Goal: Task Accomplishment & Management: Complete application form

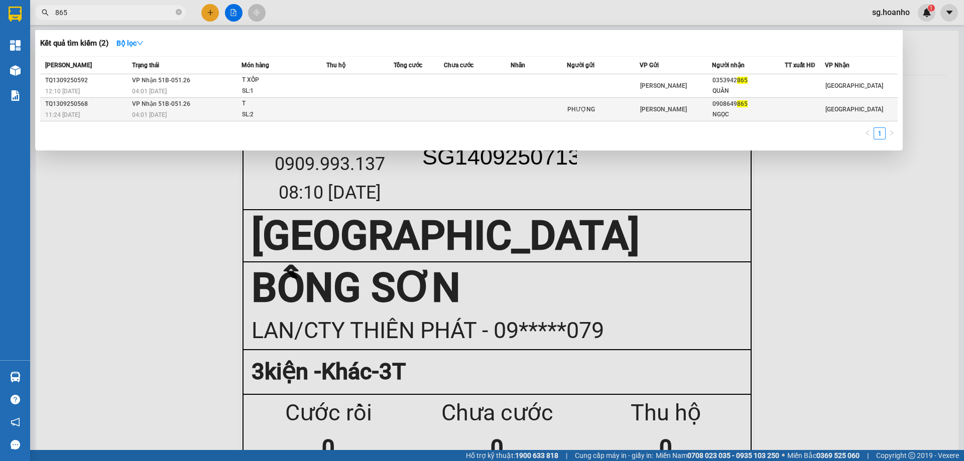
type input "865"
click at [737, 105] on span "865" at bounding box center [742, 103] width 11 height 7
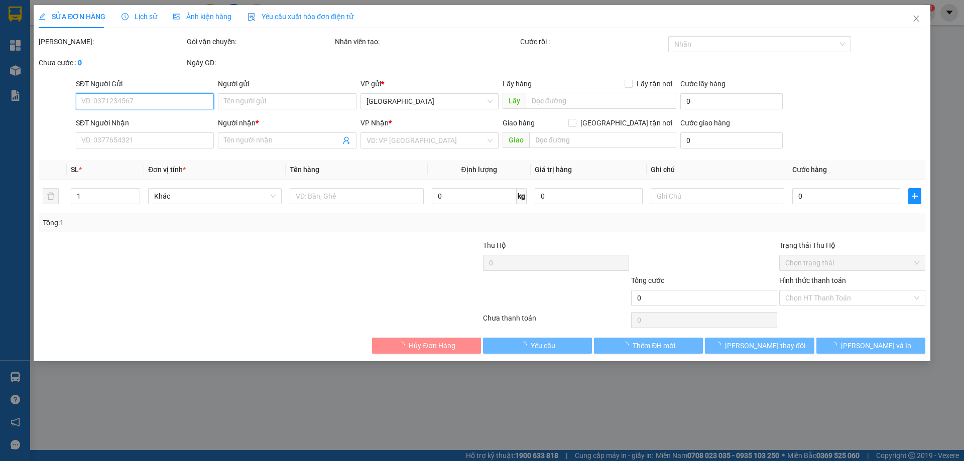
type input "PHƯỢNG"
type input "0908649865"
type input "NGỌC"
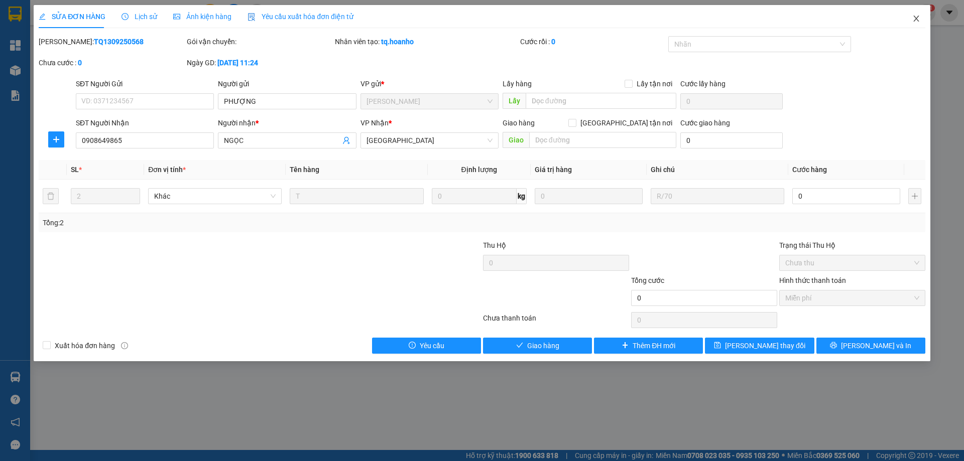
drag, startPoint x: 921, startPoint y: 17, endPoint x: 878, endPoint y: 24, distance: 43.3
click at [920, 16] on span "Close" at bounding box center [916, 19] width 28 height 28
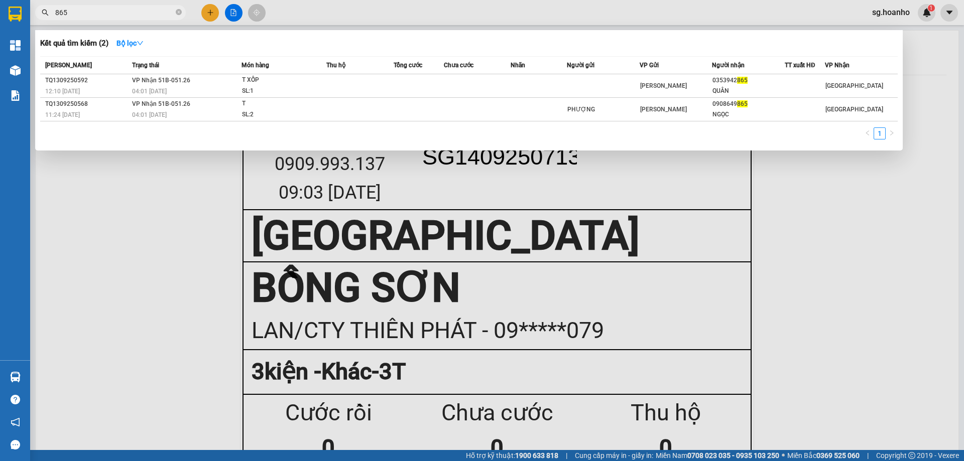
drag, startPoint x: 157, startPoint y: 13, endPoint x: 0, endPoint y: 23, distance: 157.0
click at [0, 23] on section "Kết quả tìm kiếm ( 2 ) Bộ lọc Mã ĐH Trạng thái Món hàng Thu hộ Tổng cước Chưa c…" at bounding box center [482, 230] width 964 height 461
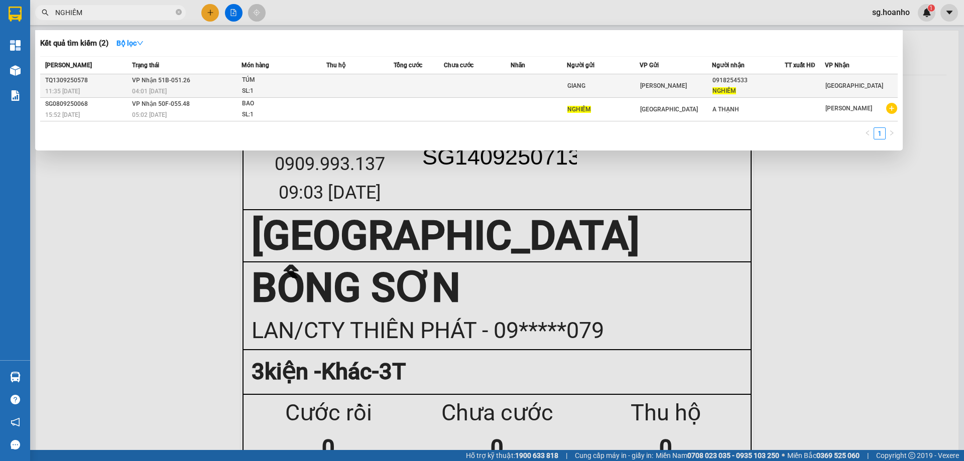
type input "NGHIÊM"
click at [567, 87] on div "GIANG" at bounding box center [603, 86] width 72 height 11
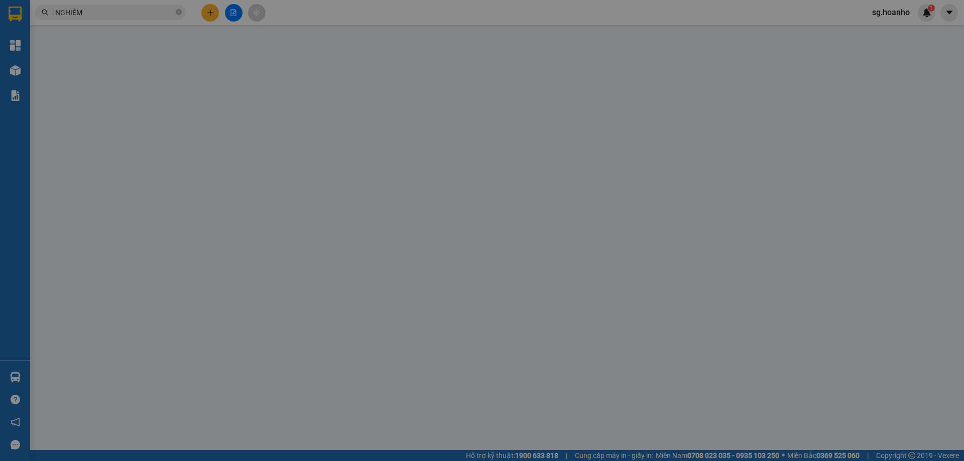
type input "GIANG"
type input "0918254533"
type input "NGHIÊM"
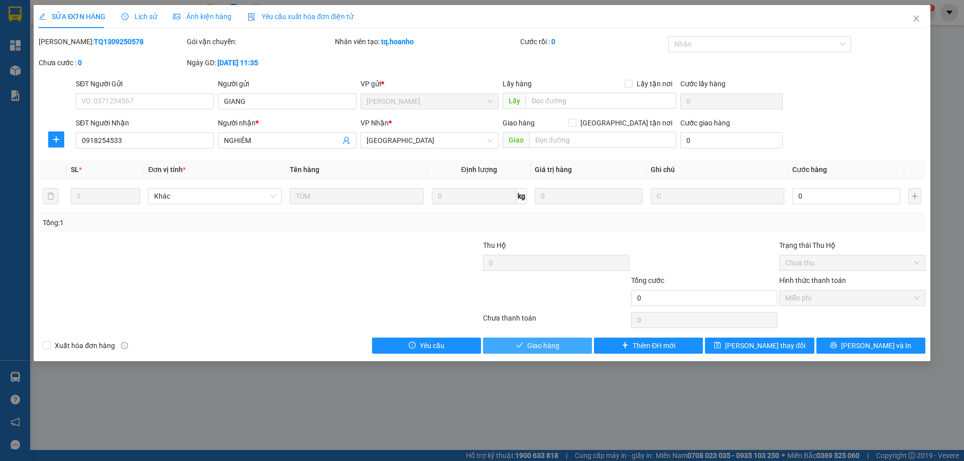
click at [558, 343] on span "Giao hàng" at bounding box center [543, 345] width 32 height 11
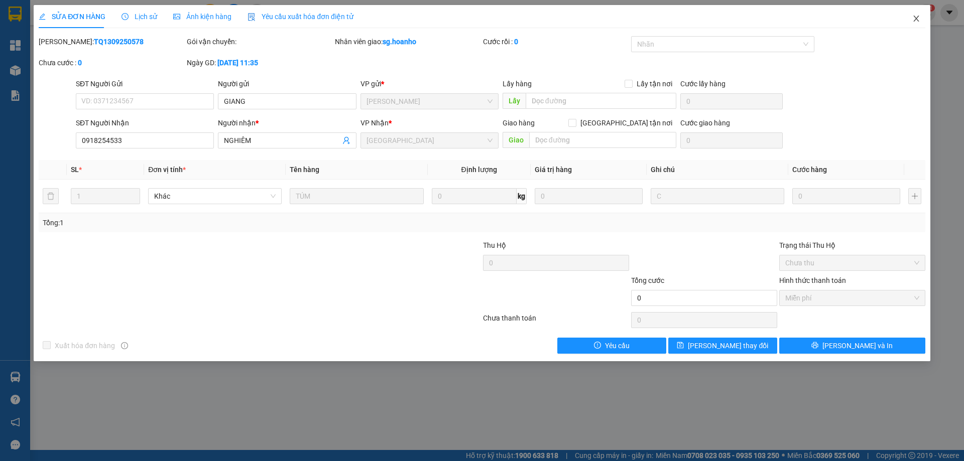
click at [916, 20] on icon "close" at bounding box center [916, 19] width 8 height 8
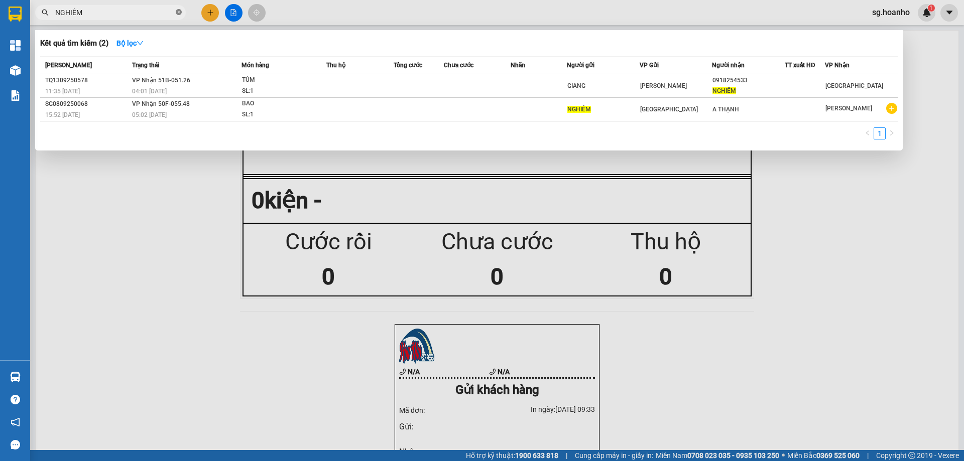
click at [177, 9] on span at bounding box center [179, 13] width 6 height 10
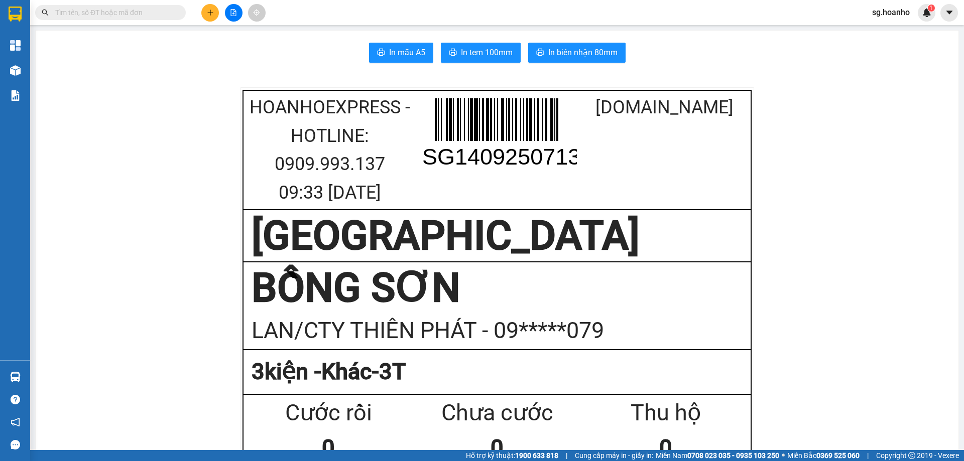
click at [220, 14] on div at bounding box center [233, 13] width 75 height 18
click at [210, 9] on button at bounding box center [210, 13] width 18 height 18
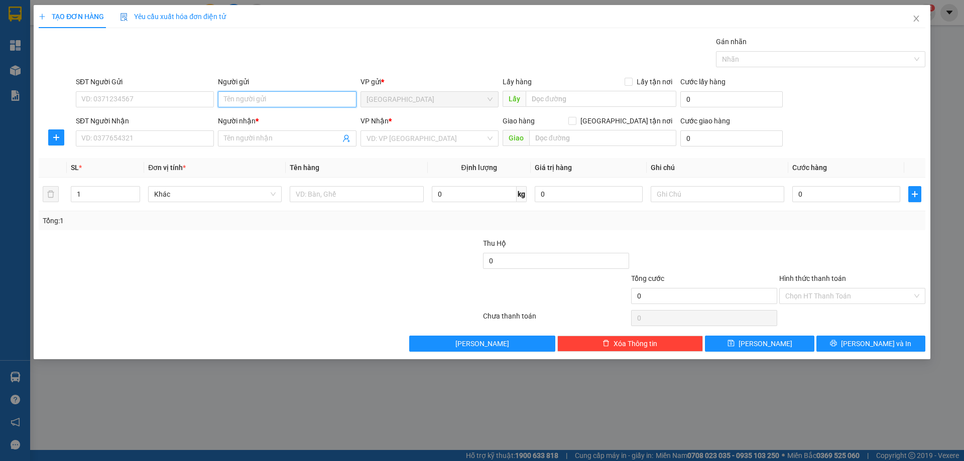
click at [254, 96] on input "Người gửi" at bounding box center [287, 99] width 138 height 16
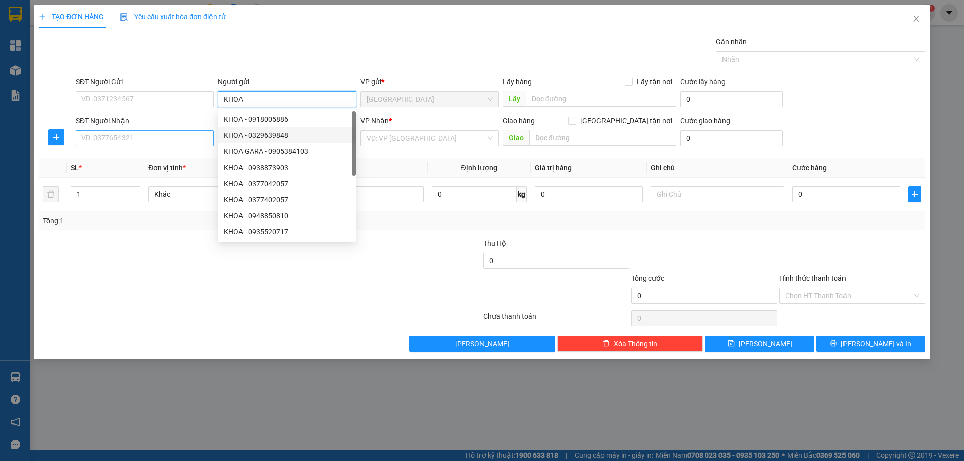
type input "KHOA"
click at [138, 136] on input "SĐT Người Nhận" at bounding box center [145, 139] width 138 height 16
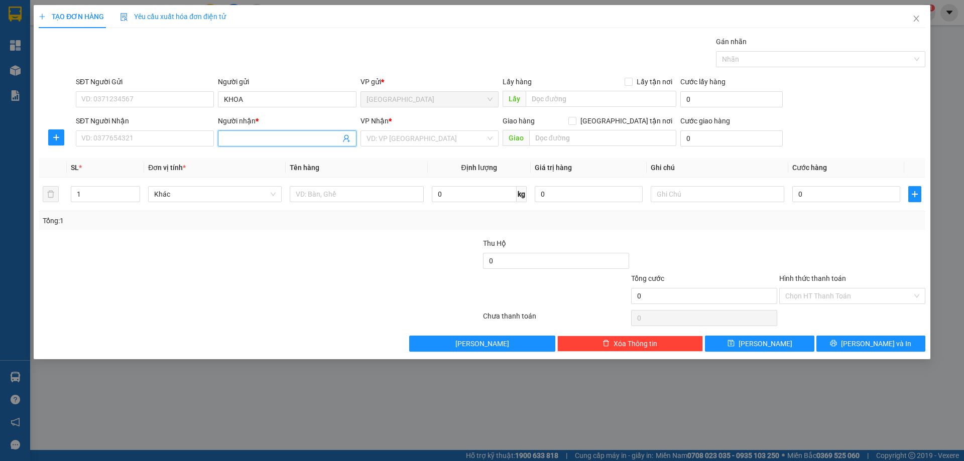
click at [243, 142] on input "Người nhận *" at bounding box center [282, 138] width 116 height 11
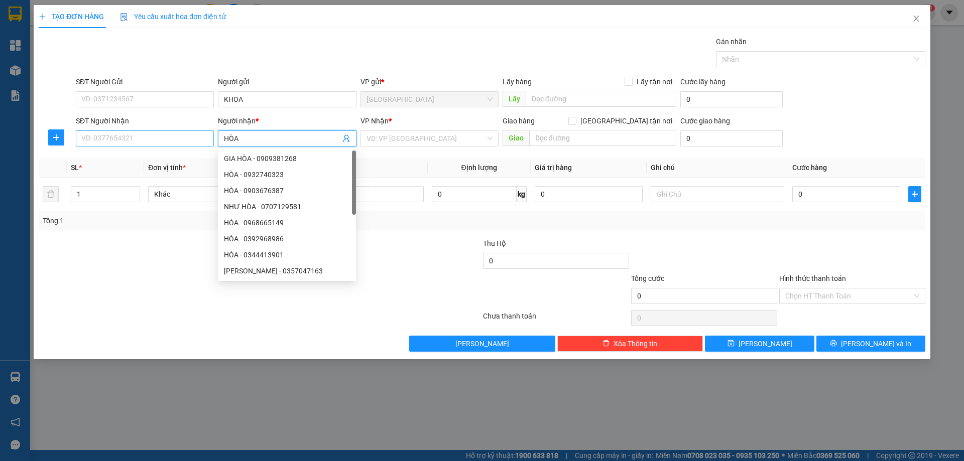
type input "HÒA"
click at [175, 140] on input "SĐT Người Nhận" at bounding box center [145, 139] width 138 height 16
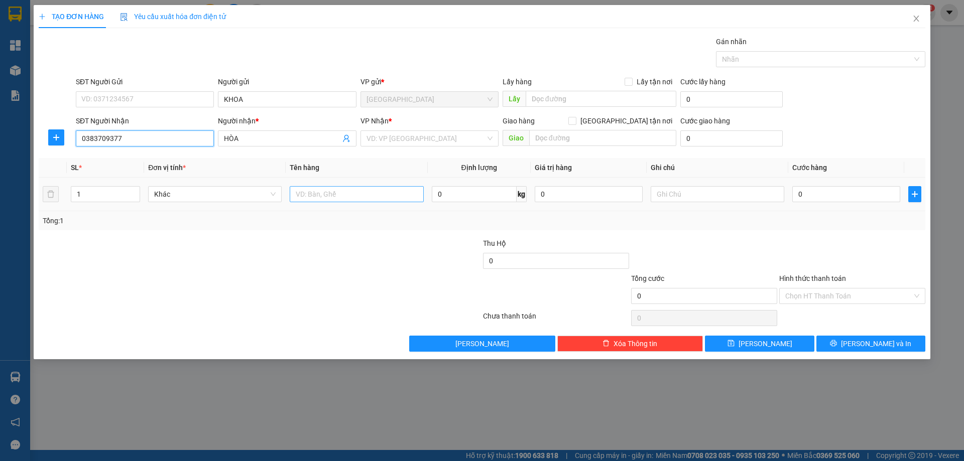
type input "0383709377"
click at [319, 196] on input "text" at bounding box center [357, 194] width 134 height 16
type input "BT"
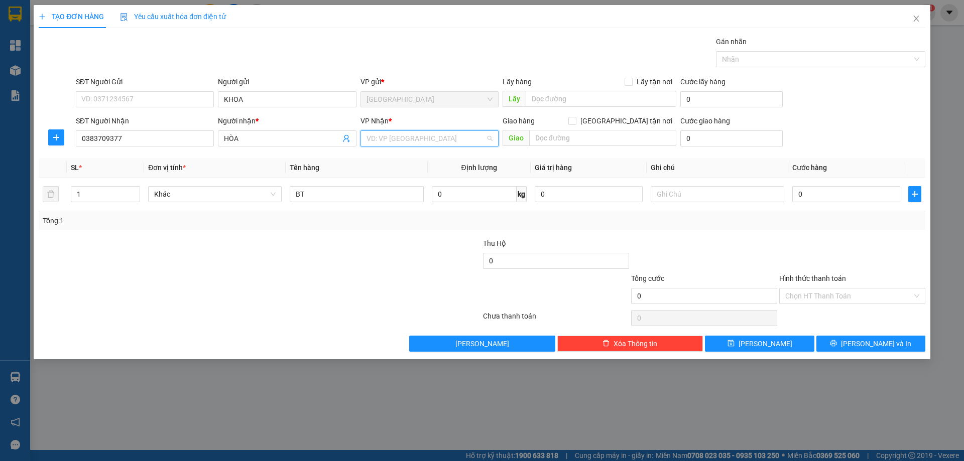
click at [393, 137] on input "search" at bounding box center [426, 138] width 119 height 15
click at [398, 174] on div "[PERSON_NAME]" at bounding box center [430, 174] width 126 height 11
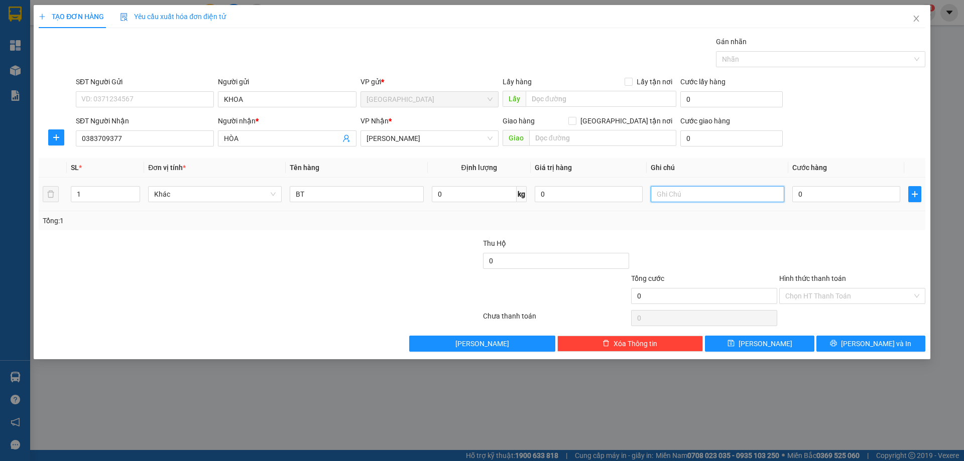
click at [692, 193] on input "text" at bounding box center [718, 194] width 134 height 16
type input "R/30"
click at [810, 276] on label "Hình thức thanh toán" at bounding box center [812, 279] width 67 height 8
click at [810, 289] on input "Hình thức thanh toán" at bounding box center [848, 296] width 127 height 15
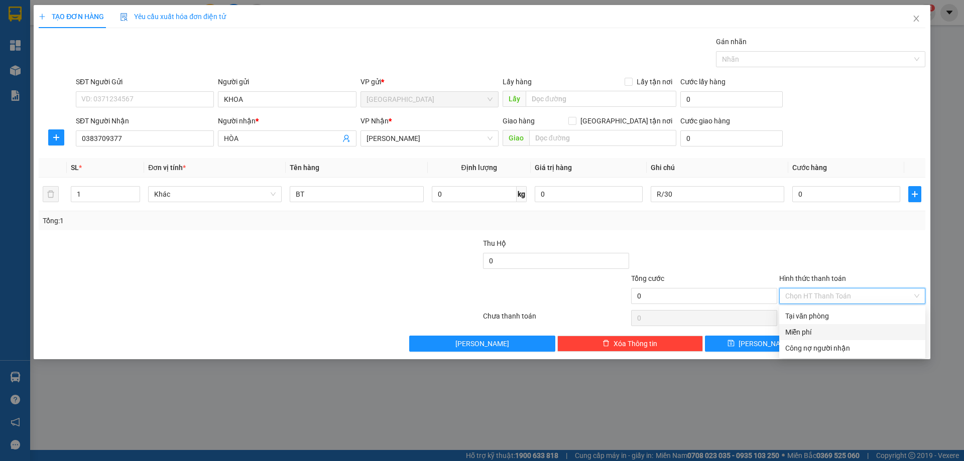
drag, startPoint x: 818, startPoint y: 333, endPoint x: 836, endPoint y: 343, distance: 20.2
click at [819, 333] on div "Miễn phí" at bounding box center [852, 332] width 134 height 11
click at [837, 343] on button "[PERSON_NAME] và In" at bounding box center [870, 344] width 109 height 16
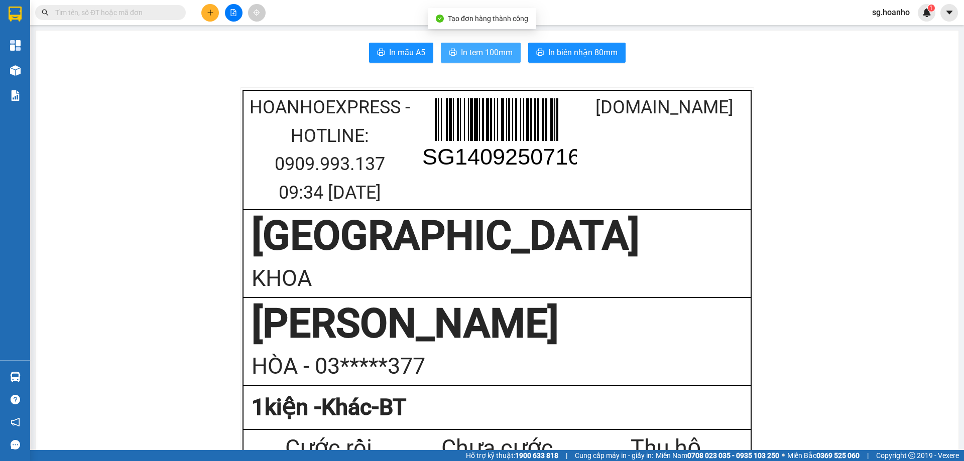
click at [507, 53] on span "In tem 100mm" at bounding box center [487, 52] width 52 height 13
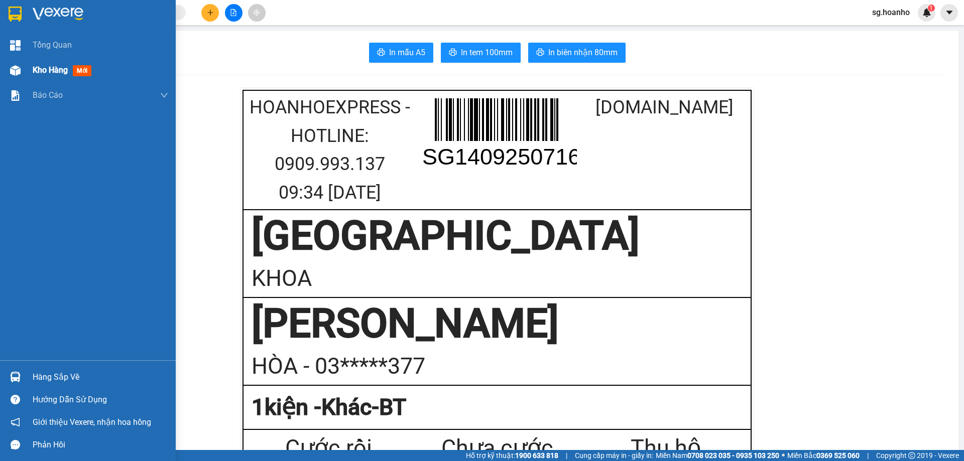
click at [76, 67] on span "mới" at bounding box center [82, 70] width 19 height 11
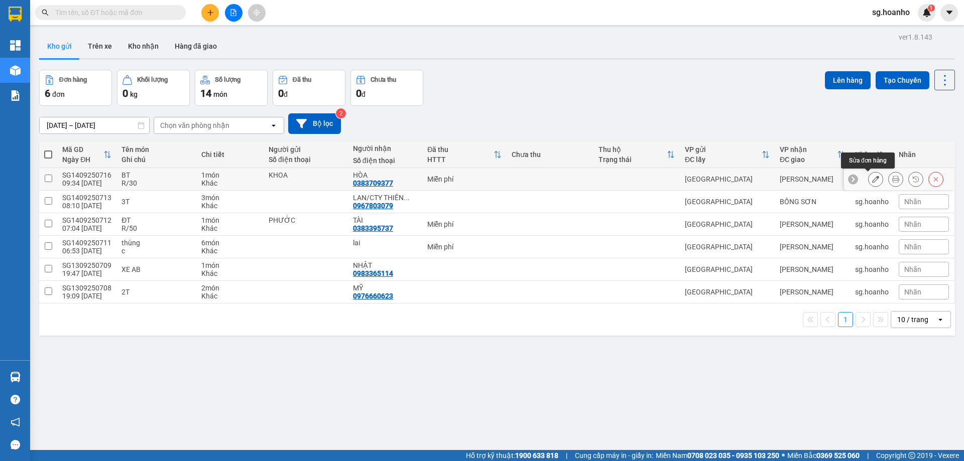
click at [872, 179] on icon at bounding box center [875, 179] width 7 height 7
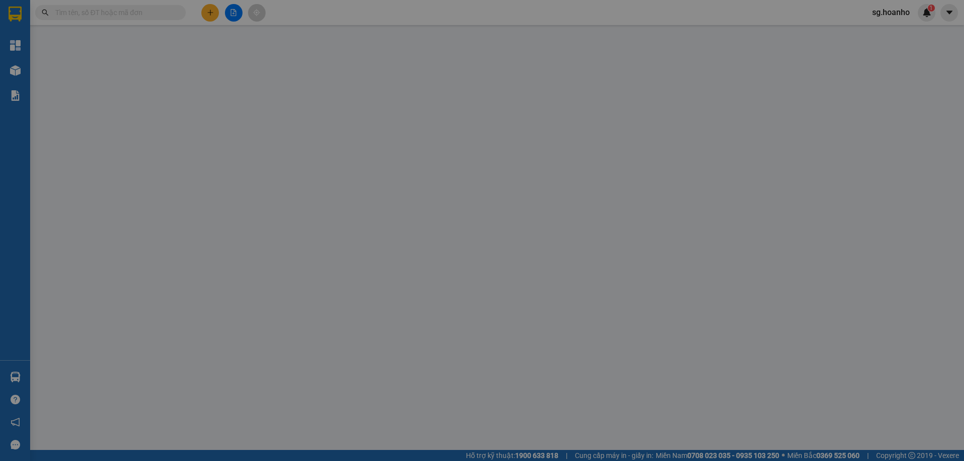
type input "KHOA"
type input "0383709377"
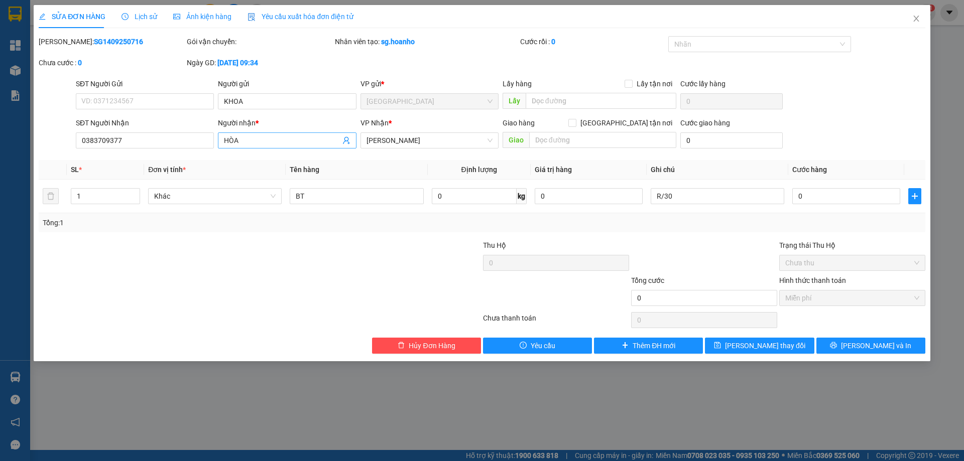
click at [291, 137] on input "HÒA" at bounding box center [282, 140] width 116 height 11
type input "HÒANG"
click at [769, 343] on span "[PERSON_NAME] thay đổi" at bounding box center [765, 345] width 80 height 11
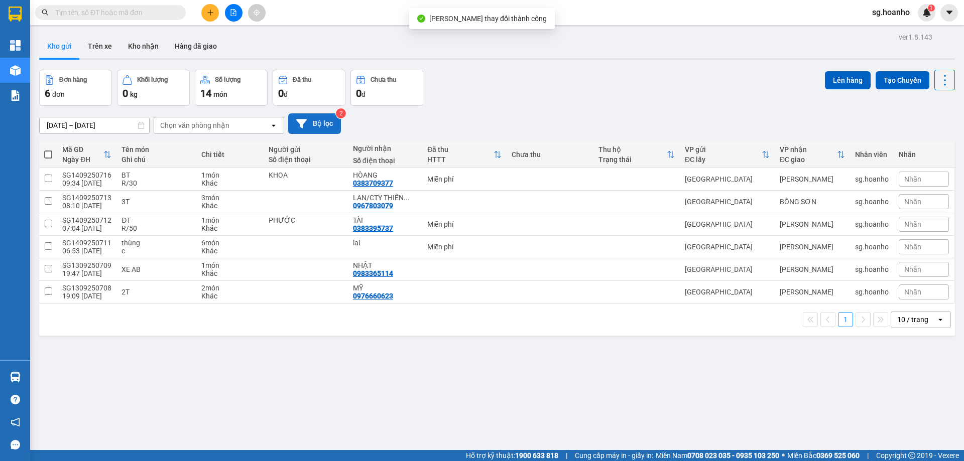
click at [313, 127] on button "Bộ lọc" at bounding box center [314, 123] width 53 height 21
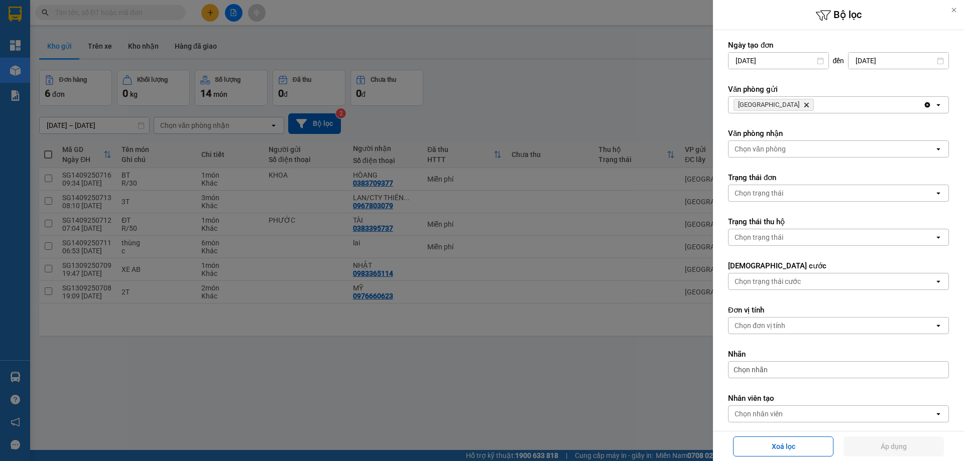
click at [804, 107] on icon "SÀI GÒN, close by backspace" at bounding box center [806, 105] width 5 height 5
click at [751, 107] on div "Chọn văn phòng" at bounding box center [760, 105] width 51 height 10
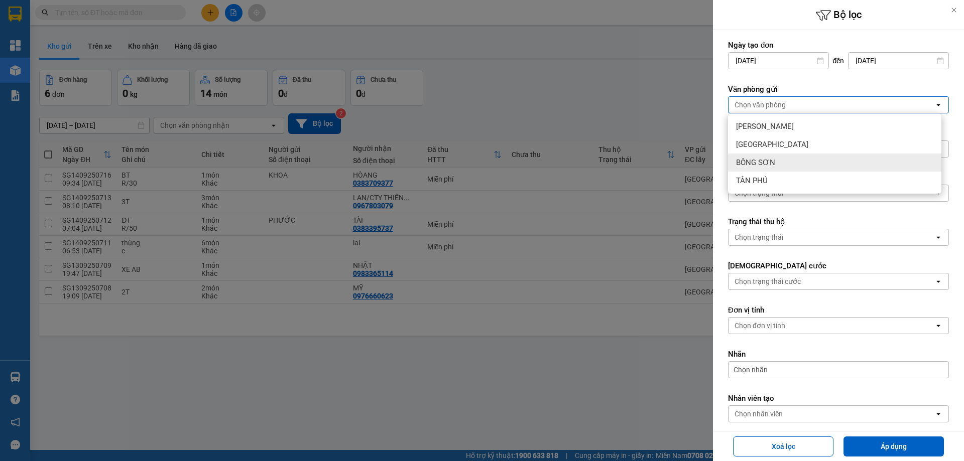
click at [753, 167] on div "BỒNG SƠN" at bounding box center [834, 163] width 213 height 18
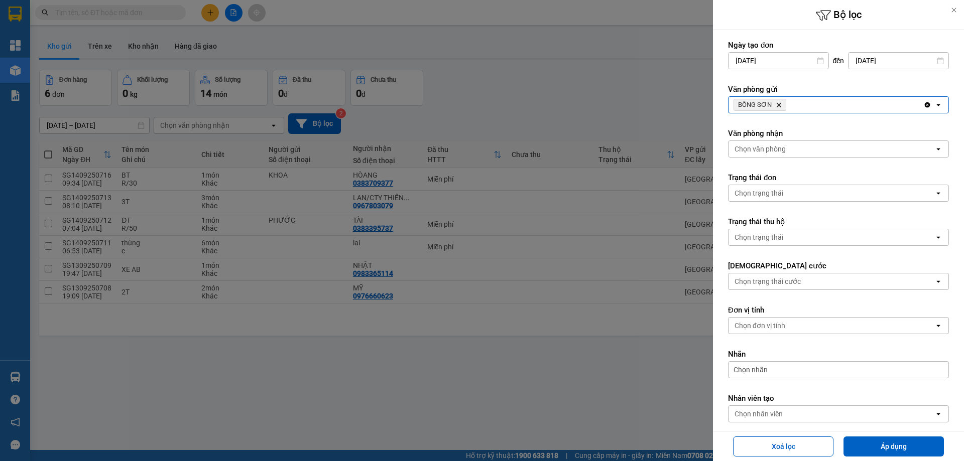
click at [774, 102] on span "BỒNG SƠN Delete" at bounding box center [760, 105] width 53 height 12
click at [776, 105] on icon "Delete" at bounding box center [779, 105] width 6 height 6
click at [767, 101] on div "Chọn văn phòng" at bounding box center [760, 105] width 51 height 10
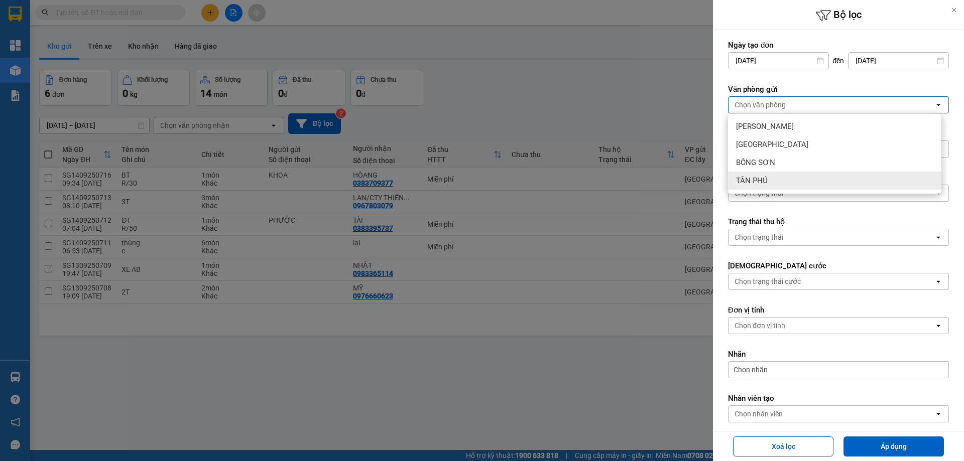
click at [771, 181] on div "TÂN PHÚ" at bounding box center [834, 181] width 213 height 18
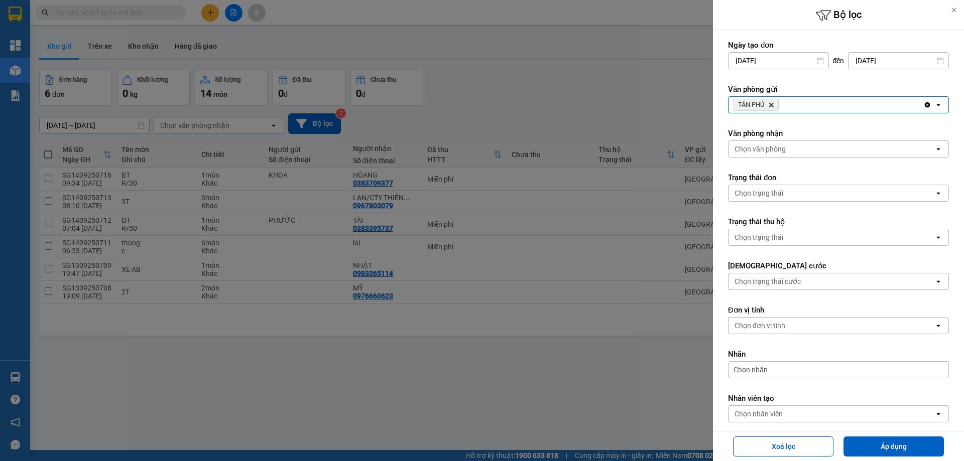
click at [877, 436] on div "Xoá lọc Áp dụng" at bounding box center [839, 446] width 246 height 25
click at [891, 447] on button "Áp dụng" at bounding box center [894, 447] width 100 height 20
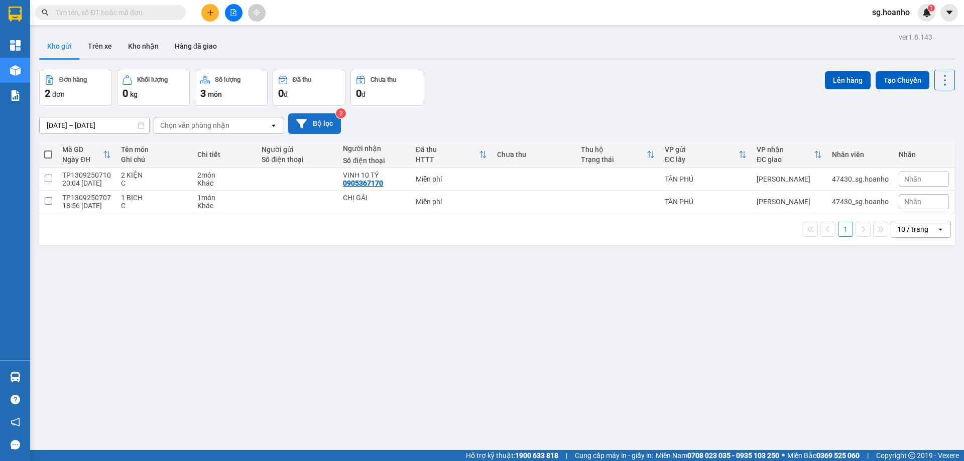
click at [313, 121] on button "Bộ lọc" at bounding box center [314, 123] width 53 height 21
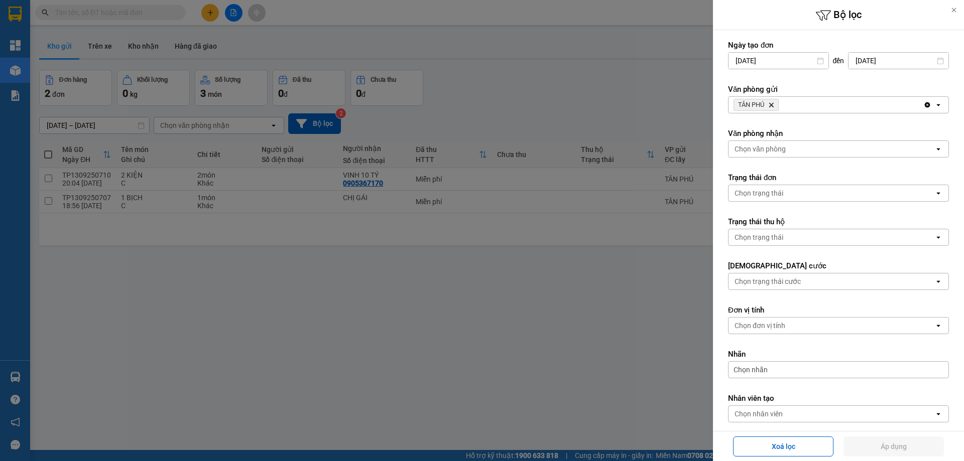
click at [774, 104] on icon "TÂN PHÚ, close by backspace" at bounding box center [771, 105] width 5 height 5
click at [761, 105] on div "Chọn văn phòng" at bounding box center [760, 105] width 51 height 10
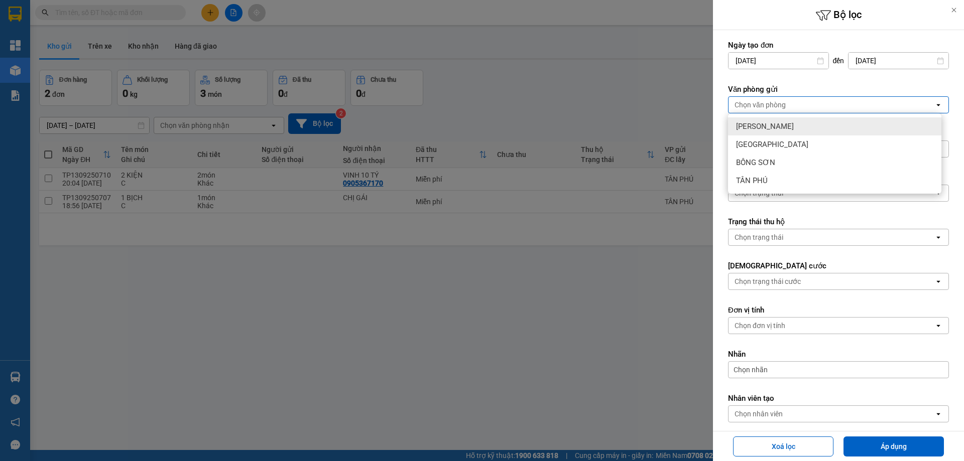
click at [756, 129] on span "[PERSON_NAME]" at bounding box center [765, 127] width 58 height 10
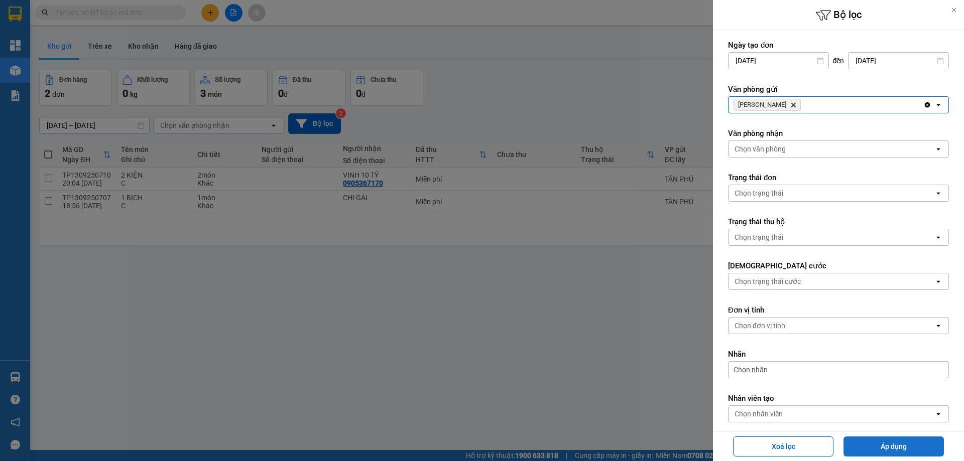
click at [876, 451] on button "Áp dụng" at bounding box center [894, 447] width 100 height 20
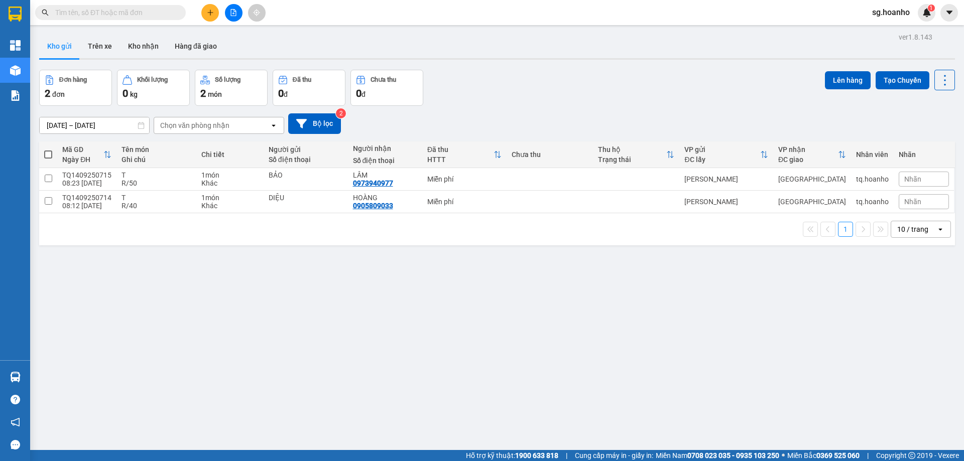
click at [212, 17] on button at bounding box center [210, 13] width 18 height 18
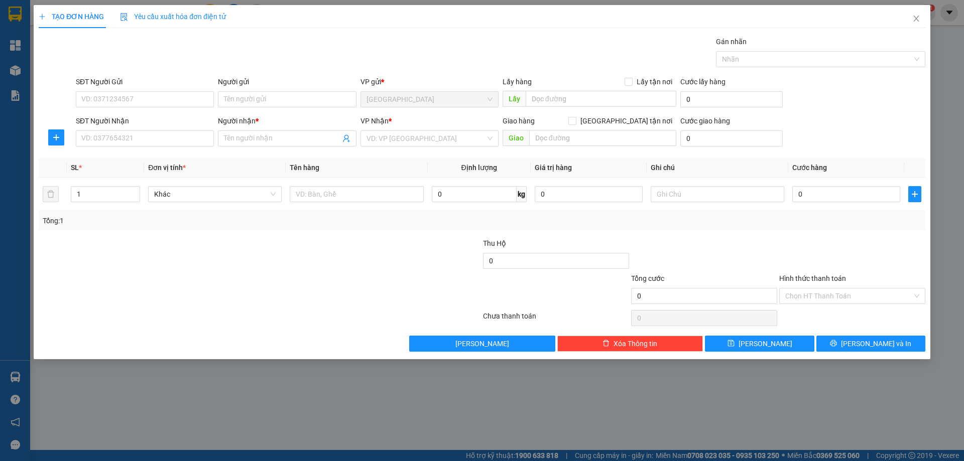
click at [288, 111] on form "SĐT Người Gửi VD: 0371234567 Người gửi Tên người gửi VP gửi * [GEOGRAPHIC_DATA]…" at bounding box center [482, 113] width 887 height 74
click at [279, 103] on input "Người gửi" at bounding box center [287, 99] width 138 height 16
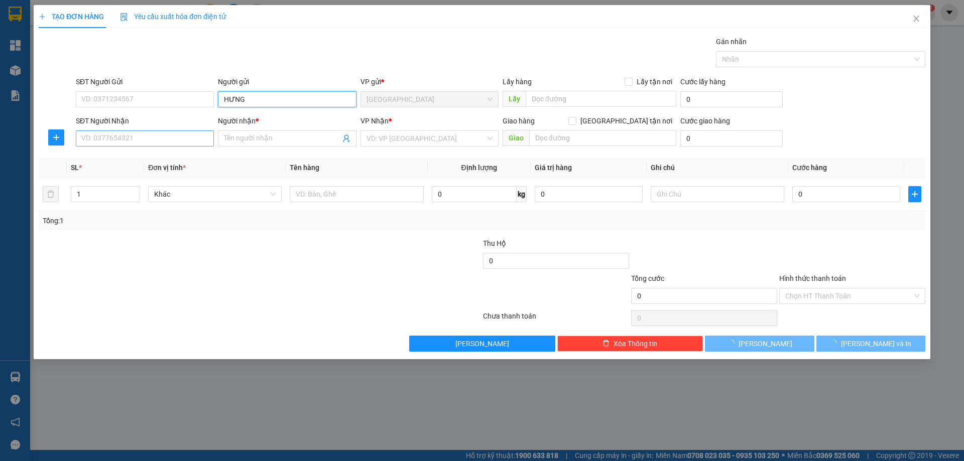
type input "HƯNG"
click at [191, 141] on input "SĐT Người Nhận" at bounding box center [145, 139] width 138 height 16
click at [243, 137] on input "Người nhận *" at bounding box center [282, 138] width 116 height 11
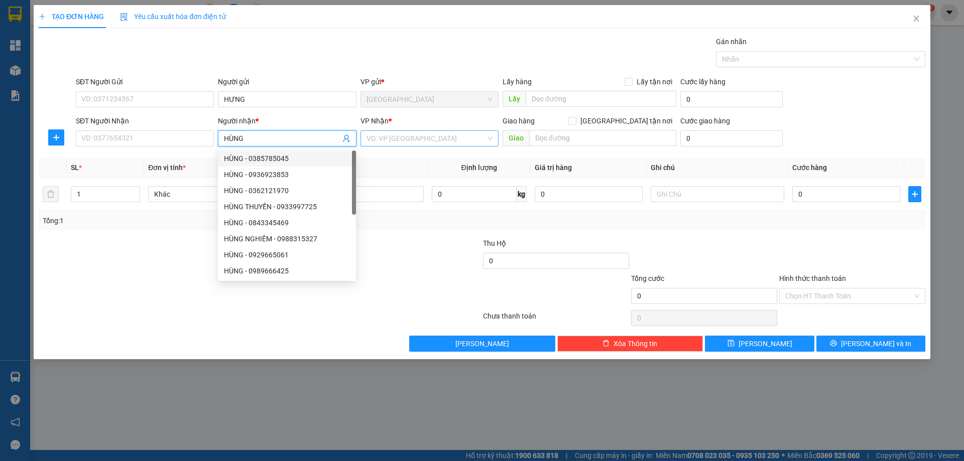
type input "HÙNG"
drag, startPoint x: 397, startPoint y: 136, endPoint x: 406, endPoint y: 172, distance: 36.8
click at [397, 136] on input "search" at bounding box center [426, 138] width 119 height 15
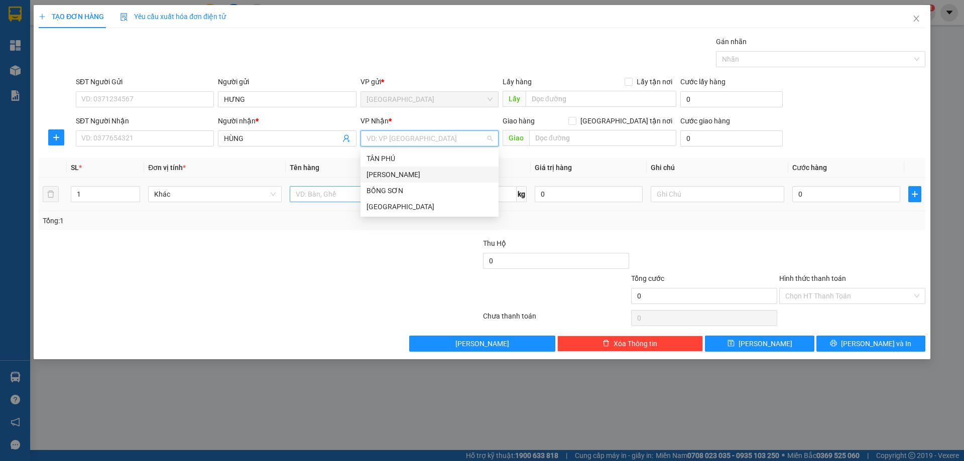
drag, startPoint x: 405, startPoint y: 182, endPoint x: 341, endPoint y: 187, distance: 64.0
click at [404, 182] on div "[PERSON_NAME]" at bounding box center [430, 175] width 138 height 16
click at [303, 194] on input "text" at bounding box center [357, 194] width 134 height 16
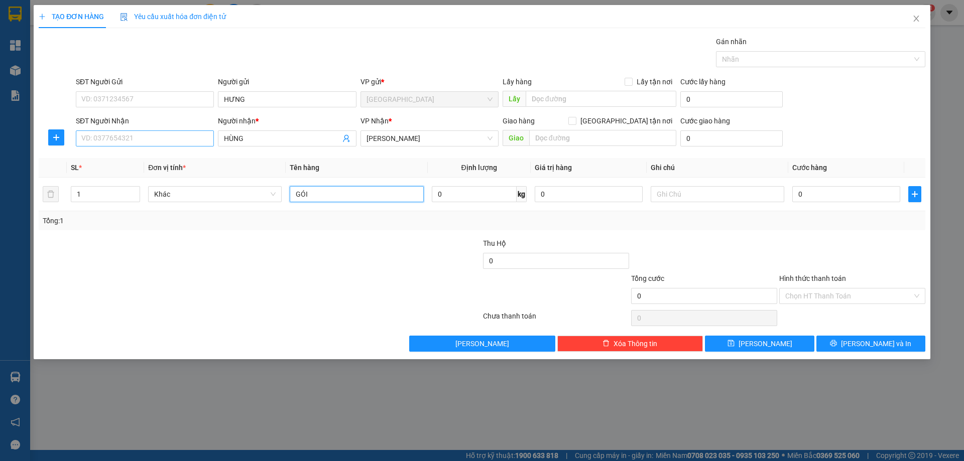
type input "GÓI"
click at [122, 137] on input "SĐT Người Nhận" at bounding box center [145, 139] width 138 height 16
type input "0969353808"
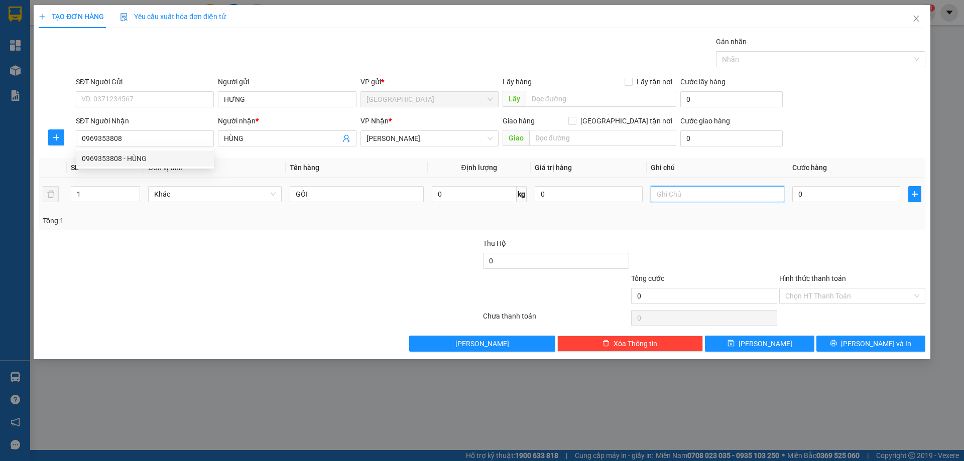
click at [676, 202] on input "text" at bounding box center [718, 194] width 134 height 16
type input "C"
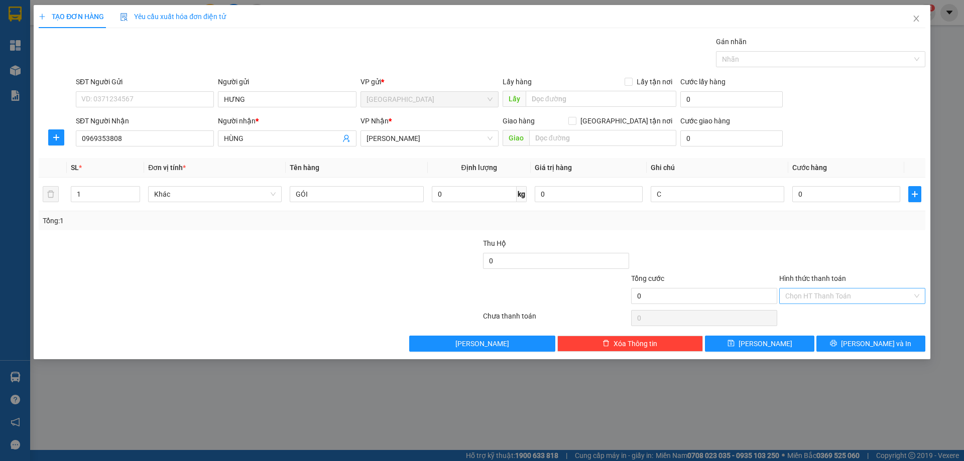
drag, startPoint x: 815, startPoint y: 280, endPoint x: 816, endPoint y: 291, distance: 11.1
click at [814, 280] on label "Hình thức thanh toán" at bounding box center [812, 279] width 67 height 8
click at [814, 289] on input "Hình thức thanh toán" at bounding box center [848, 296] width 127 height 15
click at [822, 335] on div "Miễn phí" at bounding box center [852, 332] width 134 height 11
click at [840, 346] on button "[PERSON_NAME] và In" at bounding box center [870, 344] width 109 height 16
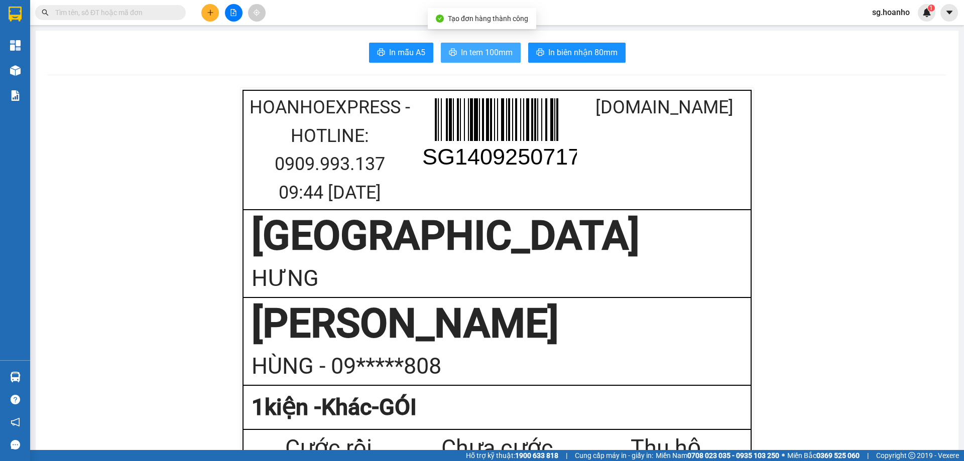
drag, startPoint x: 475, startPoint y: 43, endPoint x: 602, endPoint y: 272, distance: 261.2
click at [476, 44] on button "In tem 100mm" at bounding box center [481, 53] width 80 height 20
click at [160, 12] on input "text" at bounding box center [114, 12] width 119 height 11
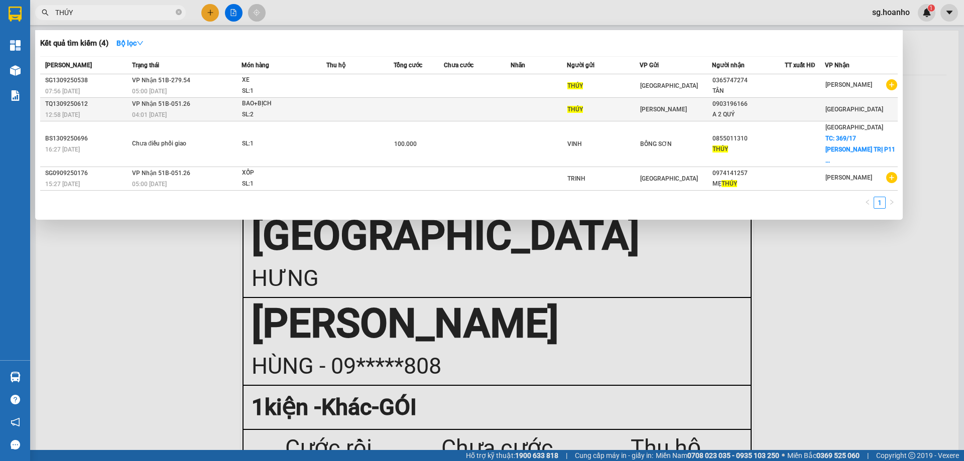
type input "THÚY"
click at [615, 108] on div "THÚY" at bounding box center [603, 109] width 72 height 11
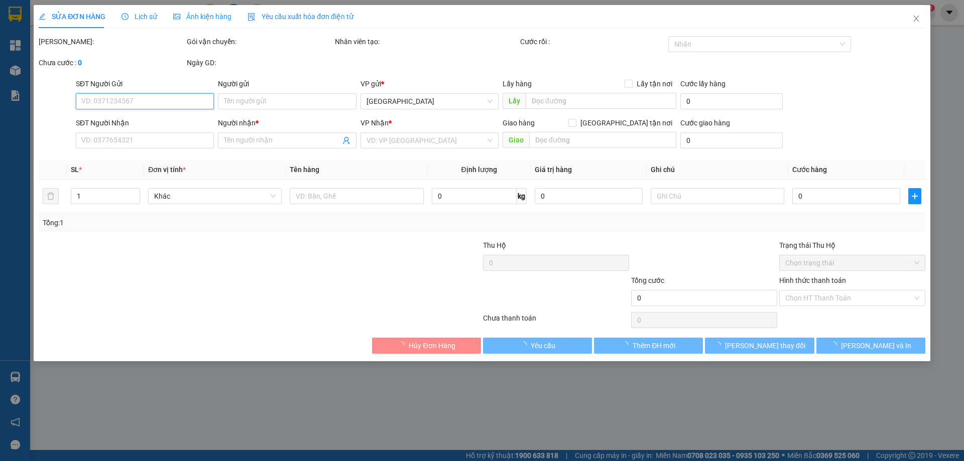
type input "THÚY"
type input "0903196166"
type input "A 2 QUÝ"
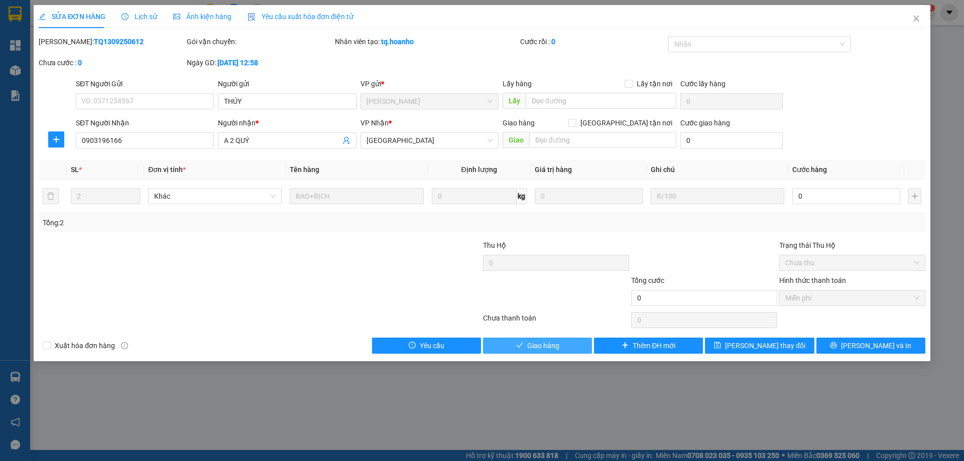
click at [559, 346] on span "Giao hàng" at bounding box center [543, 345] width 32 height 11
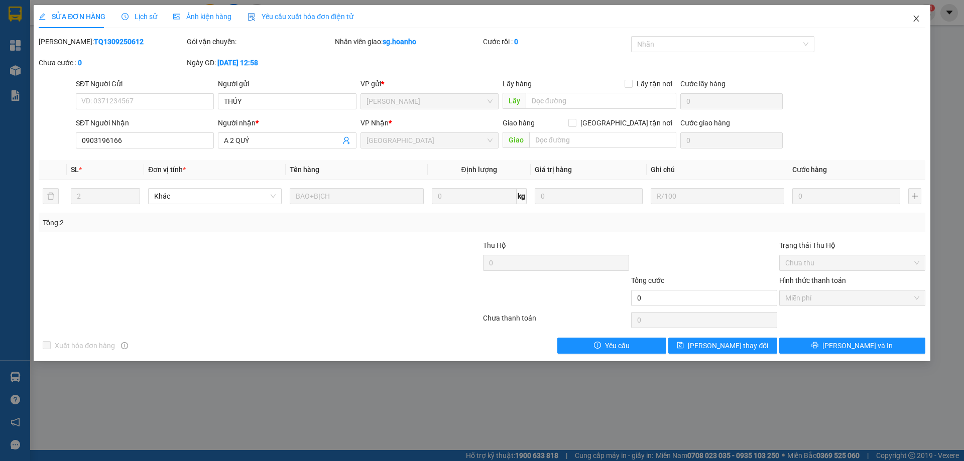
click at [913, 20] on icon "close" at bounding box center [916, 19] width 8 height 8
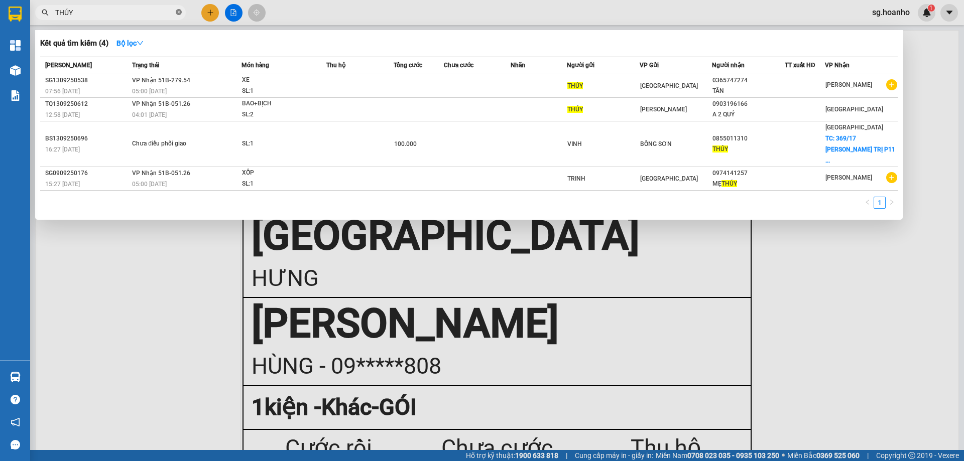
click at [179, 13] on icon "close-circle" at bounding box center [179, 12] width 6 height 6
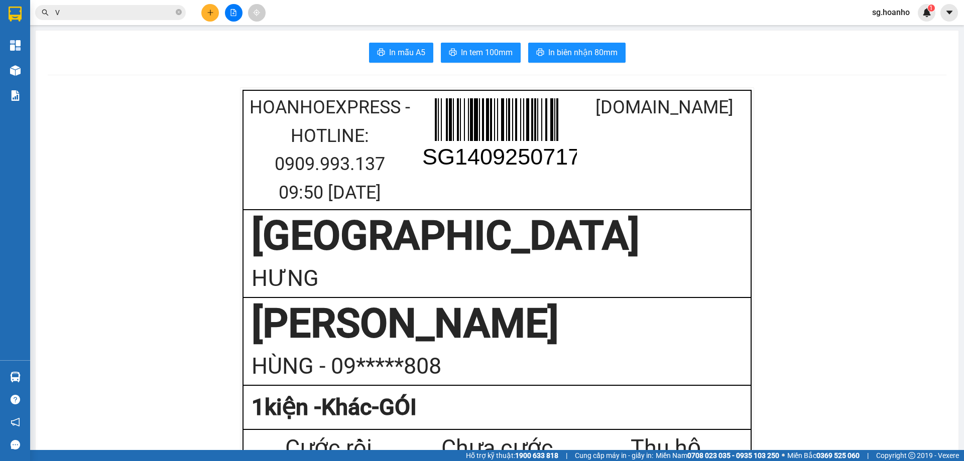
type input "VI"
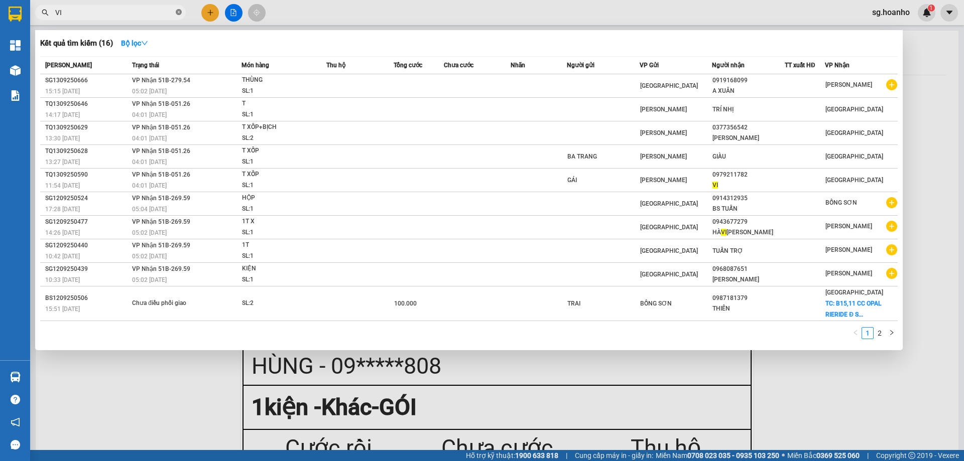
click at [179, 10] on icon "close-circle" at bounding box center [179, 12] width 6 height 6
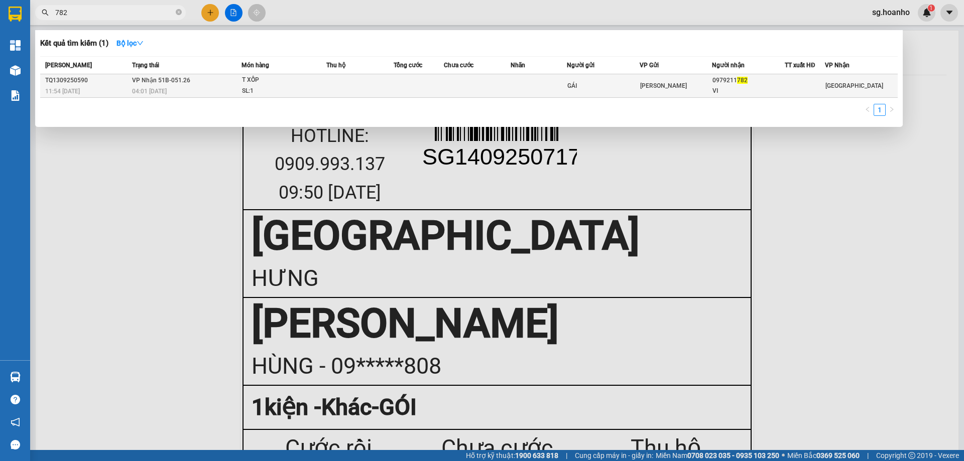
type input "782"
click at [600, 81] on div "GÁI" at bounding box center [603, 86] width 72 height 11
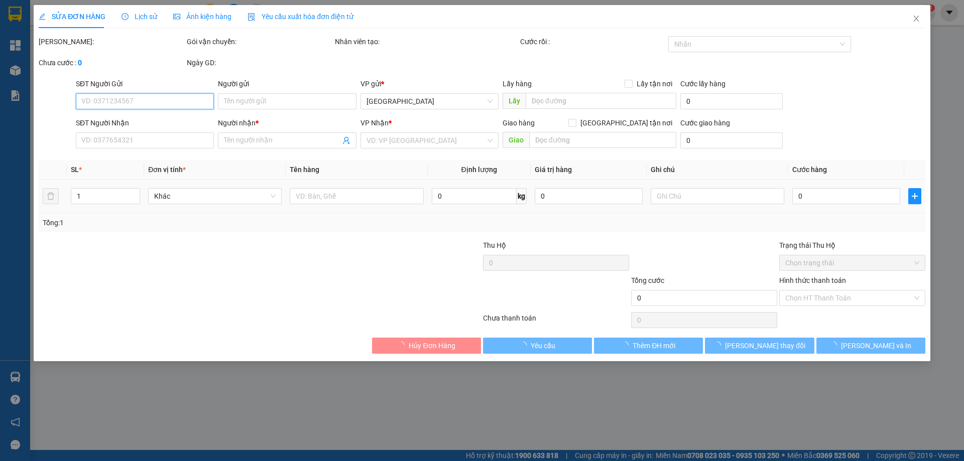
type input "GÁI"
type input "0979211782"
type input "VI"
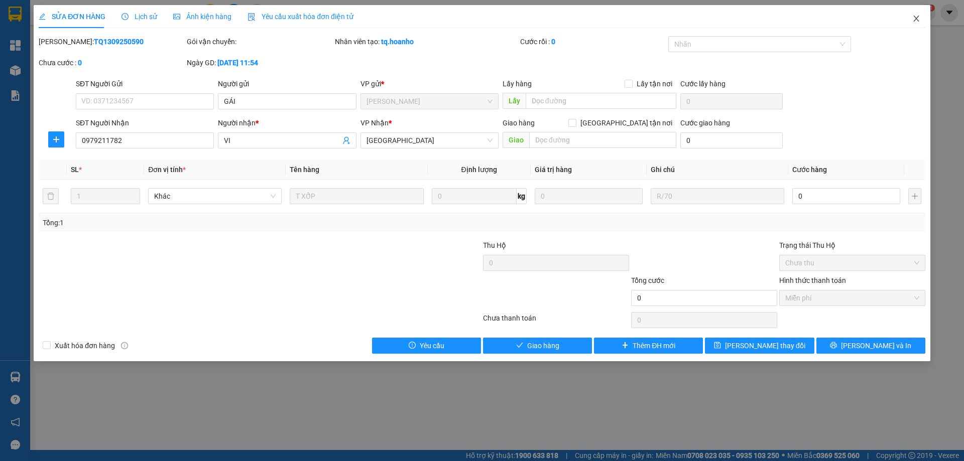
click at [916, 14] on span "Close" at bounding box center [916, 19] width 28 height 28
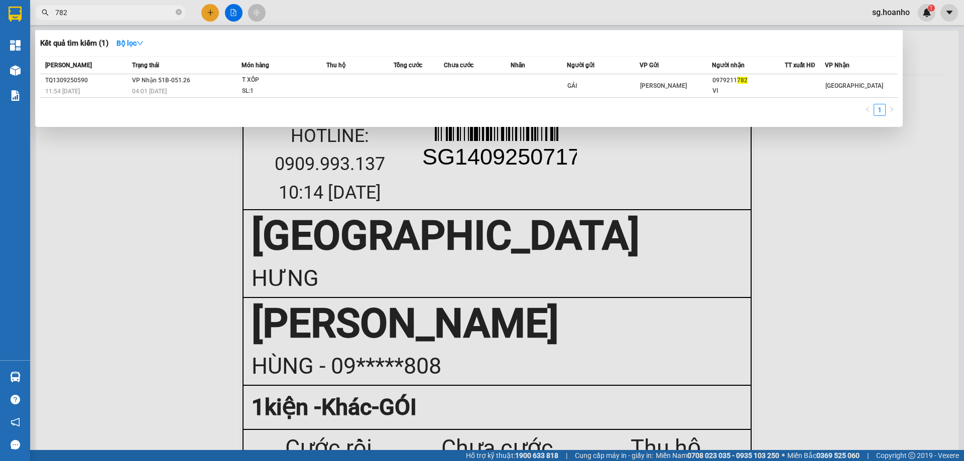
click at [180, 11] on icon "close-circle" at bounding box center [179, 12] width 6 height 6
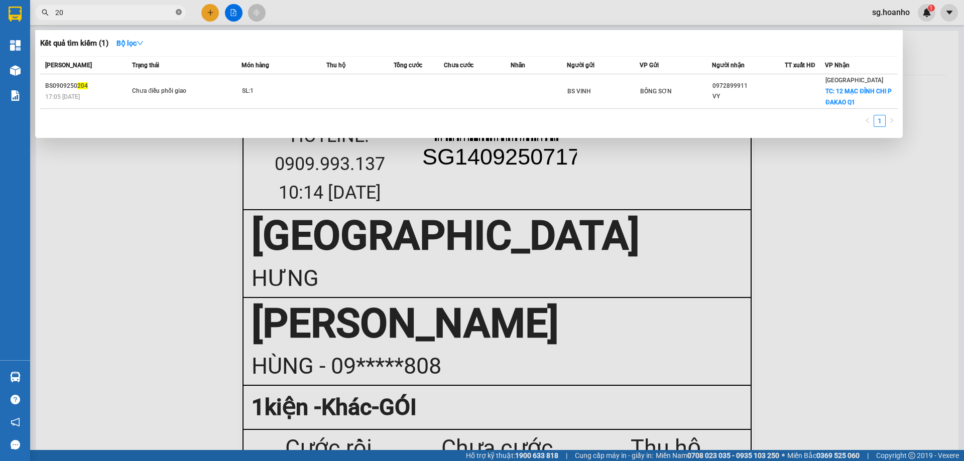
type input "2"
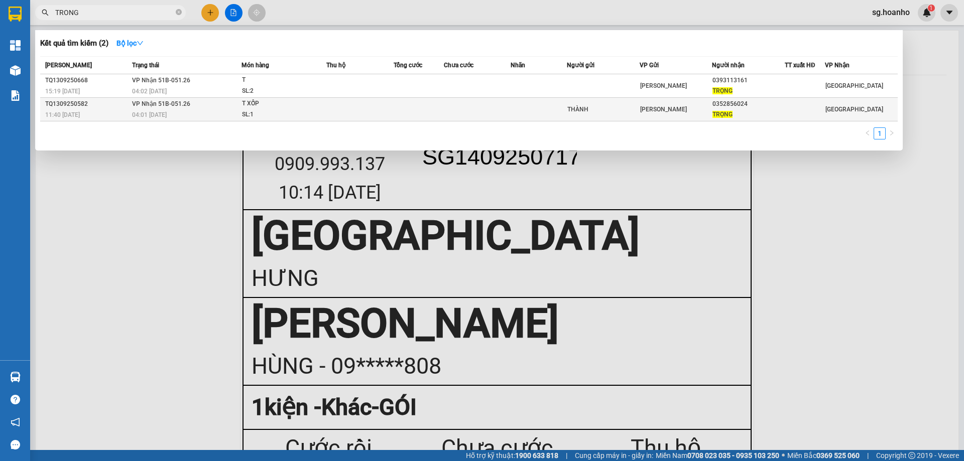
type input "TRONG"
click at [555, 112] on td at bounding box center [539, 110] width 56 height 24
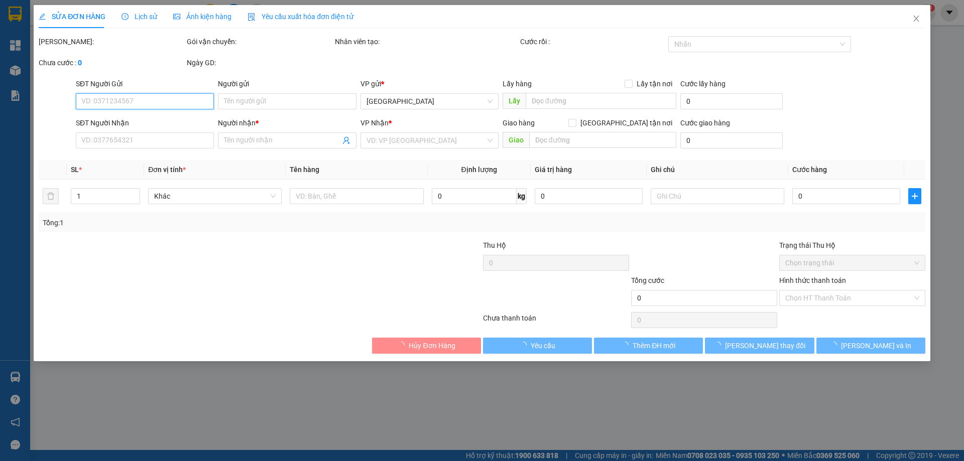
type input "THÀNH"
type input "0352856024"
type input "TRỌNG"
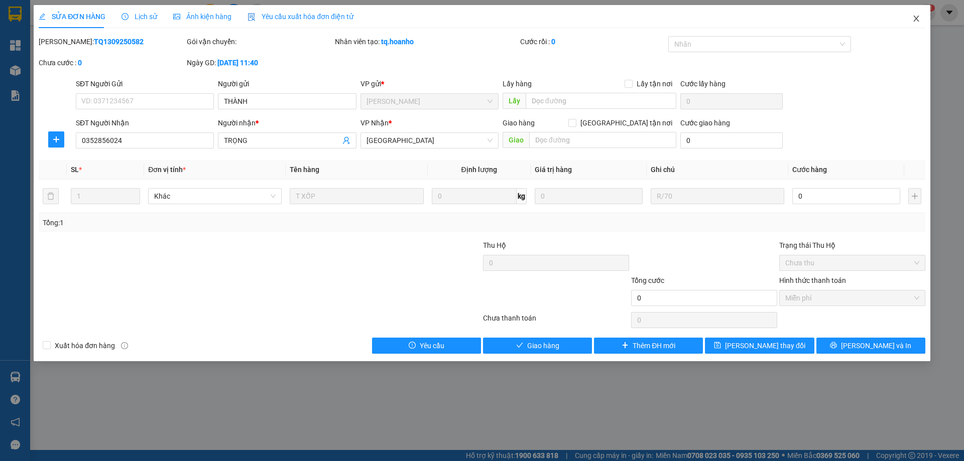
click at [916, 18] on icon "close" at bounding box center [916, 19] width 8 height 8
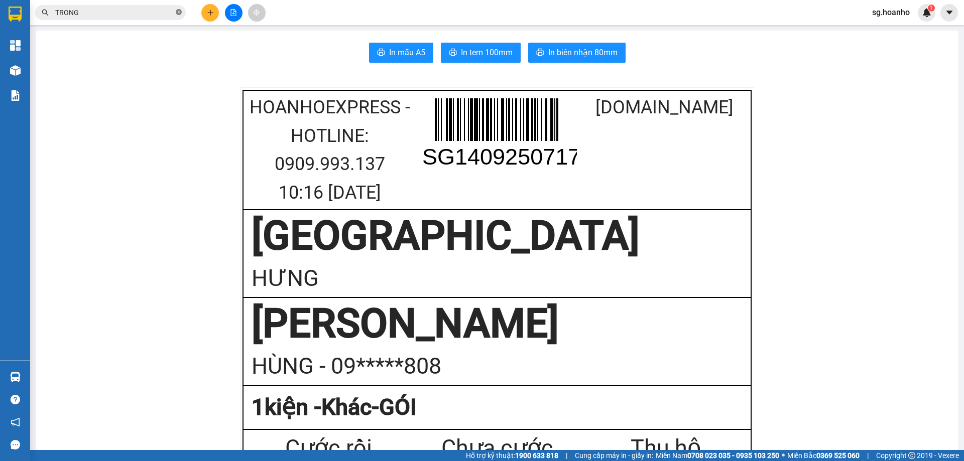
click at [177, 14] on icon "close-circle" at bounding box center [179, 12] width 6 height 6
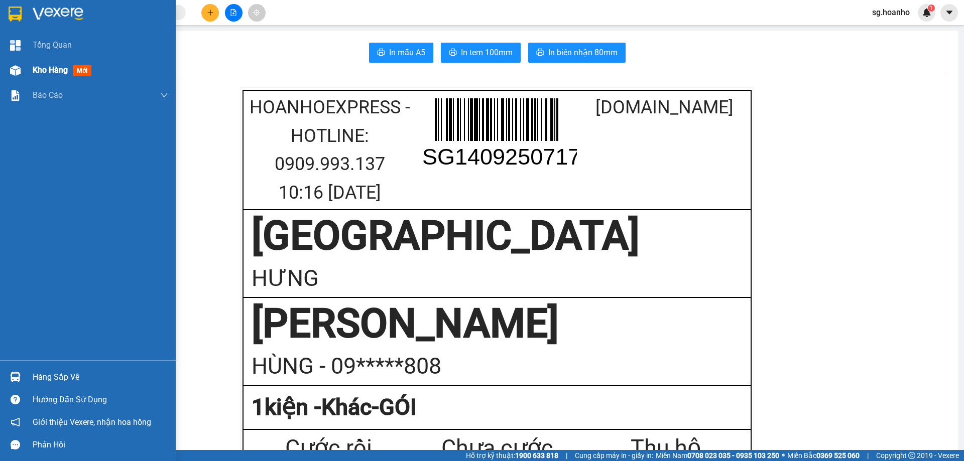
click at [82, 71] on span "mới" at bounding box center [82, 70] width 19 height 11
click at [82, 70] on span "mới" at bounding box center [82, 70] width 19 height 11
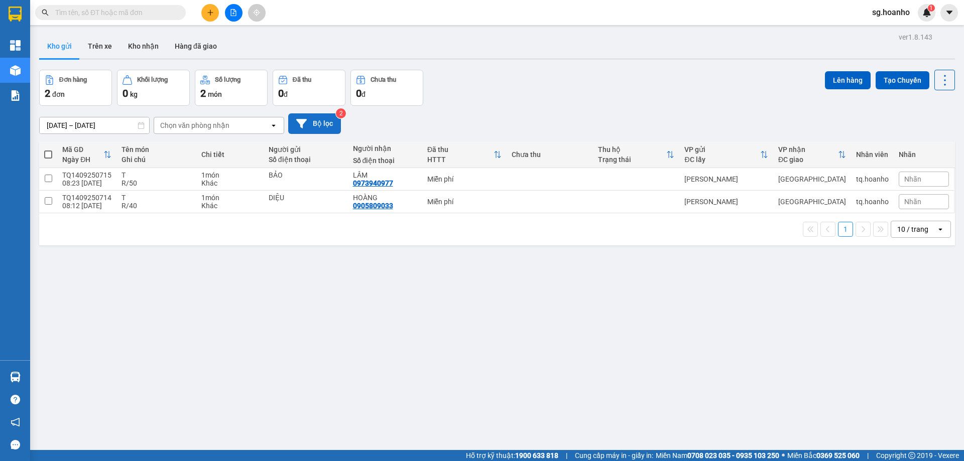
click at [327, 124] on button "Bộ lọc" at bounding box center [314, 123] width 53 height 21
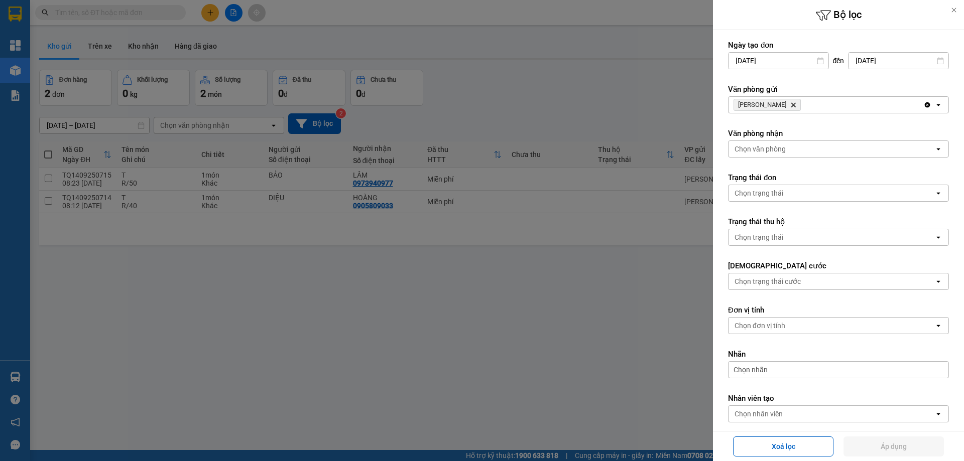
click at [790, 103] on icon "Delete" at bounding box center [793, 105] width 6 height 6
drag, startPoint x: 763, startPoint y: 103, endPoint x: 773, endPoint y: 89, distance: 17.3
click at [772, 91] on div "Văn phòng gửi Chọn văn phòng open" at bounding box center [838, 98] width 221 height 29
click at [783, 106] on div "Chọn văn phòng" at bounding box center [760, 105] width 51 height 10
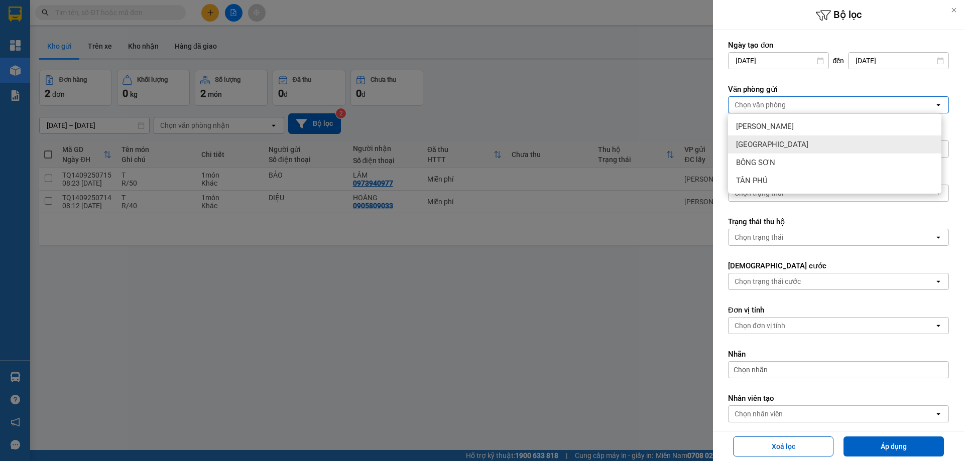
click at [771, 140] on div "[GEOGRAPHIC_DATA]" at bounding box center [834, 145] width 213 height 18
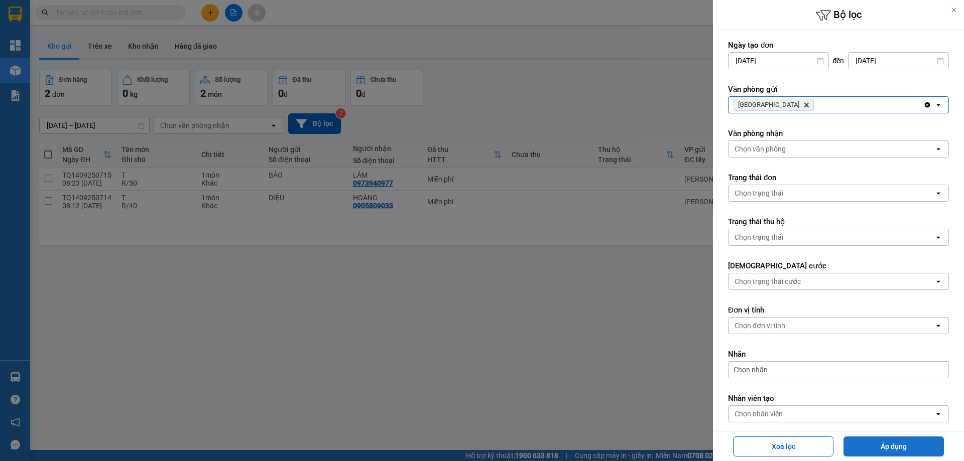
click at [885, 437] on button "Áp dụng" at bounding box center [894, 447] width 100 height 20
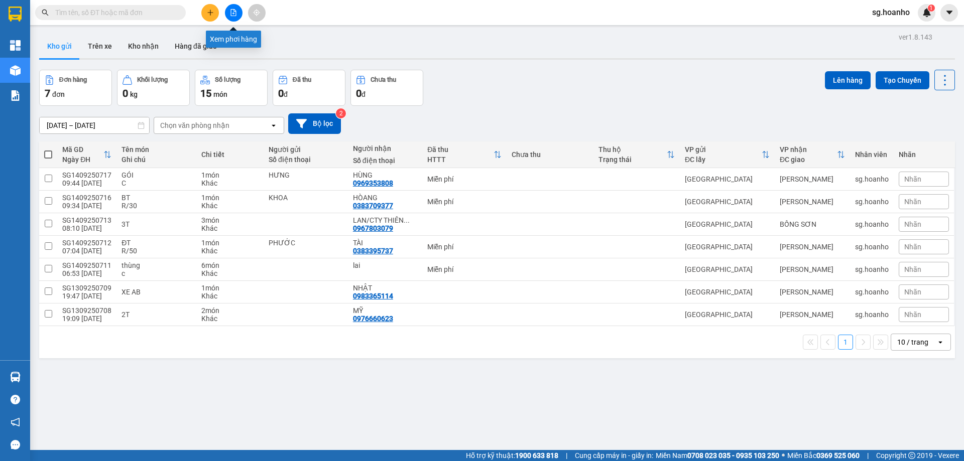
click at [237, 9] on icon "file-add" at bounding box center [233, 12] width 7 height 7
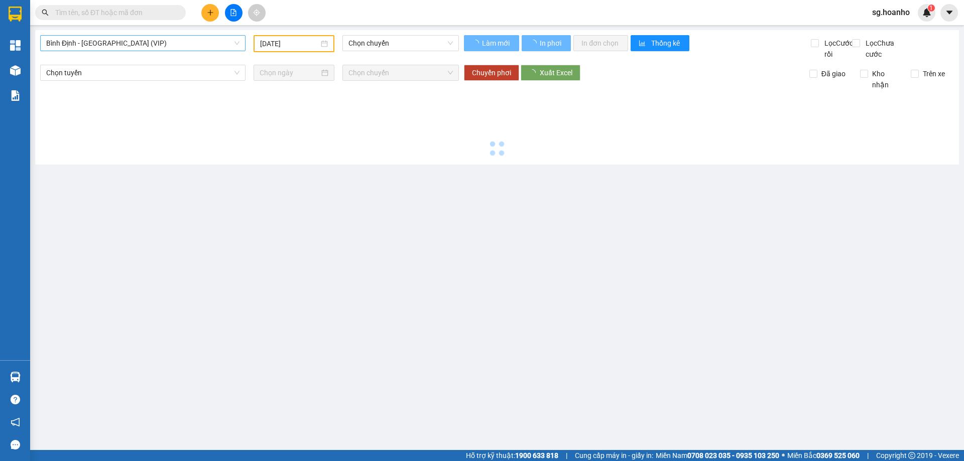
type input "[DATE]"
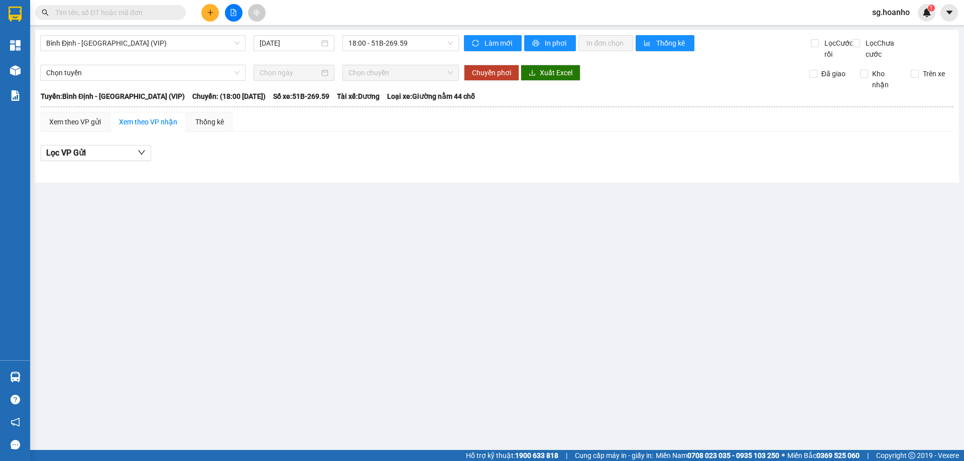
click at [89, 32] on div "[GEOGRAPHIC_DATA] - [GEOGRAPHIC_DATA] (VIP) [DATE] 18:00 - 51B-269.59 Làm mới I…" at bounding box center [497, 106] width 924 height 153
click at [97, 47] on span "Bình Định - [GEOGRAPHIC_DATA] (VIP)" at bounding box center [142, 43] width 193 height 15
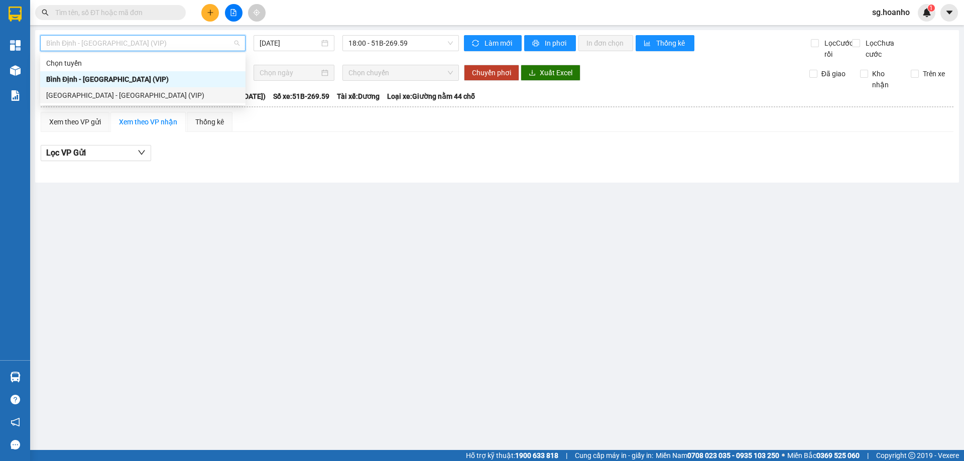
click at [121, 92] on div "[GEOGRAPHIC_DATA] - [GEOGRAPHIC_DATA] (VIP)" at bounding box center [142, 95] width 193 height 11
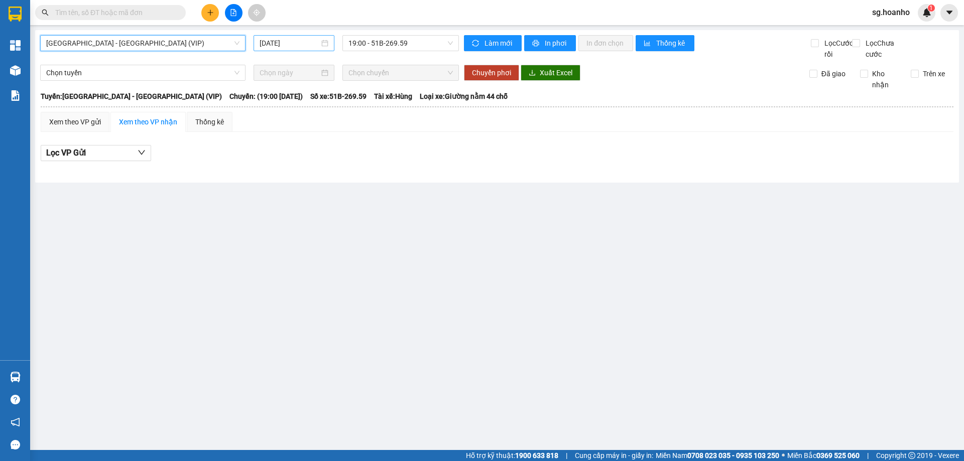
click at [282, 44] on input "[DATE]" at bounding box center [290, 43] width 60 height 11
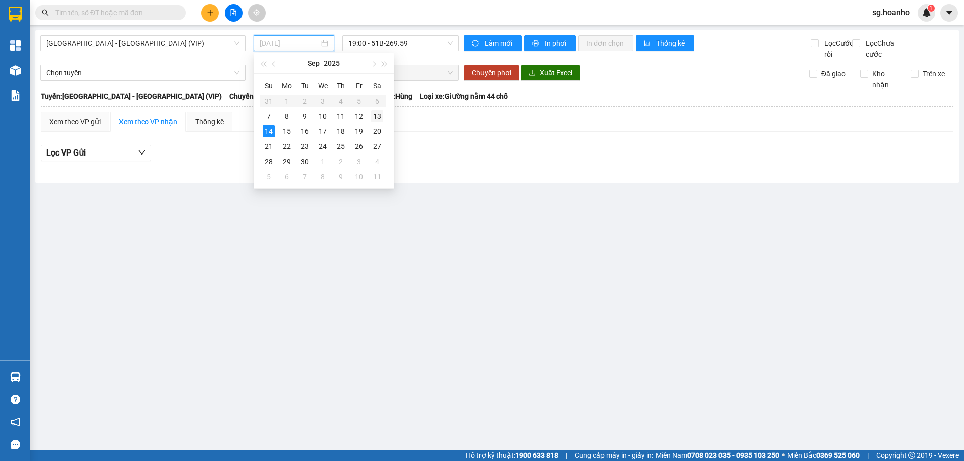
click at [381, 118] on div "13" at bounding box center [377, 116] width 12 height 12
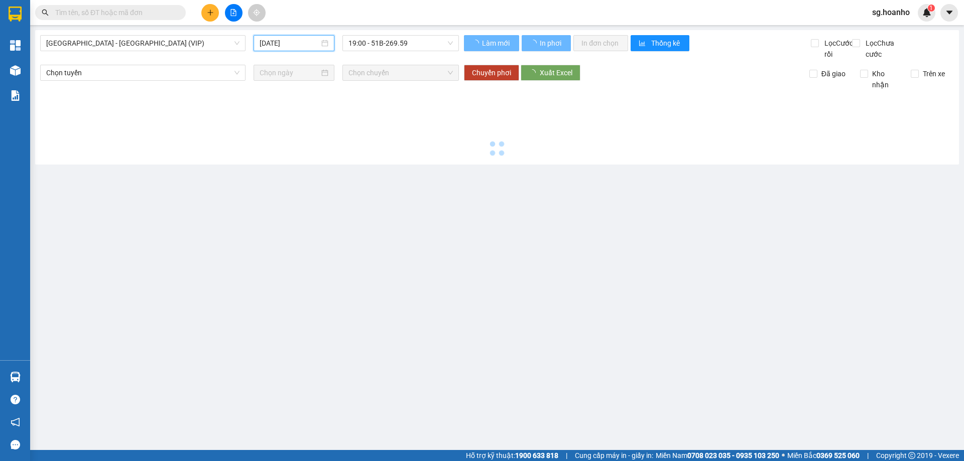
type input "[DATE]"
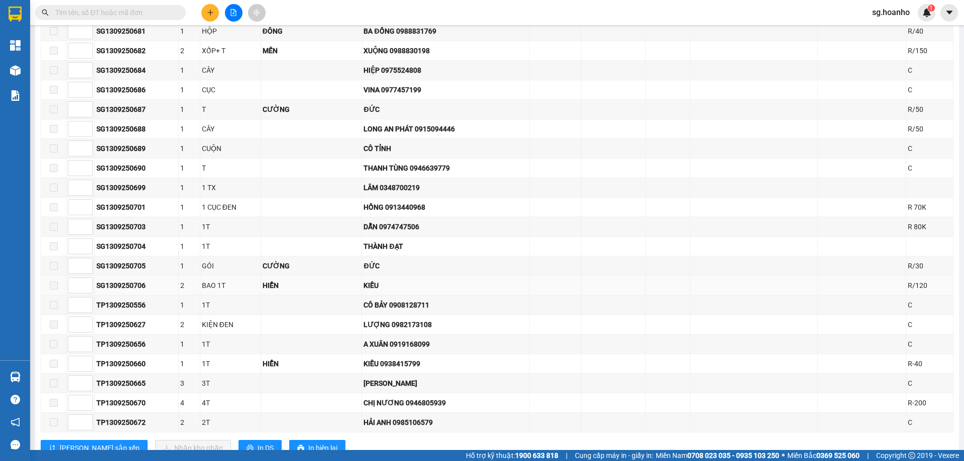
scroll to position [1401, 0]
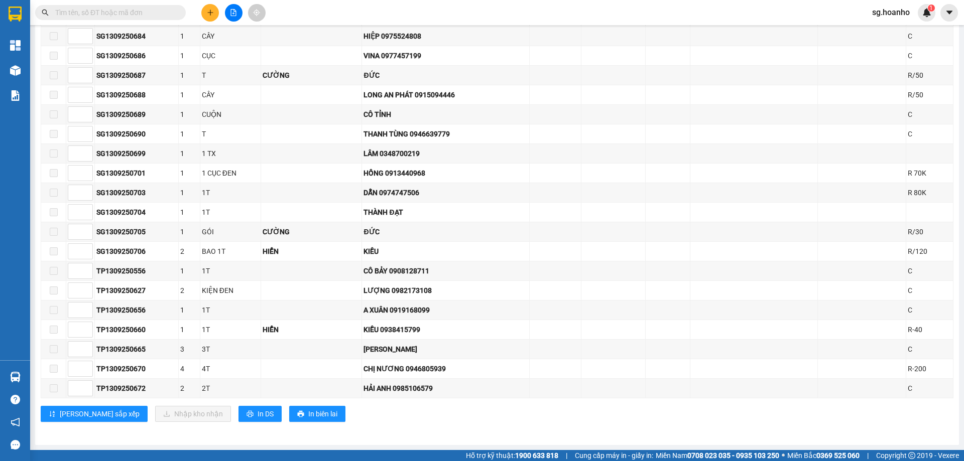
click at [139, 11] on input "text" at bounding box center [114, 12] width 119 height 11
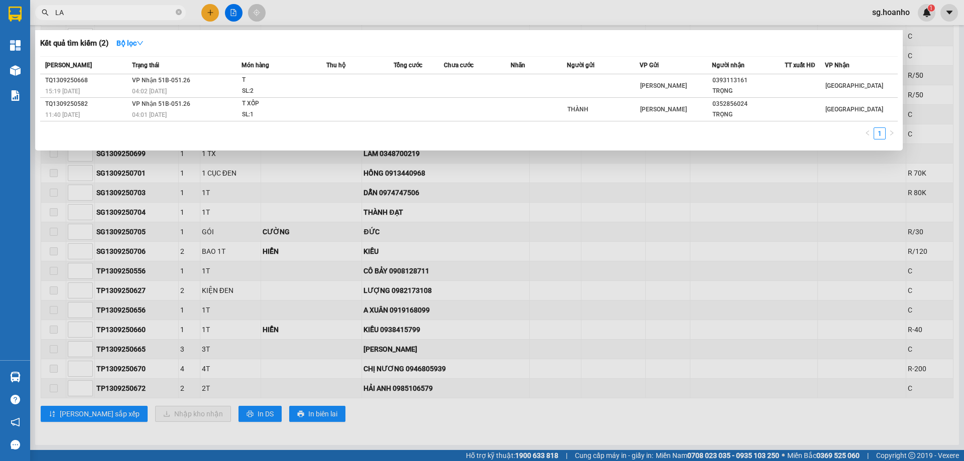
type input "LAN"
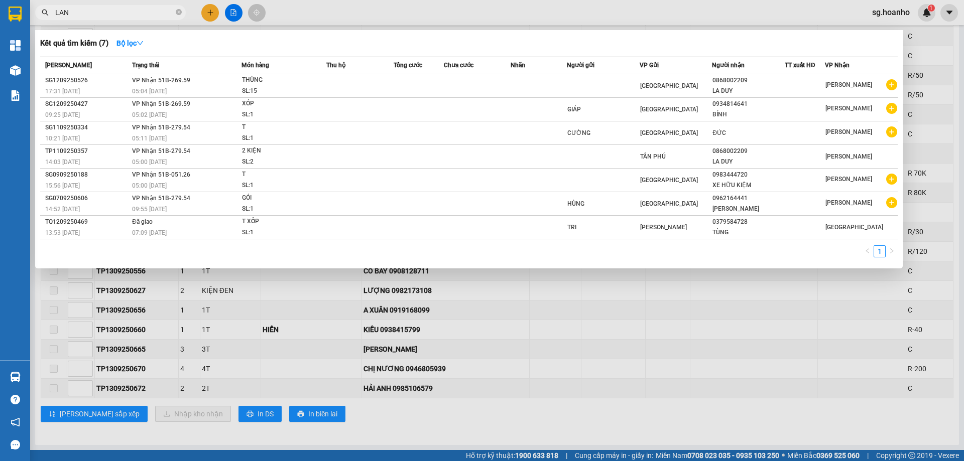
click at [180, 13] on icon "close-circle" at bounding box center [179, 12] width 6 height 6
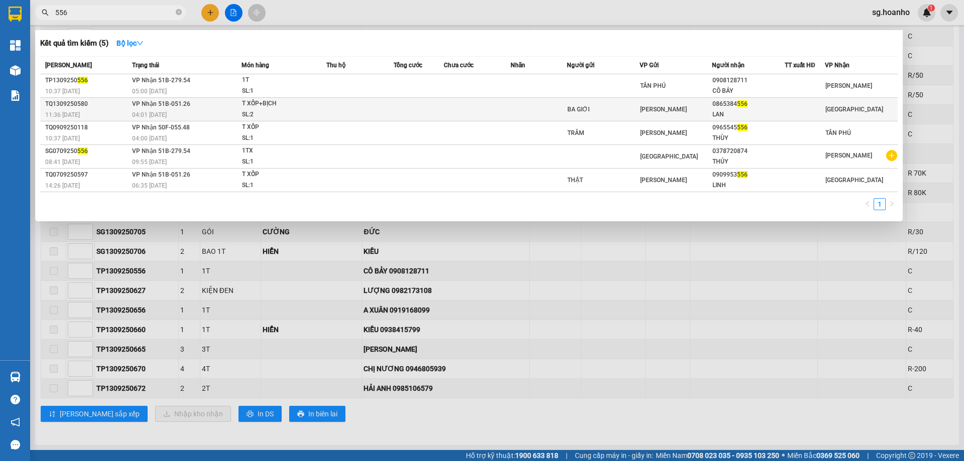
type input "556"
click at [610, 104] on div "BA GIỚI" at bounding box center [603, 109] width 72 height 11
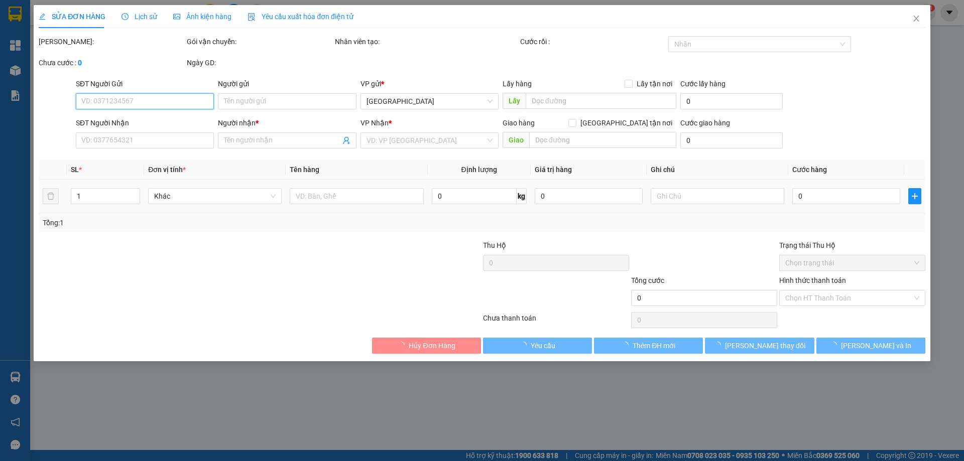
type input "BA GIỚI"
type input "0865384556"
type input "LAN"
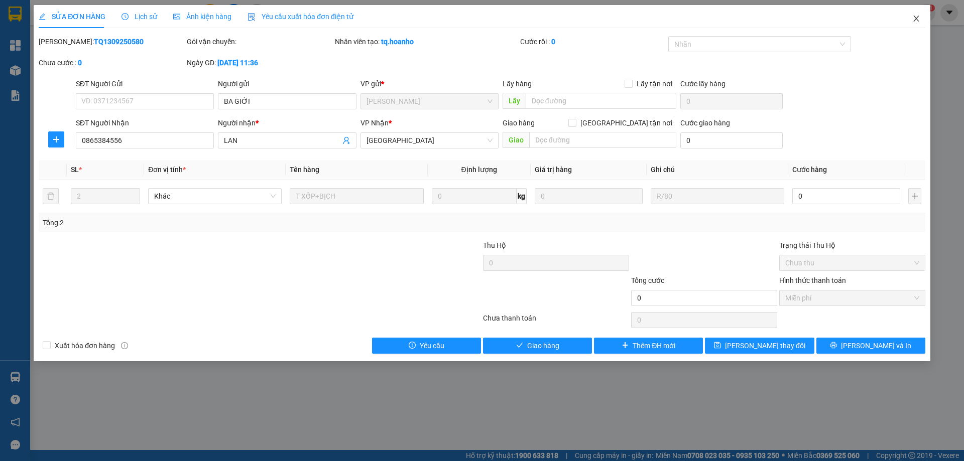
drag, startPoint x: 918, startPoint y: 16, endPoint x: 136, endPoint y: 2, distance: 781.9
click at [918, 17] on icon "close" at bounding box center [916, 19] width 8 height 8
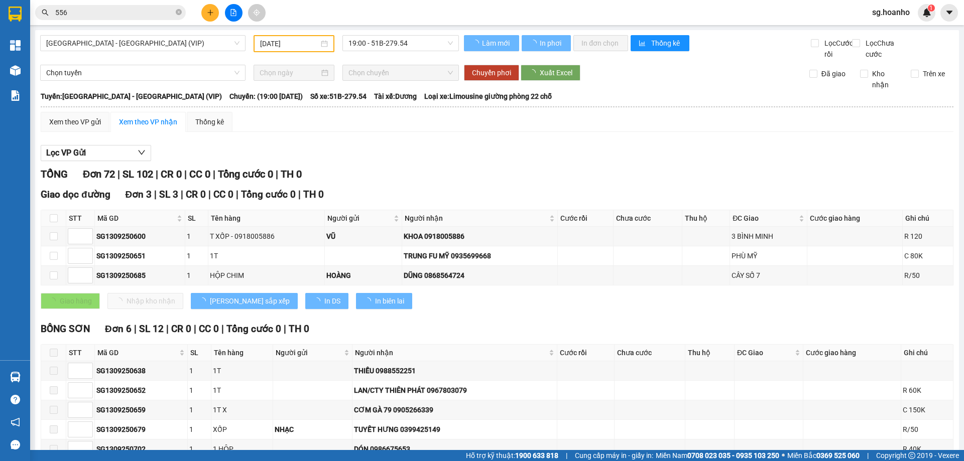
click at [179, 15] on icon "close-circle" at bounding box center [179, 12] width 6 height 6
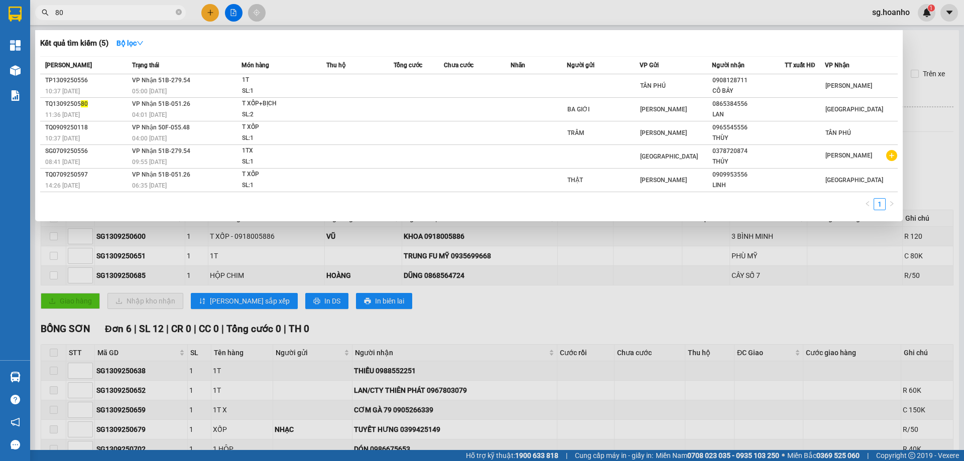
type input "809"
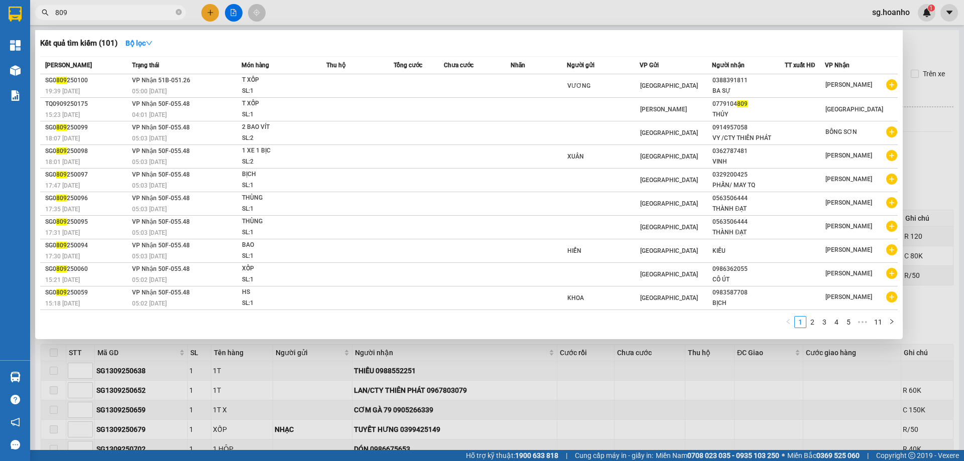
click at [179, 12] on icon "close-circle" at bounding box center [179, 12] width 6 height 6
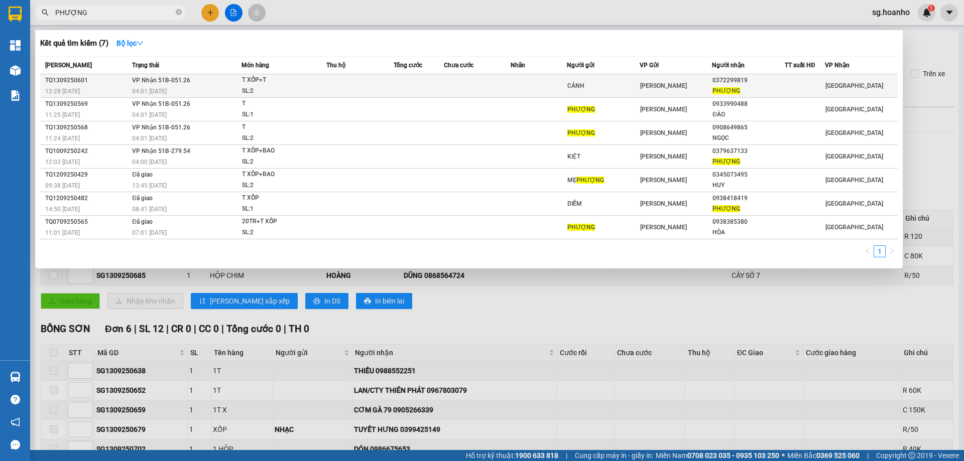
type input "PHƯỢNG"
click at [562, 77] on td at bounding box center [539, 86] width 56 height 24
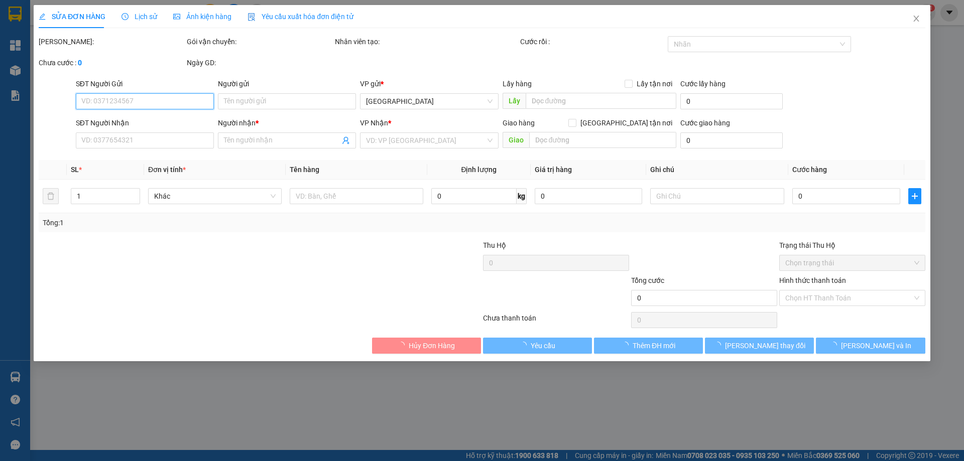
type input "CẢNH"
type input "0372299819"
type input "PHƯỢNG"
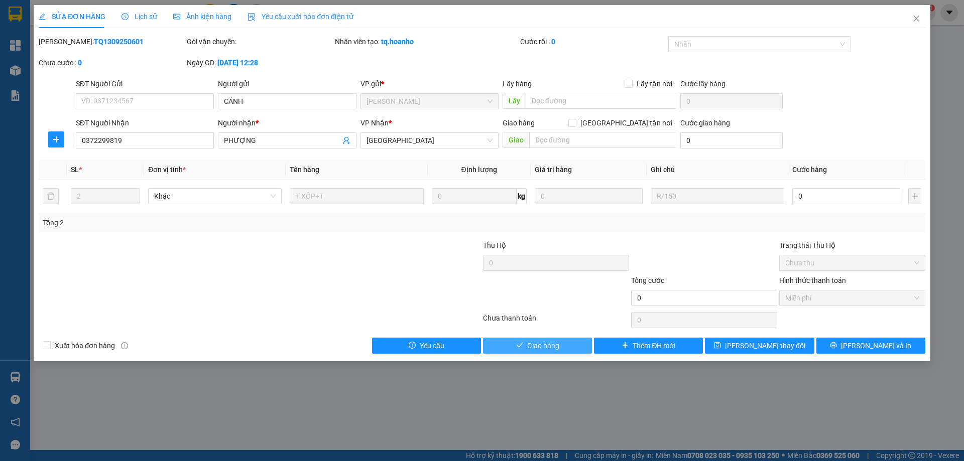
click at [557, 344] on span "Giao hàng" at bounding box center [543, 345] width 32 height 11
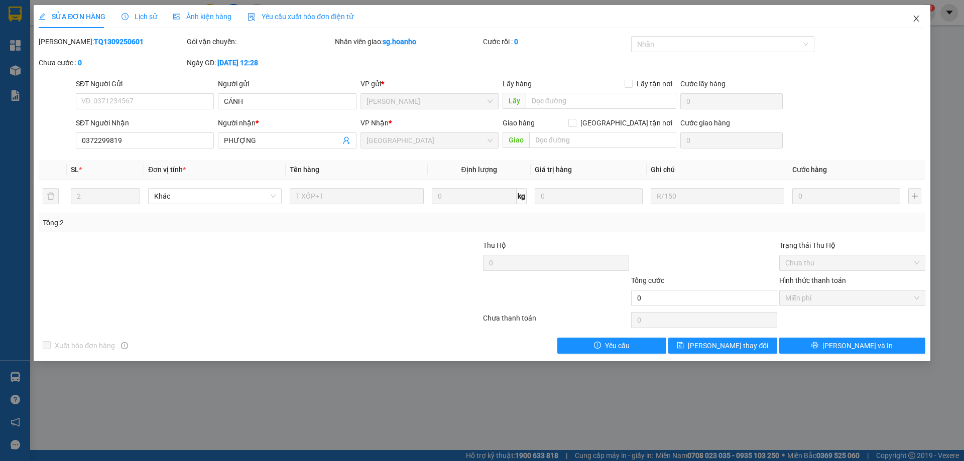
drag, startPoint x: 918, startPoint y: 16, endPoint x: 196, endPoint y: 6, distance: 722.6
click at [918, 15] on icon "close" at bounding box center [916, 19] width 8 height 8
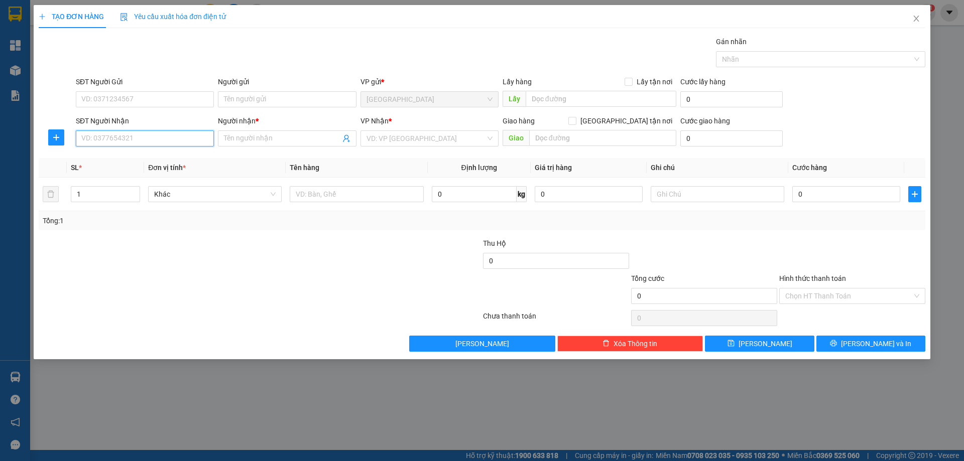
click at [206, 143] on input "SĐT Người Nhận" at bounding box center [145, 139] width 138 height 16
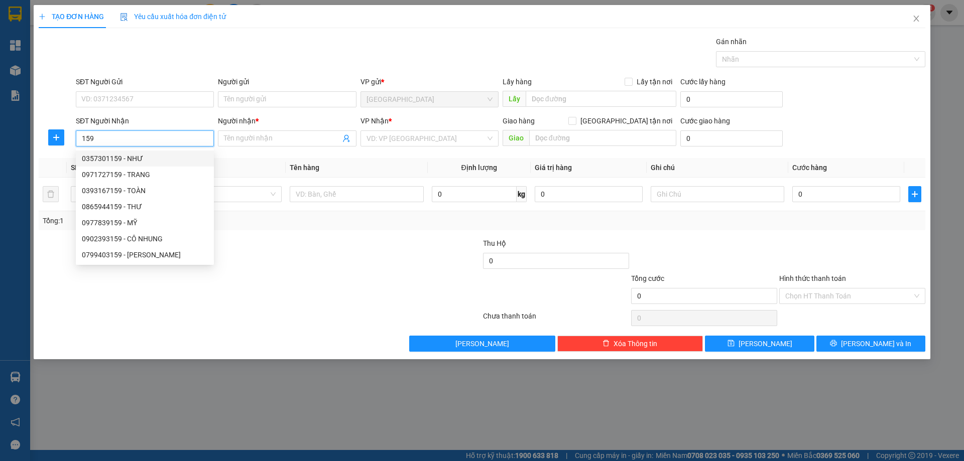
click at [79, 138] on input "159" at bounding box center [145, 139] width 138 height 16
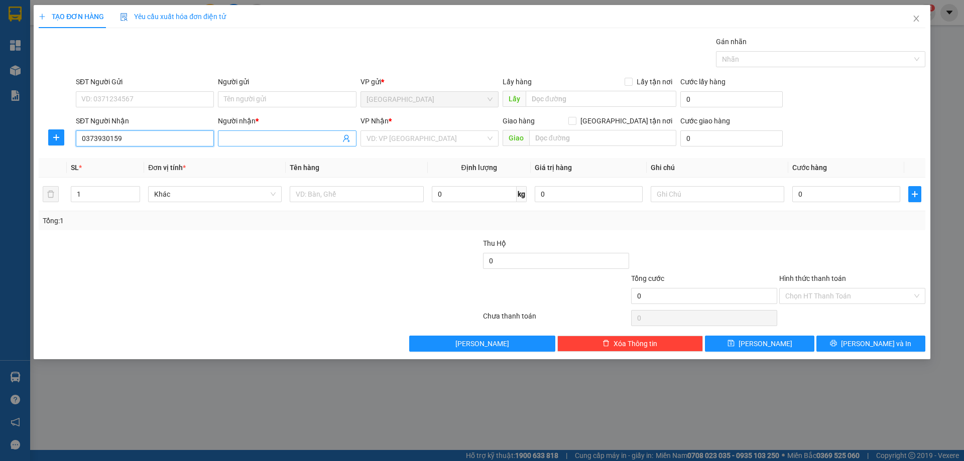
type input "0373930159"
click at [235, 142] on input "Người nhận *" at bounding box center [282, 138] width 116 height 11
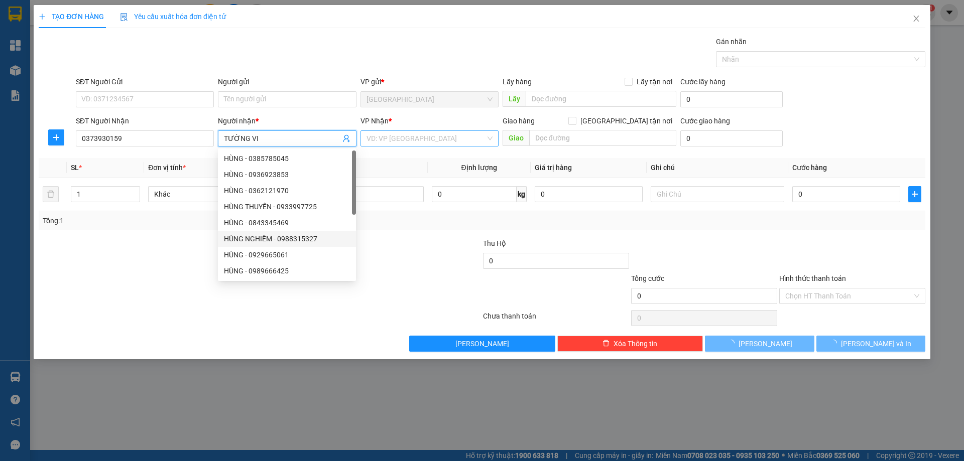
type input "TƯỜNG VI"
click at [413, 138] on input "search" at bounding box center [426, 138] width 119 height 15
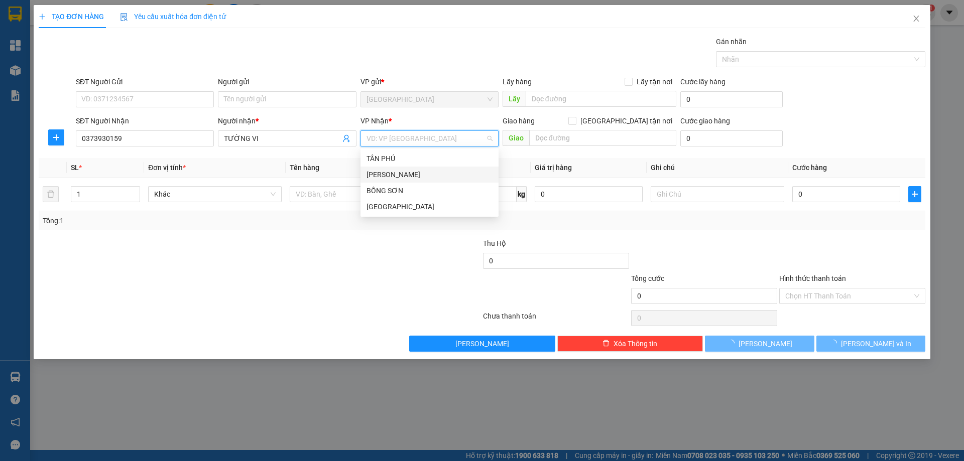
click at [420, 175] on div "[PERSON_NAME]" at bounding box center [430, 174] width 126 height 11
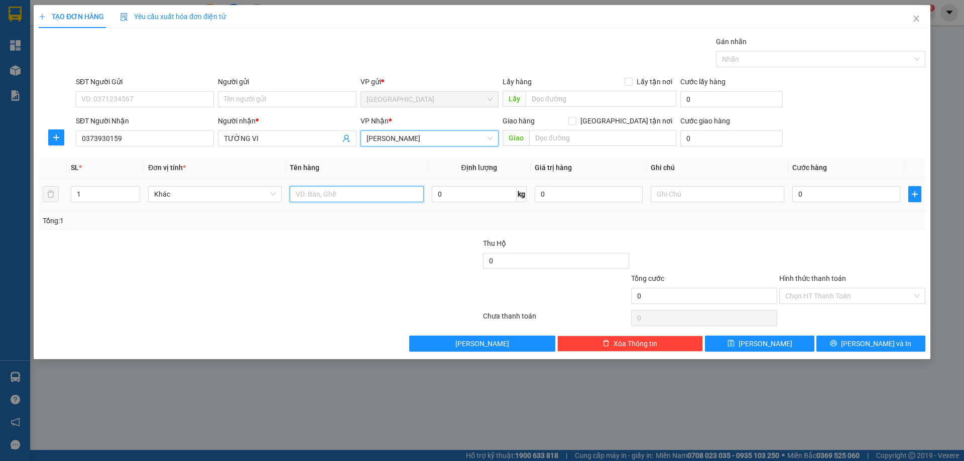
click at [378, 191] on input "text" at bounding box center [357, 194] width 134 height 16
type input "BỊCH"
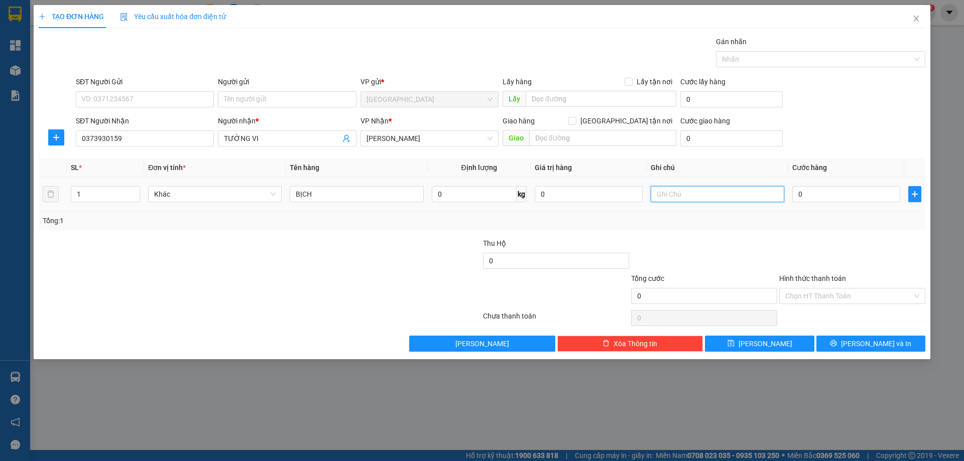
click at [699, 192] on input "text" at bounding box center [718, 194] width 134 height 16
type input "C"
click at [804, 278] on label "Hình thức thanh toán" at bounding box center [812, 279] width 67 height 8
click at [804, 289] on input "Hình thức thanh toán" at bounding box center [848, 296] width 127 height 15
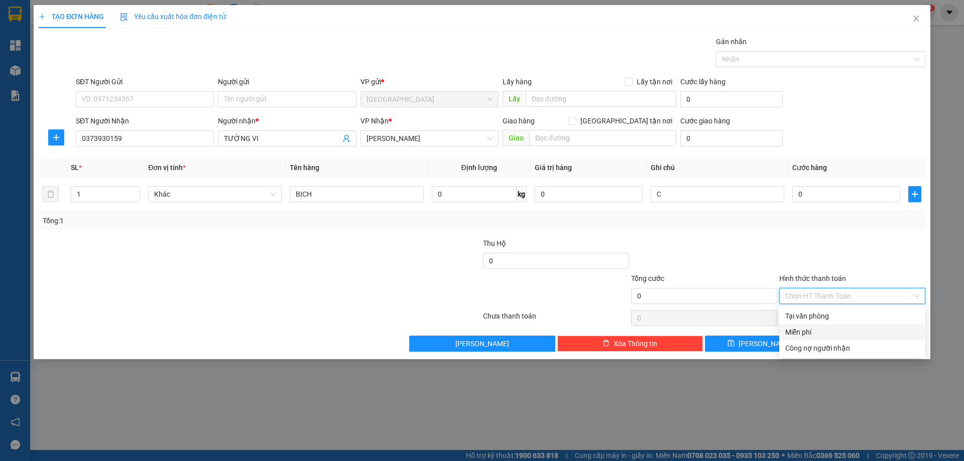
click at [823, 338] on div "Miễn phí" at bounding box center [852, 332] width 146 height 16
drag, startPoint x: 827, startPoint y: 343, endPoint x: 784, endPoint y: 312, distance: 52.4
click at [823, 344] on button "[PERSON_NAME] và In" at bounding box center [870, 344] width 109 height 16
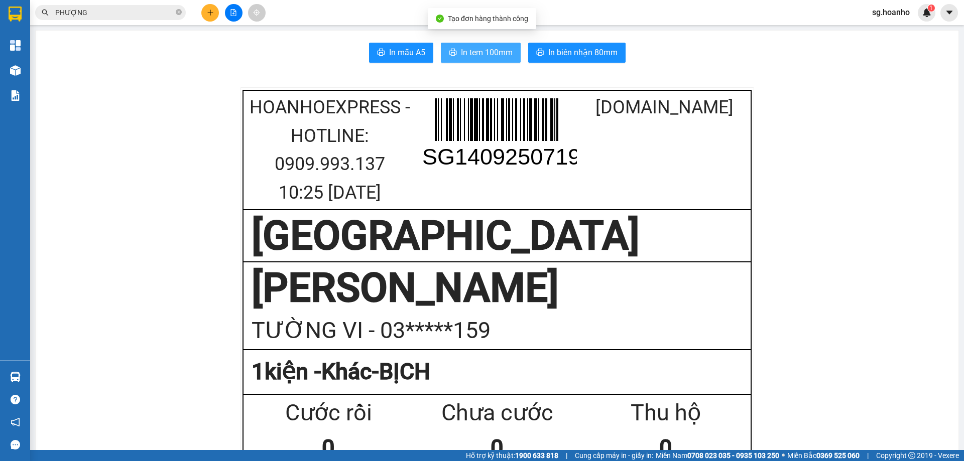
click at [464, 53] on span "In tem 100mm" at bounding box center [487, 52] width 52 height 13
drag, startPoint x: 98, startPoint y: 14, endPoint x: 17, endPoint y: 32, distance: 82.7
click at [0, 29] on section "Kết quả tìm kiếm ( 7 ) Bộ lọc Mã ĐH Trạng thái Món hàng Thu hộ Tổng cước Chưa c…" at bounding box center [482, 230] width 964 height 461
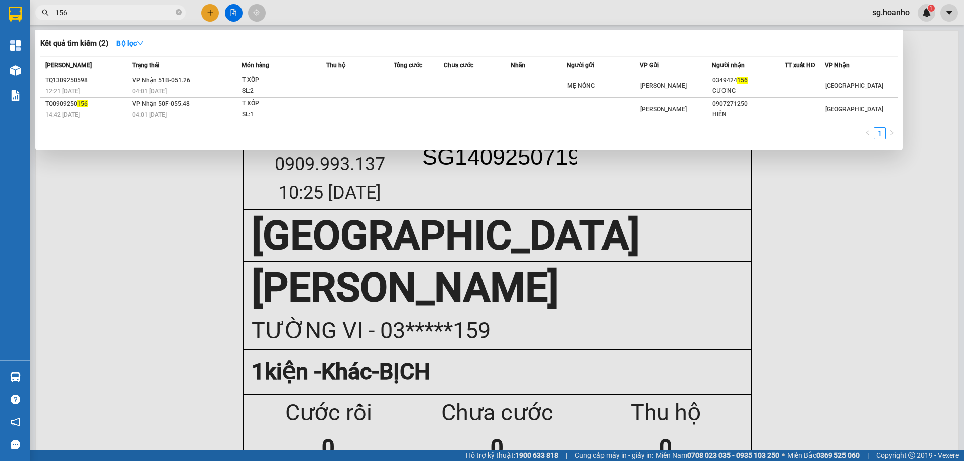
type input "156"
click at [179, 14] on icon "close-circle" at bounding box center [179, 12] width 6 height 6
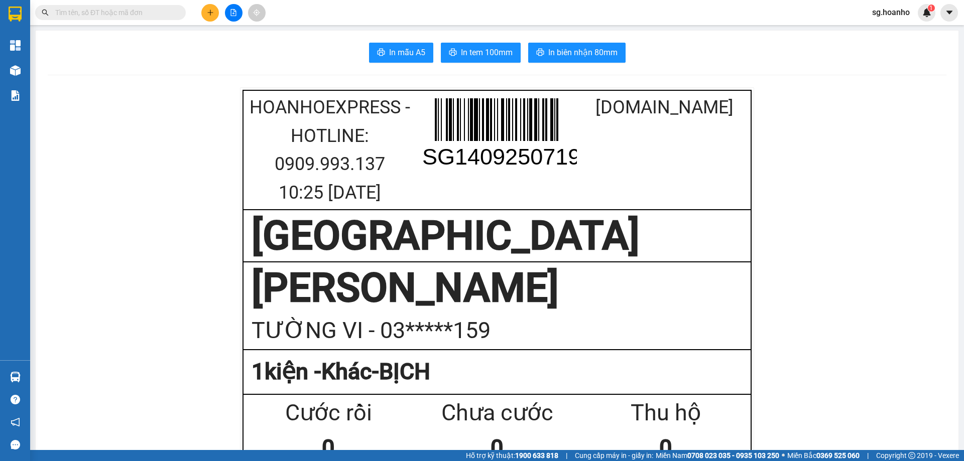
click at [146, 20] on span at bounding box center [110, 12] width 151 height 15
click at [145, 15] on input "text" at bounding box center [114, 12] width 119 height 11
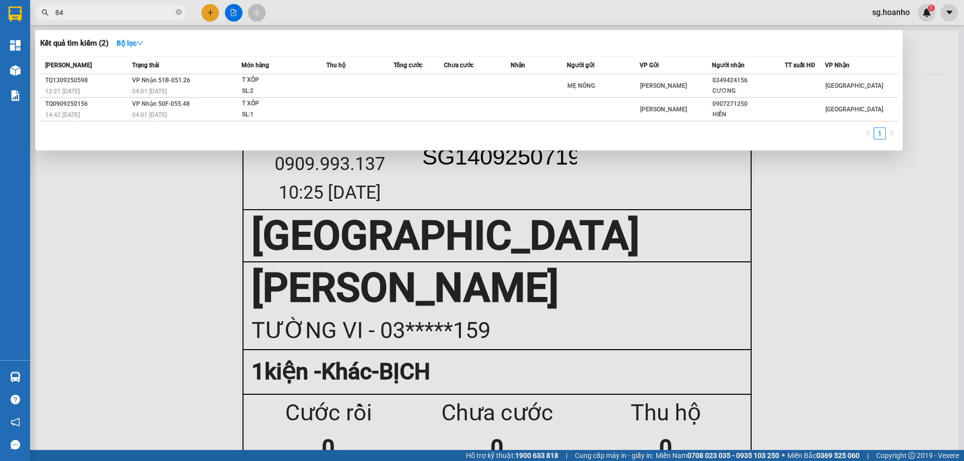
type input "844"
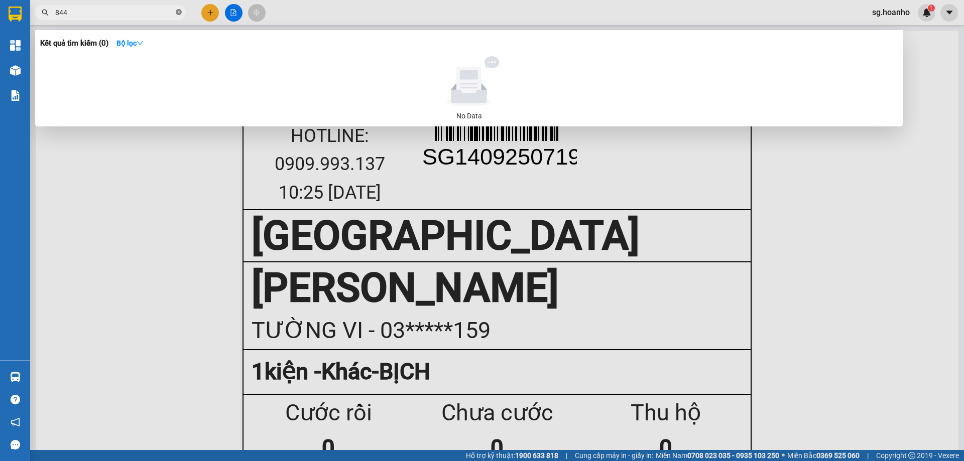
click at [179, 12] on icon "close-circle" at bounding box center [179, 12] width 6 height 6
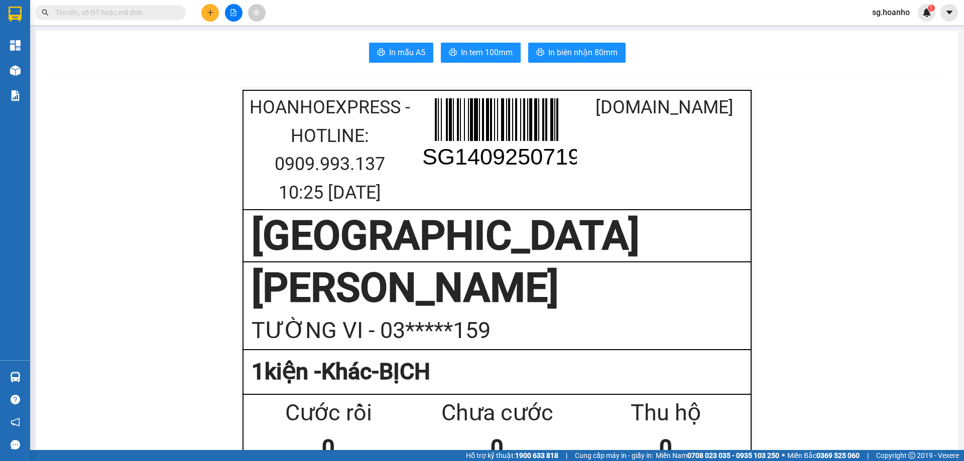
click at [137, 17] on input "text" at bounding box center [114, 12] width 119 height 11
click at [94, 12] on input "text" at bounding box center [114, 12] width 119 height 11
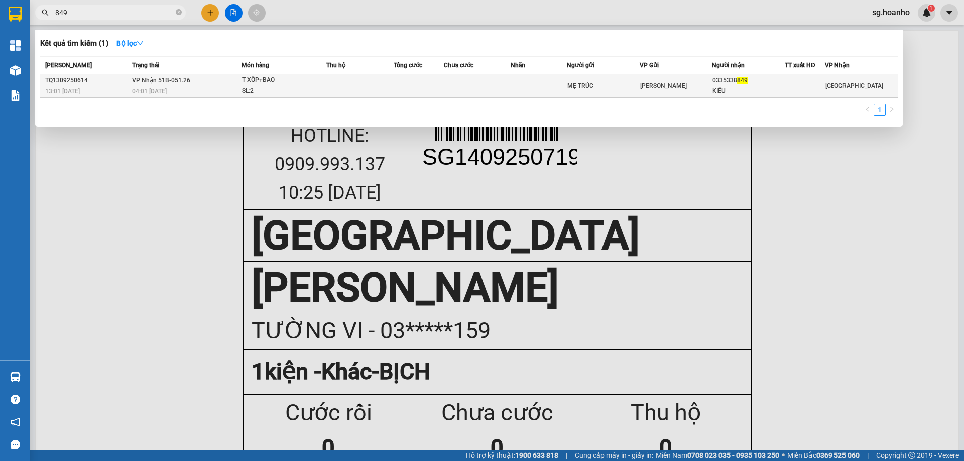
type input "849"
click at [587, 85] on div "MẸ TRÚC" at bounding box center [603, 86] width 72 height 11
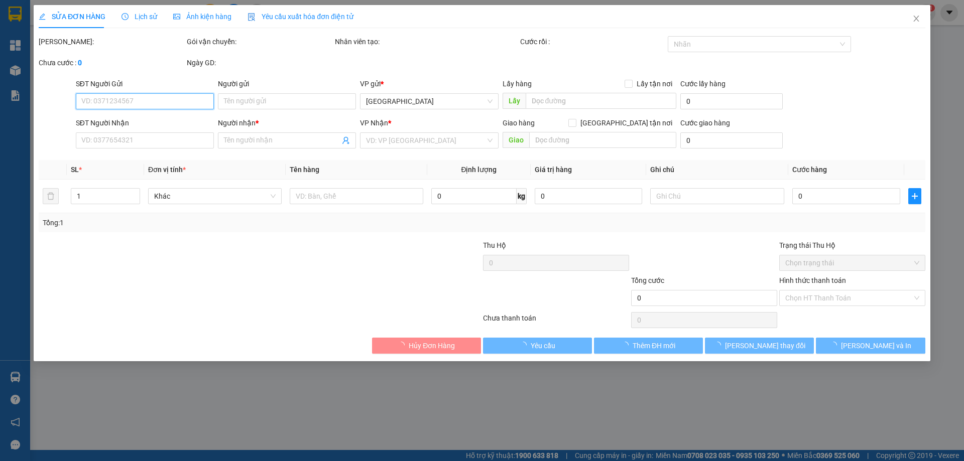
type input "MẸ TRÚC"
type input "0335338849"
type input "KIỀU"
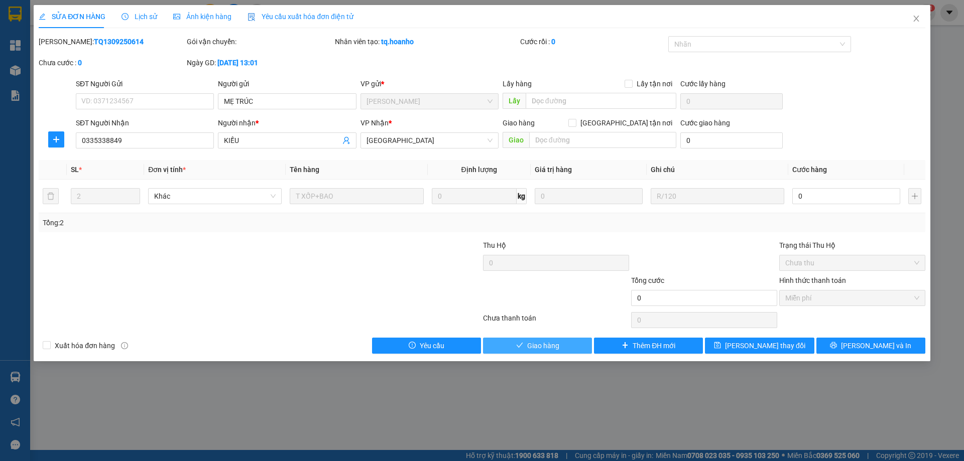
click at [554, 338] on button "Giao hàng" at bounding box center [537, 346] width 109 height 16
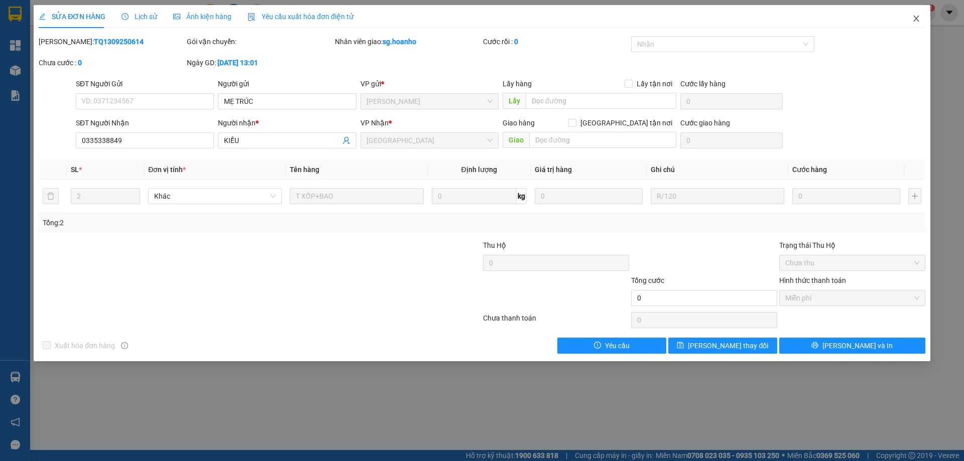
click at [916, 16] on icon "close" at bounding box center [916, 19] width 8 height 8
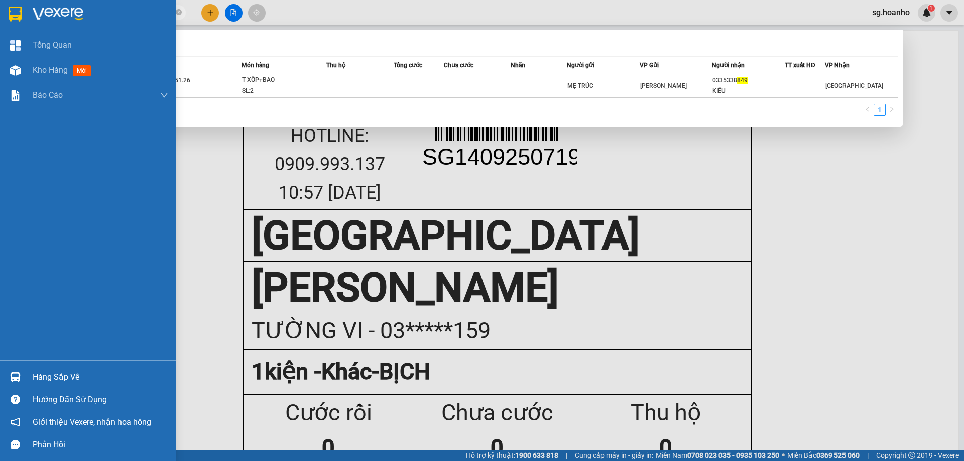
click at [0, 20] on section "Kết quả tìm kiếm ( 1 ) Bộ lọc Mã ĐH Trạng thái Món hàng Thu hộ Tổng cước Chưa c…" at bounding box center [482, 230] width 964 height 461
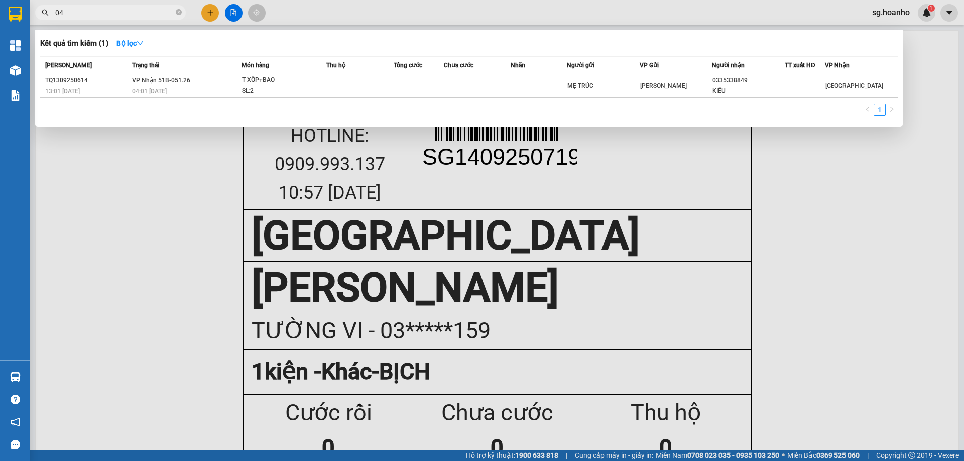
type input "042"
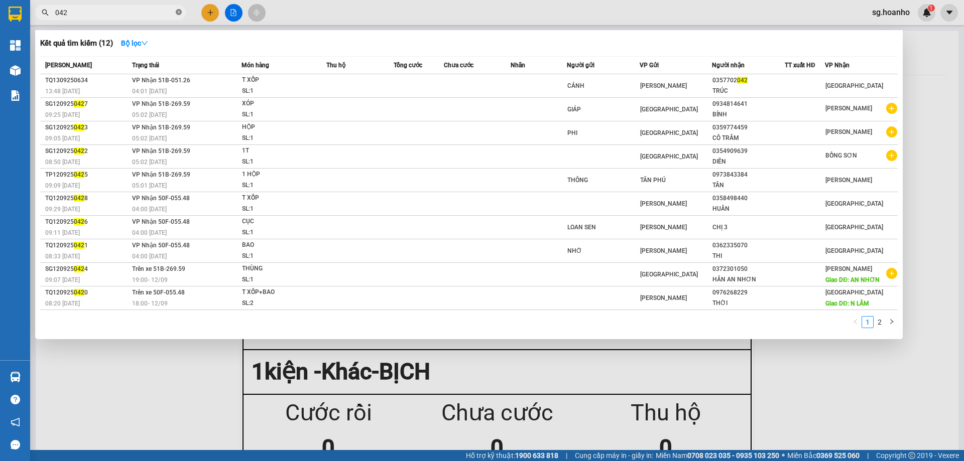
click at [178, 12] on icon "close-circle" at bounding box center [179, 12] width 6 height 6
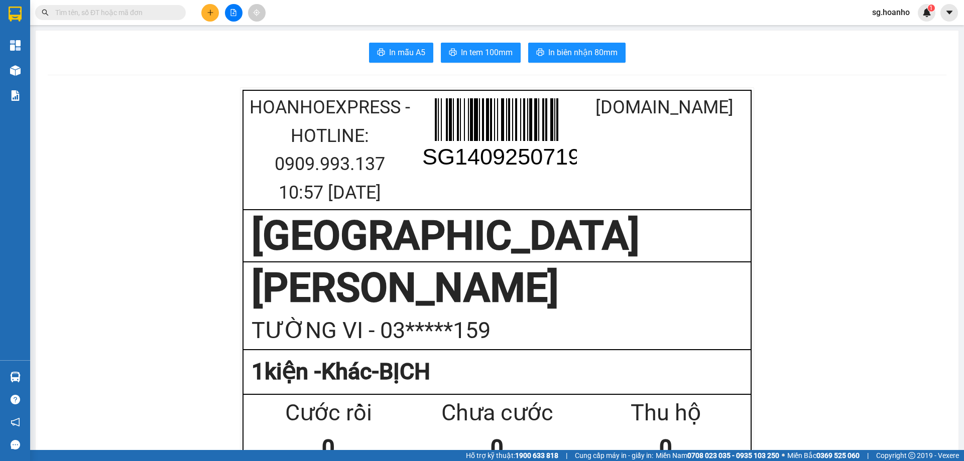
click at [204, 12] on button at bounding box center [210, 13] width 18 height 18
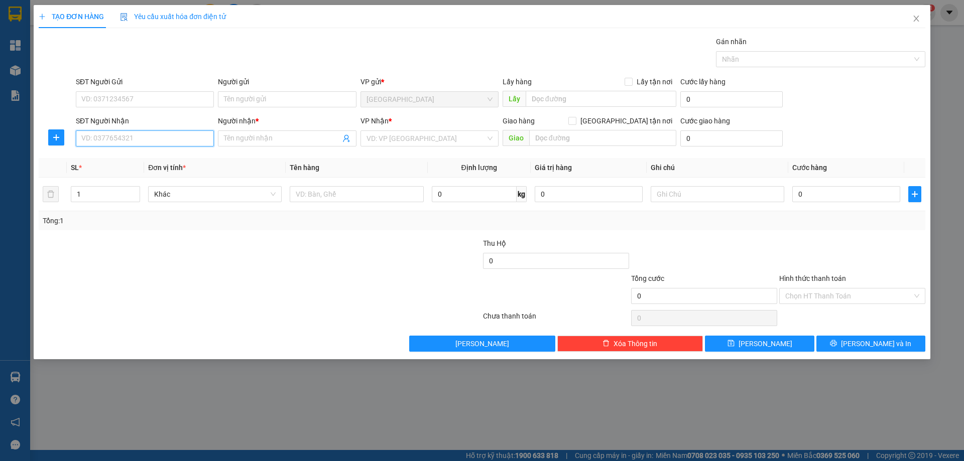
click at [117, 142] on input "SĐT Người Nhận" at bounding box center [145, 139] width 138 height 16
type input "0795416608"
drag, startPoint x: 134, startPoint y: 161, endPoint x: 293, endPoint y: 183, distance: 161.2
click at [134, 160] on div "0795416608 - MẸ NIỆM" at bounding box center [145, 158] width 126 height 11
type input "MẸ NIỆM"
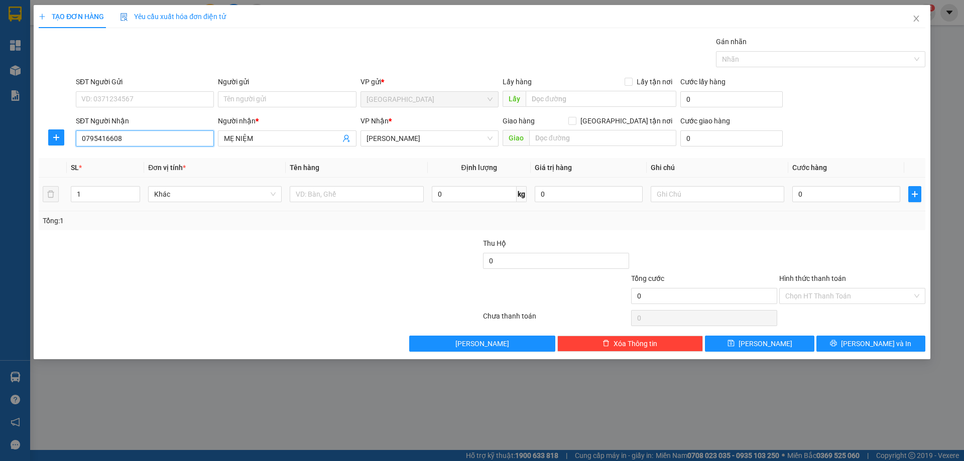
type input "0795416608"
click at [329, 204] on td at bounding box center [357, 195] width 142 height 34
click at [329, 201] on input "text" at bounding box center [357, 194] width 134 height 16
type input "BÌ THƯ"
click at [682, 199] on input "text" at bounding box center [718, 194] width 134 height 16
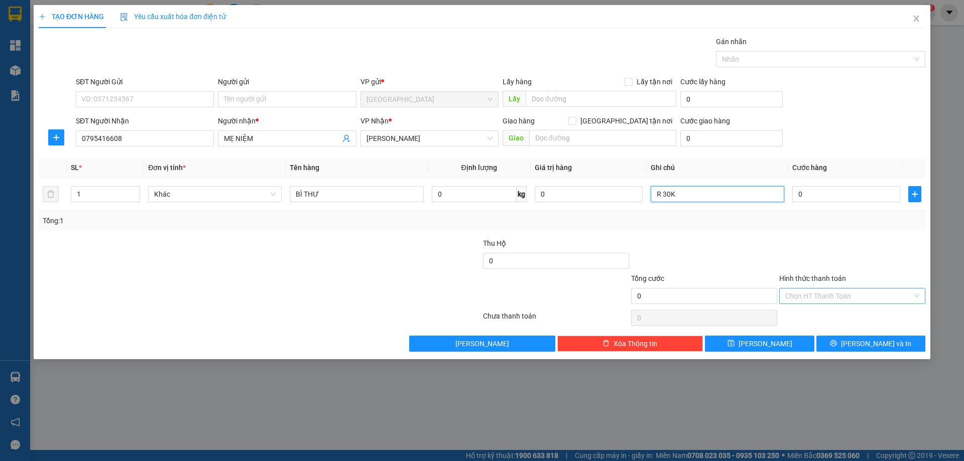
type input "R 30K"
click at [822, 299] on input "Hình thức thanh toán" at bounding box center [848, 296] width 127 height 15
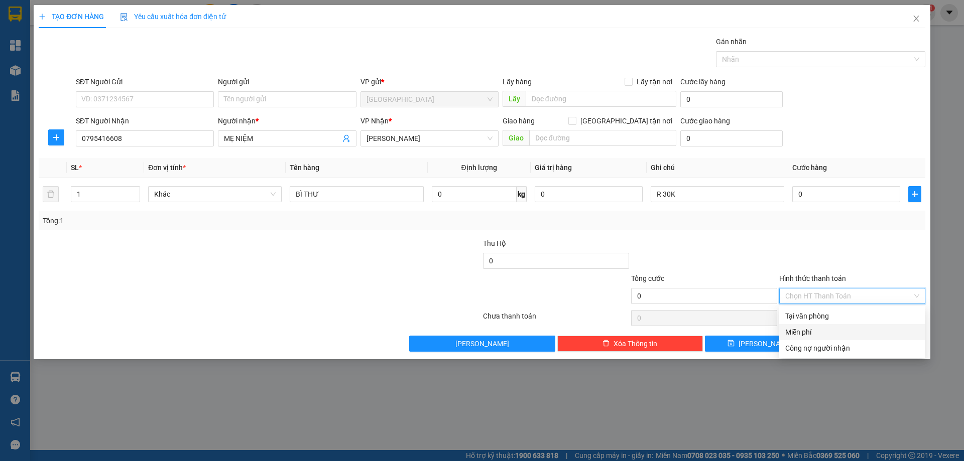
click at [818, 333] on div "Miễn phí" at bounding box center [852, 332] width 134 height 11
click at [831, 349] on button "[PERSON_NAME] và In" at bounding box center [870, 344] width 109 height 16
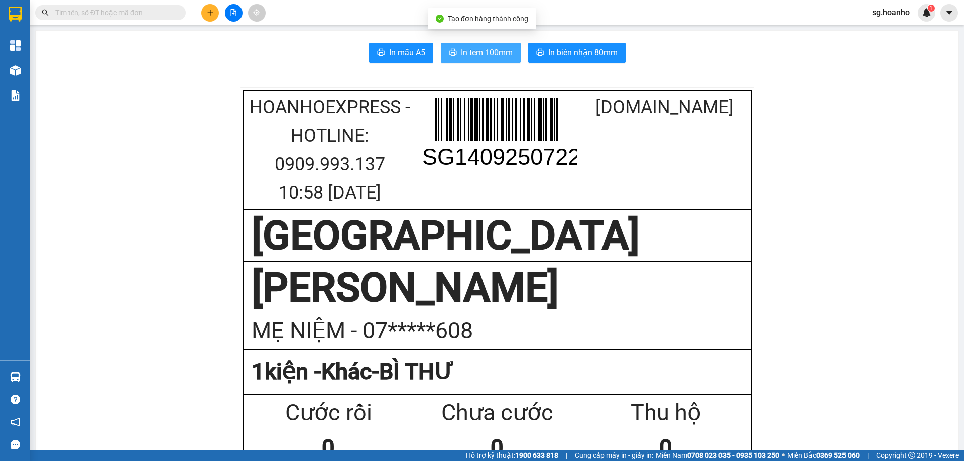
click at [453, 52] on icon "printer" at bounding box center [453, 52] width 8 height 8
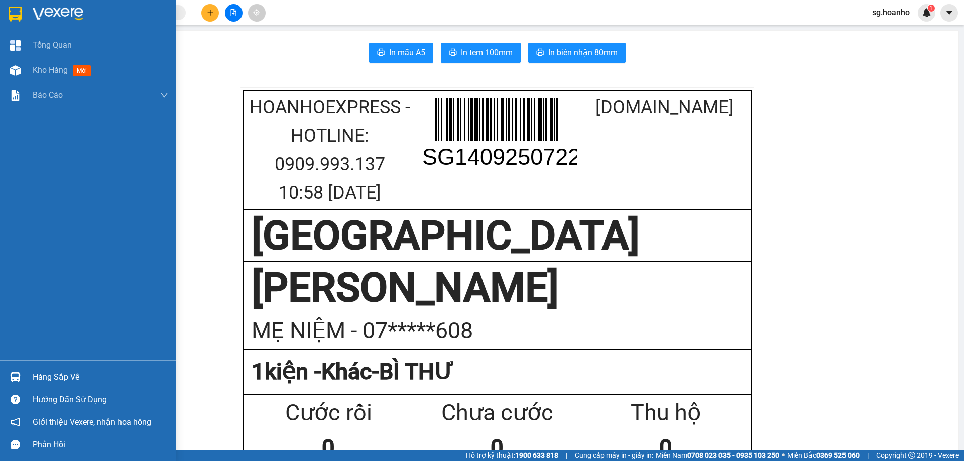
click at [16, 9] on img at bounding box center [15, 14] width 13 height 15
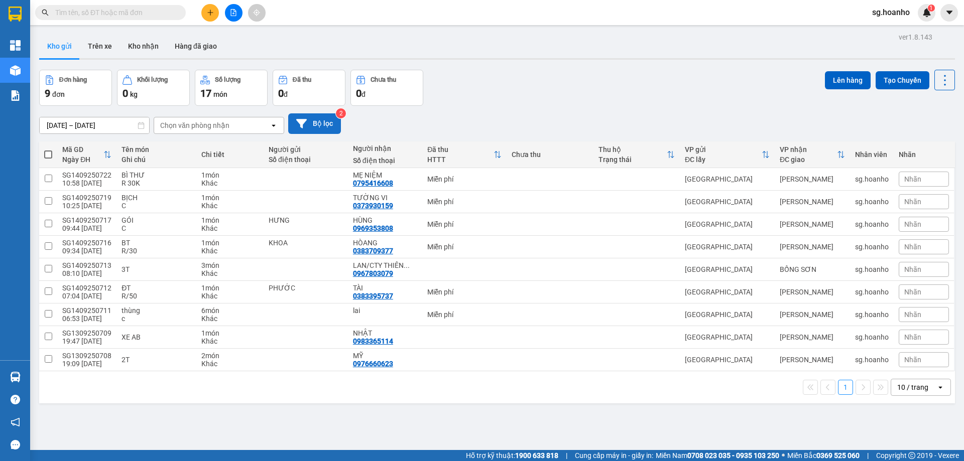
click at [332, 130] on button "Bộ lọc" at bounding box center [314, 123] width 53 height 21
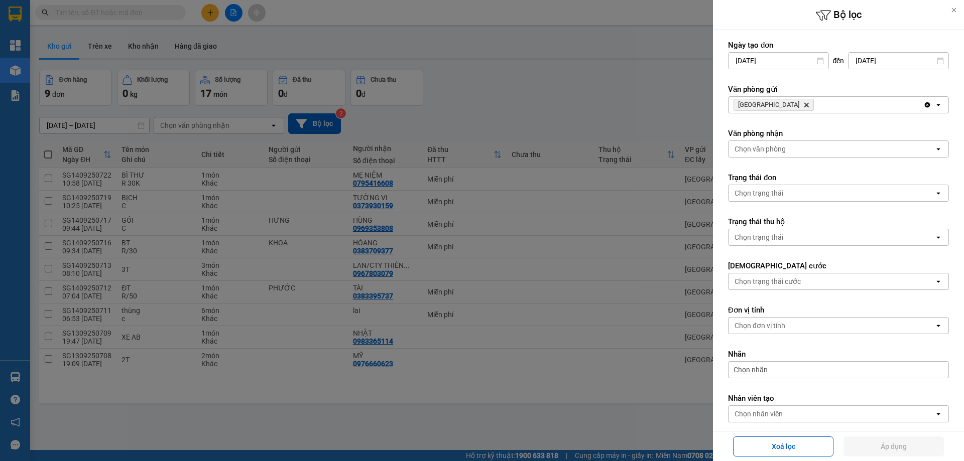
click at [803, 106] on icon "Delete" at bounding box center [806, 105] width 6 height 6
click at [663, 446] on div at bounding box center [482, 230] width 964 height 461
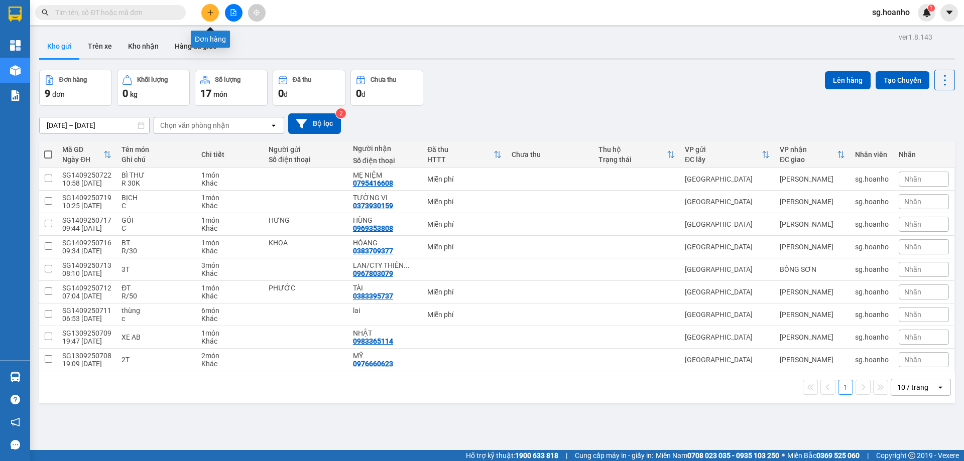
click at [208, 8] on button at bounding box center [210, 13] width 18 height 18
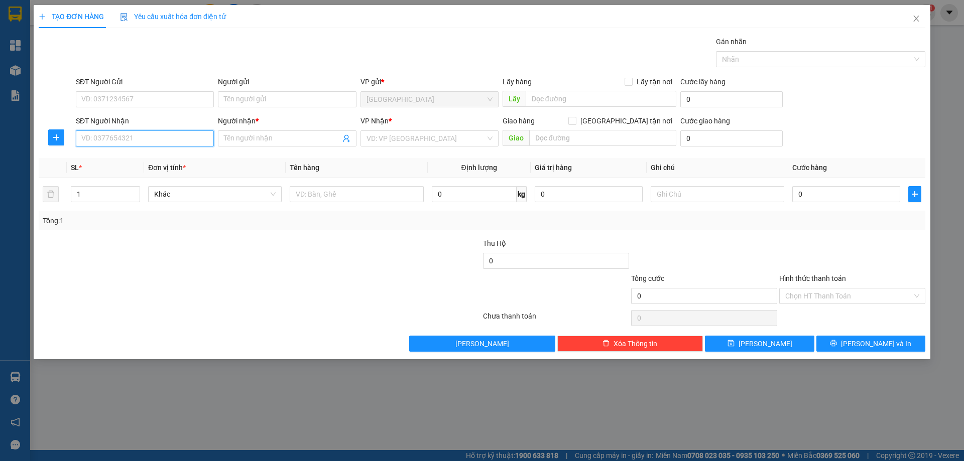
click at [139, 139] on input "SĐT Người Nhận" at bounding box center [145, 139] width 138 height 16
type input "0982797537"
drag, startPoint x: 117, startPoint y: 159, endPoint x: 162, endPoint y: 159, distance: 44.7
click at [118, 159] on div "0982797537 - TRAI" at bounding box center [145, 158] width 126 height 11
type input "TRAI"
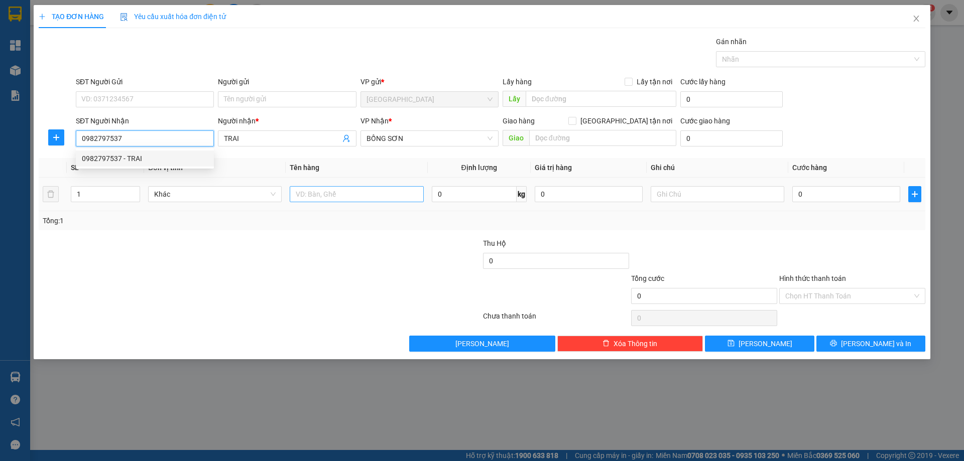
type input "0982797537"
click at [333, 198] on input "text" at bounding box center [357, 194] width 134 height 16
type input "1T"
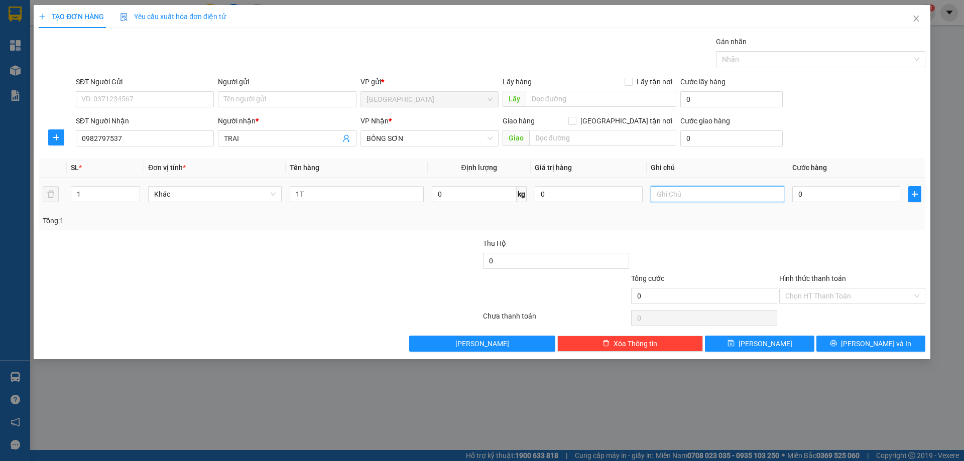
click at [697, 198] on input "text" at bounding box center [718, 194] width 134 height 16
type input "1"
type input "R 130K"
click at [842, 308] on div "Transit Pickup Surcharge Ids Transit Deliver Surcharge Ids Transit Deliver Surc…" at bounding box center [482, 194] width 887 height 316
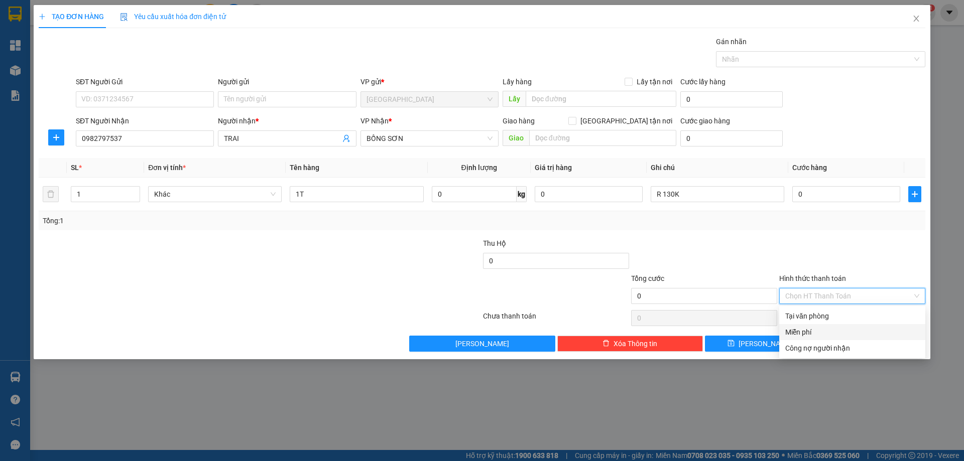
click at [828, 327] on div "Miễn phí" at bounding box center [852, 332] width 134 height 11
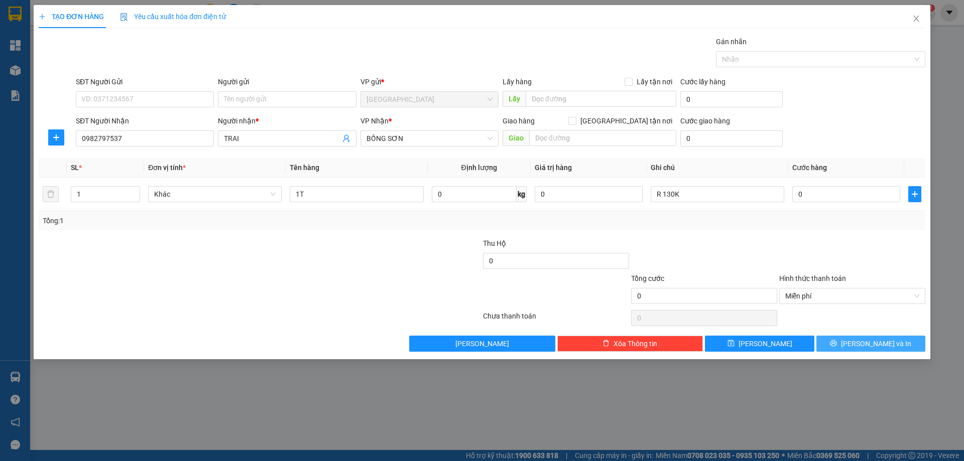
click at [887, 337] on button "[PERSON_NAME] và In" at bounding box center [870, 344] width 109 height 16
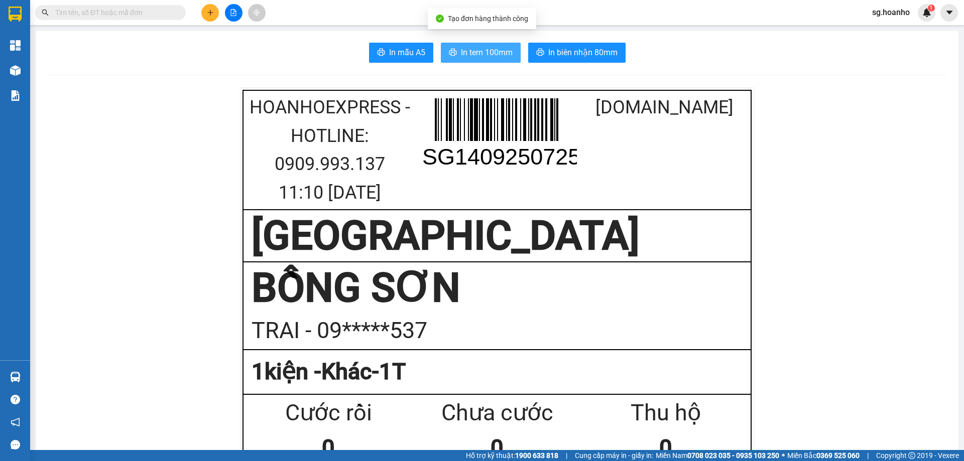
click at [468, 50] on span "In tem 100mm" at bounding box center [487, 52] width 52 height 13
click at [84, 8] on input "text" at bounding box center [114, 12] width 119 height 11
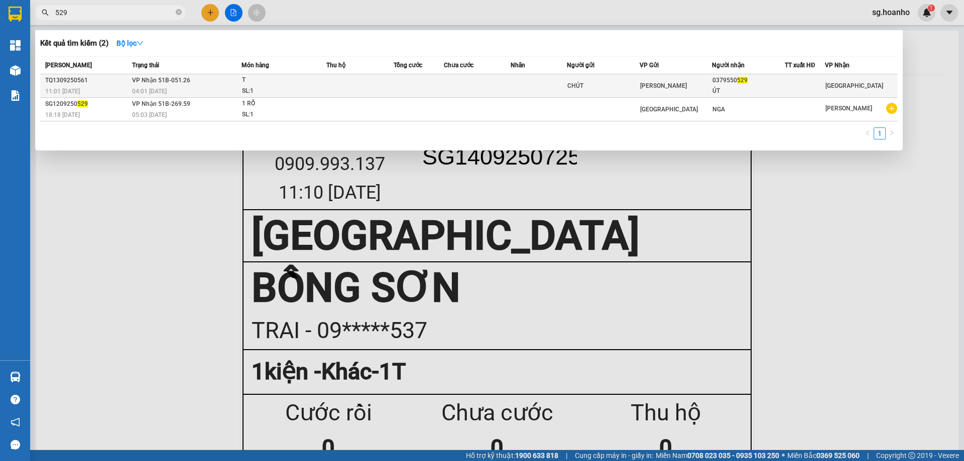
type input "529"
click at [719, 84] on div "0379550 529" at bounding box center [749, 80] width 72 height 11
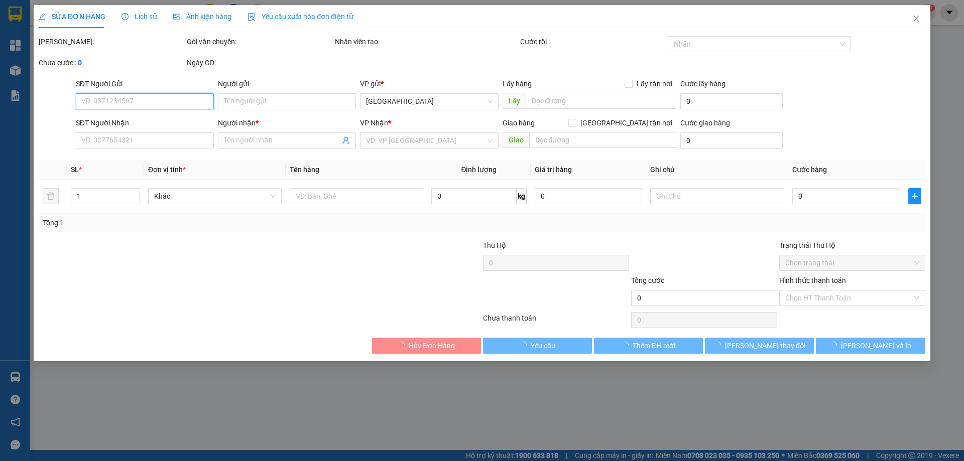
type input "CHÚT"
type input "0379550529"
type input "ÚT"
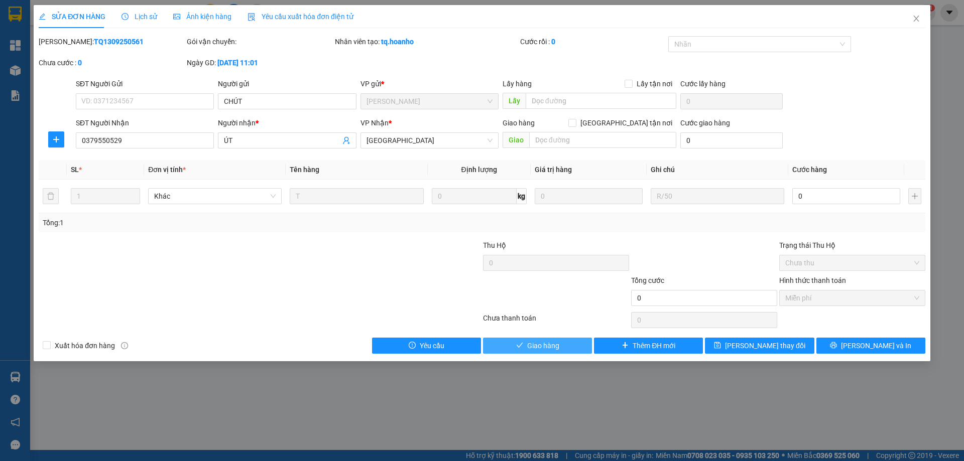
click at [557, 346] on span "Giao hàng" at bounding box center [543, 345] width 32 height 11
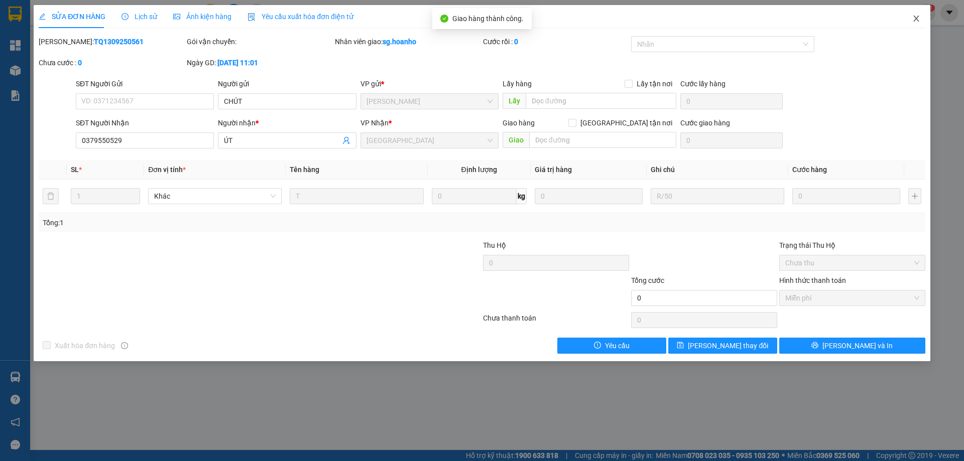
click at [919, 18] on icon "close" at bounding box center [916, 19] width 8 height 8
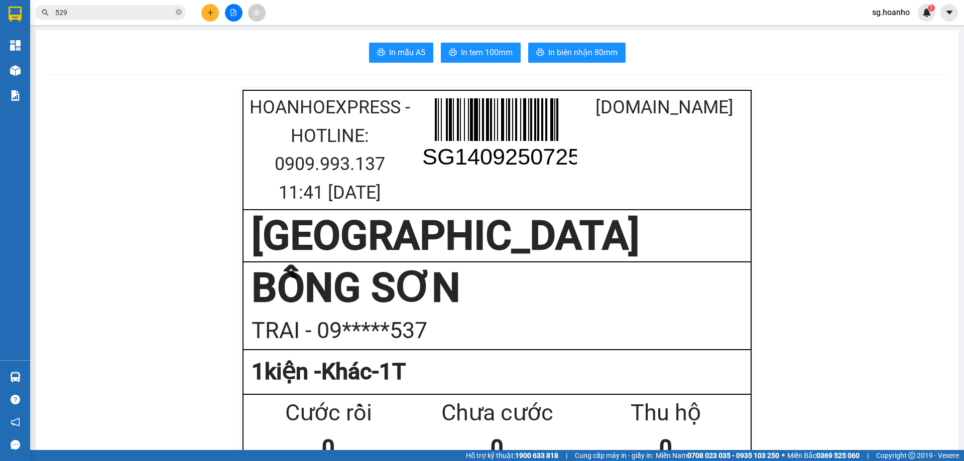
click at [209, 12] on icon "plus" at bounding box center [210, 12] width 7 height 7
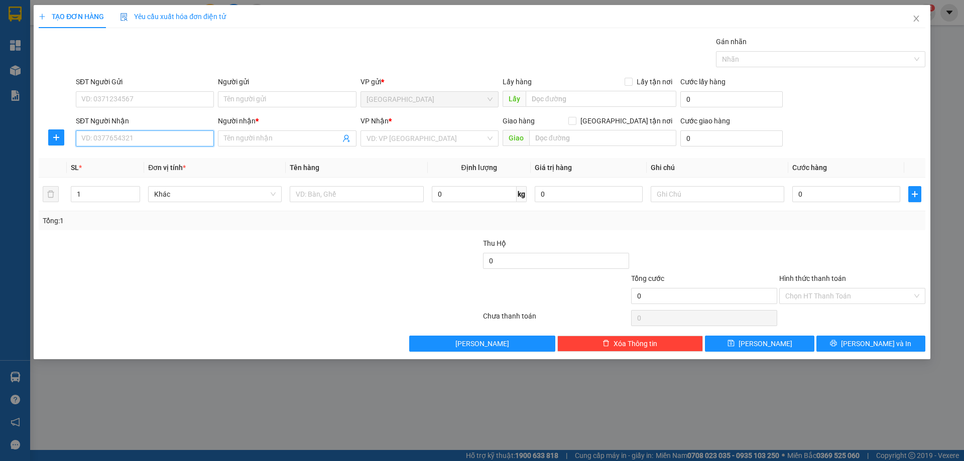
click at [141, 138] on input "SĐT Người Nhận" at bounding box center [145, 139] width 138 height 16
click at [153, 140] on input "SĐT Người Nhận" at bounding box center [145, 139] width 138 height 16
type input "0368841459"
click at [240, 137] on input "Người nhận *" at bounding box center [282, 138] width 116 height 11
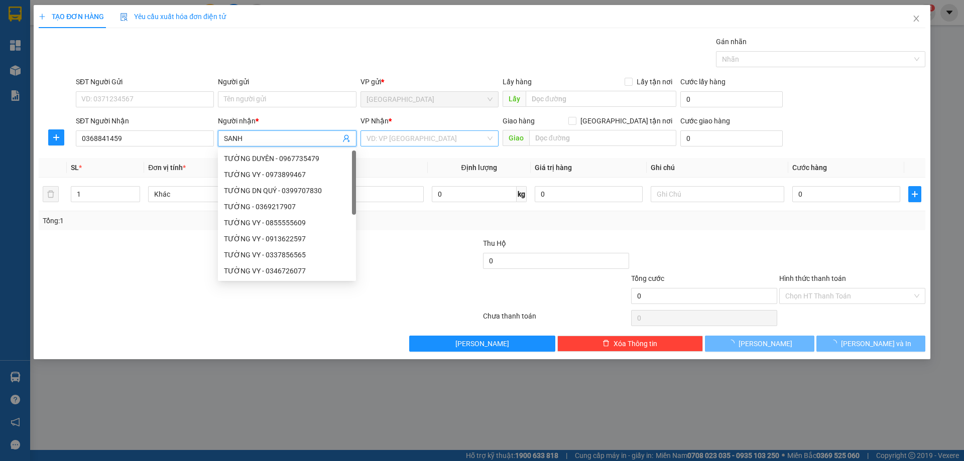
type input "SANH"
drag, startPoint x: 419, startPoint y: 135, endPoint x: 415, endPoint y: 144, distance: 9.9
click at [419, 135] on input "search" at bounding box center [426, 138] width 119 height 15
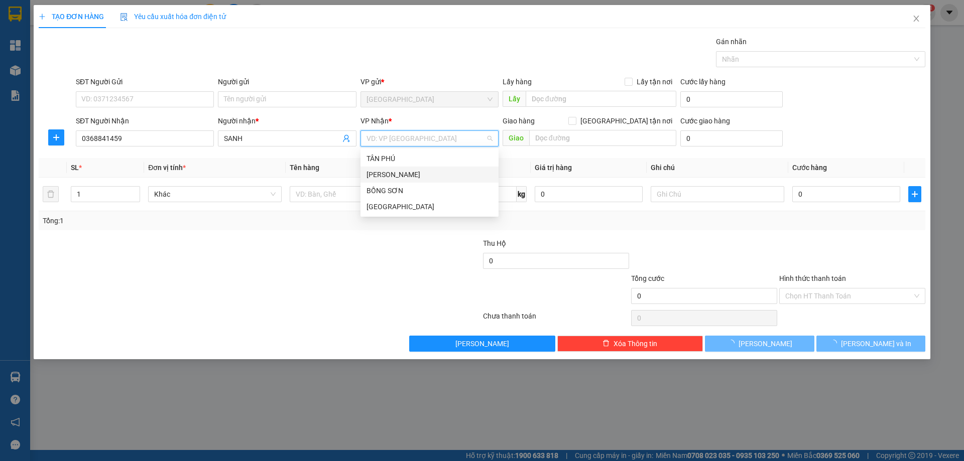
click at [390, 173] on div "[PERSON_NAME]" at bounding box center [430, 174] width 126 height 11
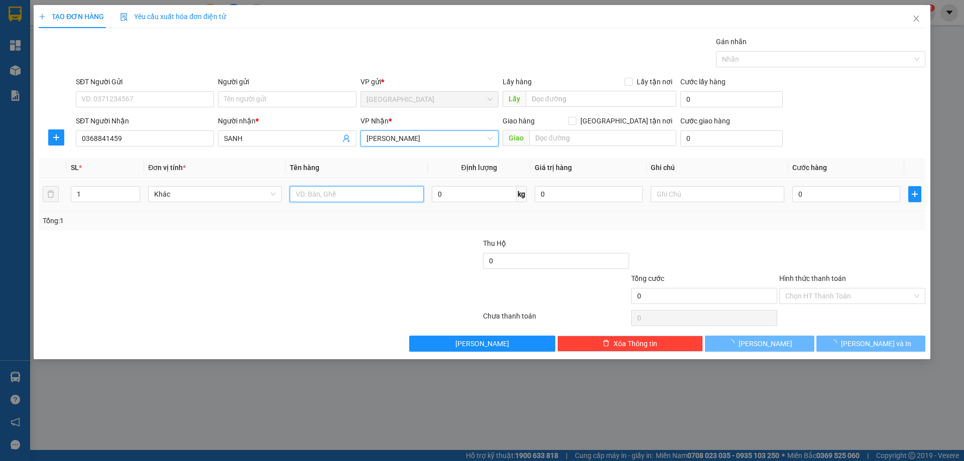
click at [341, 198] on input "text" at bounding box center [357, 194] width 134 height 16
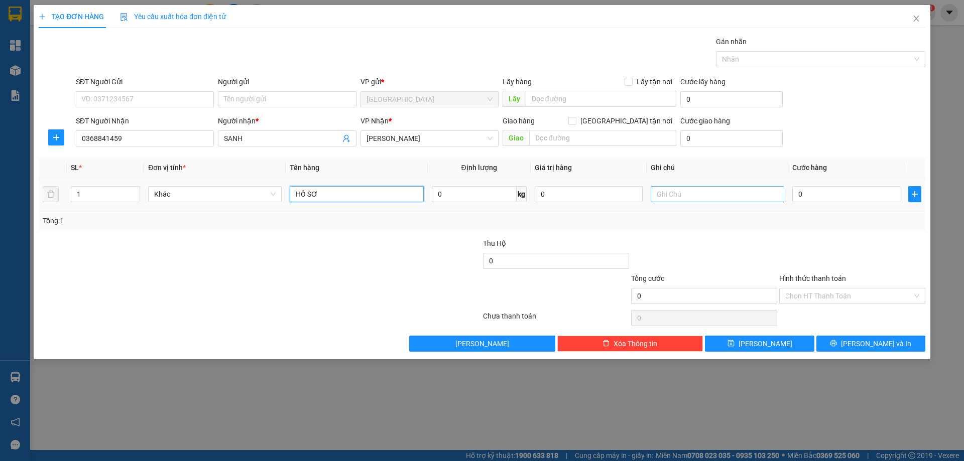
type input "HỒ SƠ"
click at [659, 197] on input "text" at bounding box center [718, 194] width 134 height 16
type input "R 30K"
click at [844, 299] on input "Hình thức thanh toán" at bounding box center [848, 296] width 127 height 15
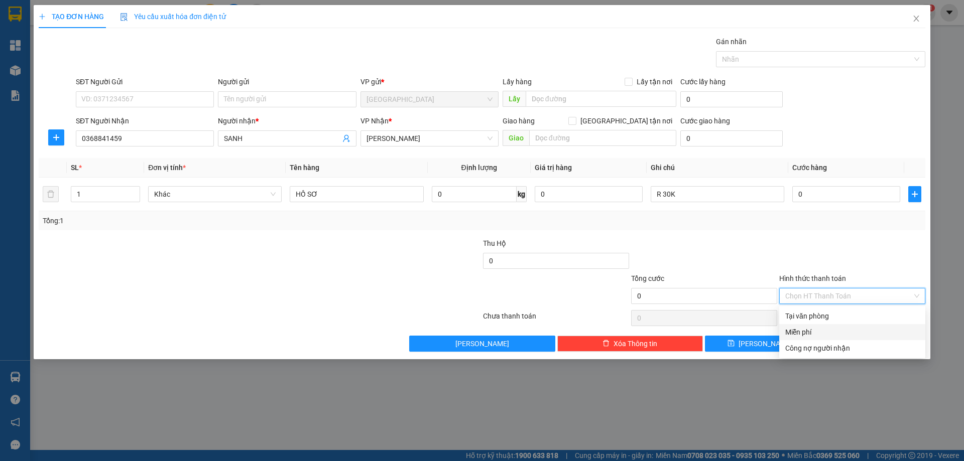
click at [817, 331] on div "Miễn phí" at bounding box center [852, 332] width 134 height 11
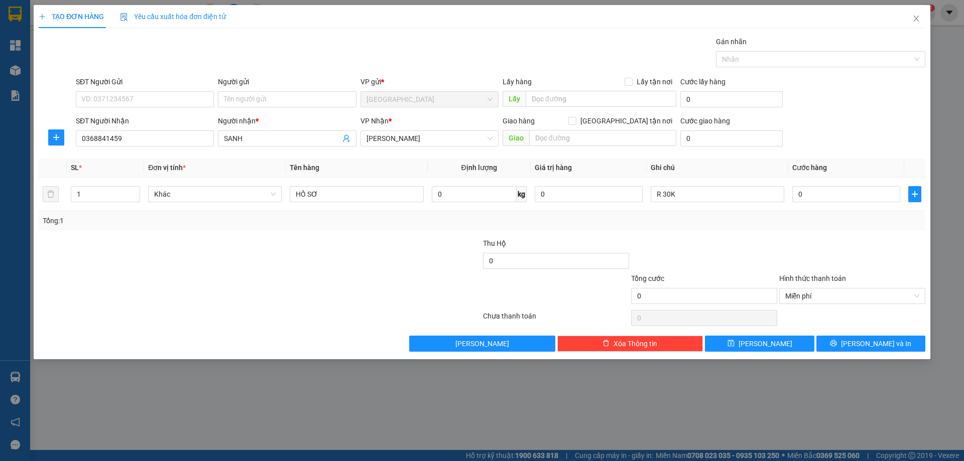
click at [842, 335] on div "Transit Pickup Surcharge Ids Transit Deliver Surcharge Ids Transit Deliver Surc…" at bounding box center [482, 194] width 887 height 316
click at [846, 344] on button "[PERSON_NAME] và In" at bounding box center [870, 344] width 109 height 16
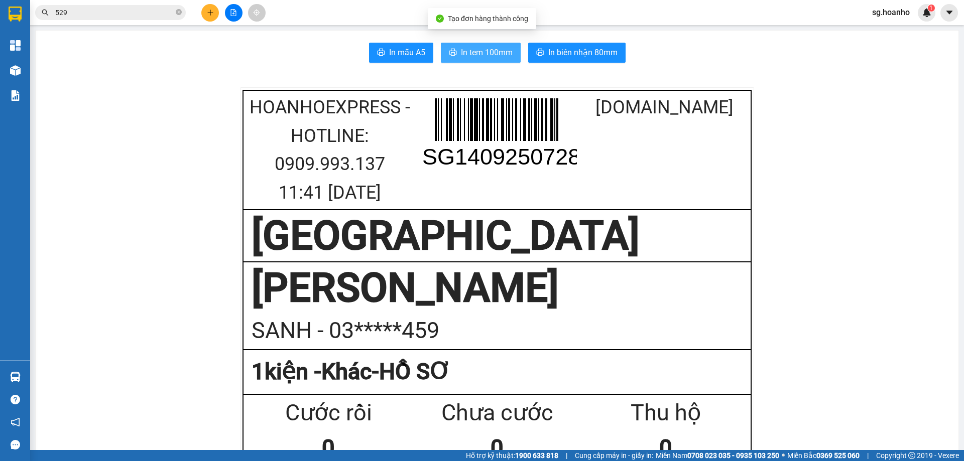
click at [494, 54] on span "In tem 100mm" at bounding box center [487, 52] width 52 height 13
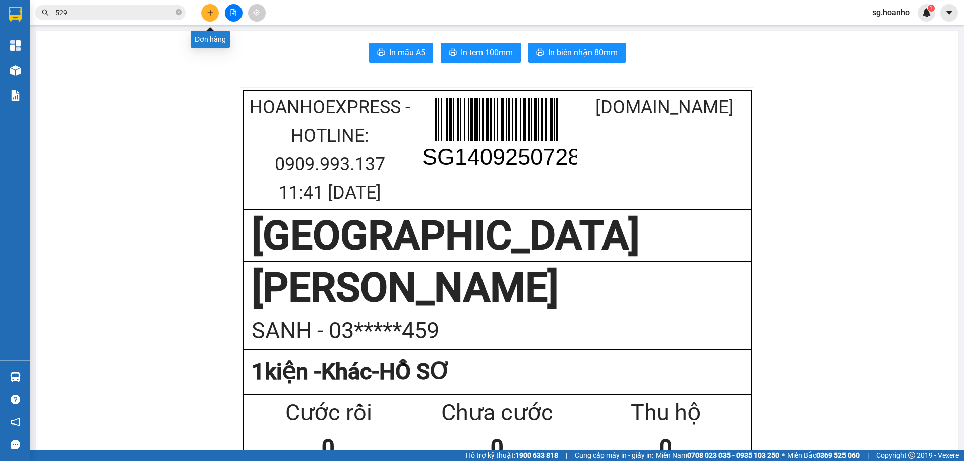
click at [212, 13] on icon "plus" at bounding box center [210, 12] width 6 height 1
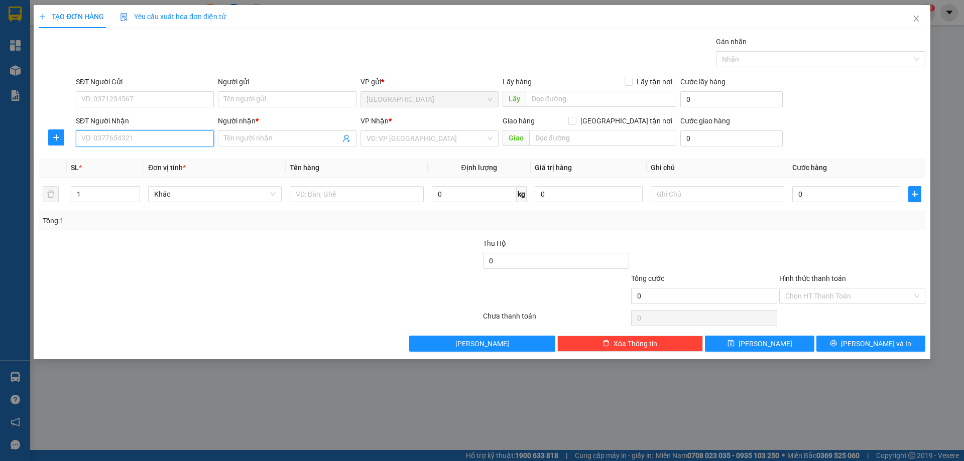
click at [174, 138] on input "SĐT Người Nhận" at bounding box center [145, 139] width 138 height 16
click at [359, 199] on input "text" at bounding box center [357, 194] width 134 height 16
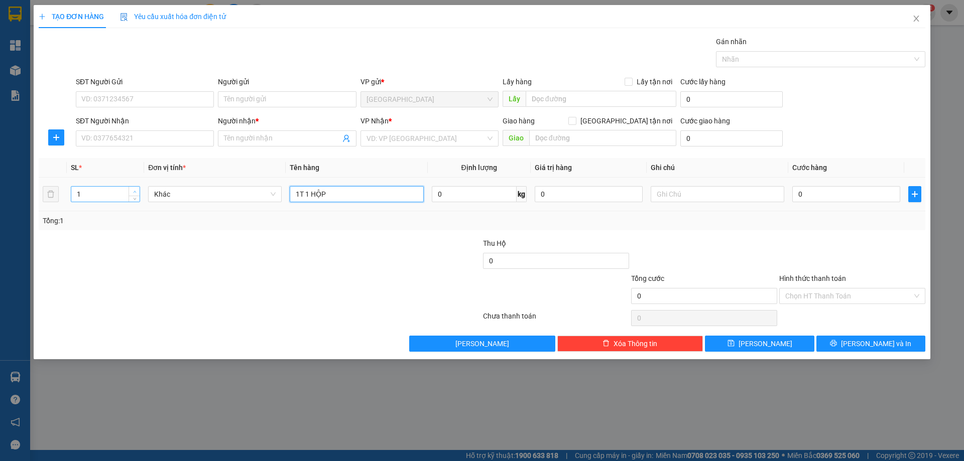
type input "1T 1 HỘP"
type input "2"
click at [136, 192] on icon "up" at bounding box center [135, 192] width 4 height 4
click at [105, 144] on input "SĐT Người Nhận" at bounding box center [145, 139] width 138 height 16
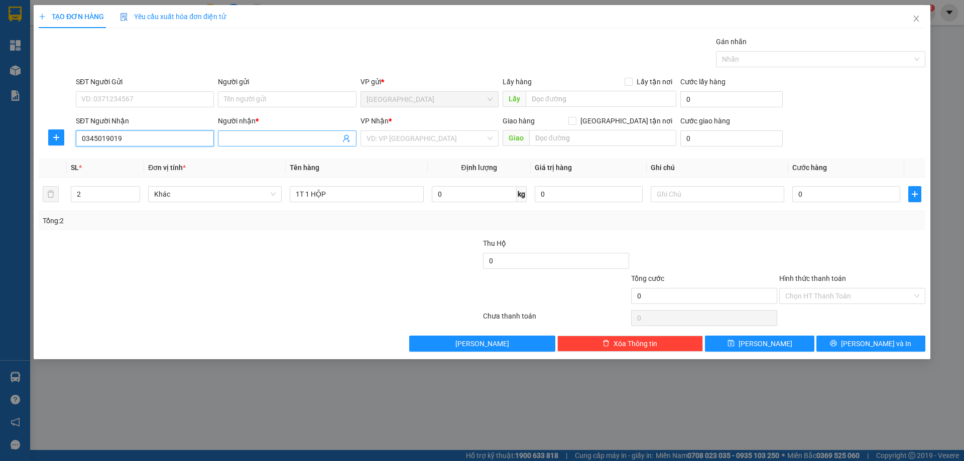
type input "0345019019"
click at [259, 141] on input "Người nhận *" at bounding box center [282, 138] width 116 height 11
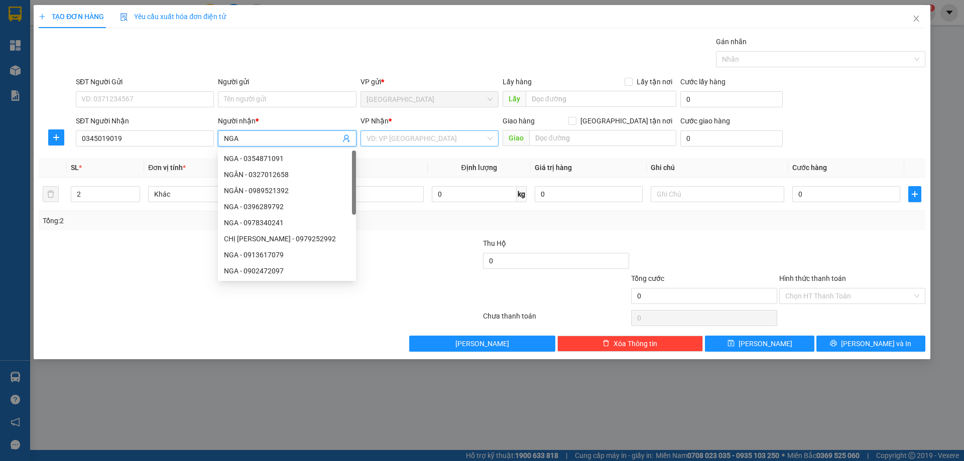
type input "NGA"
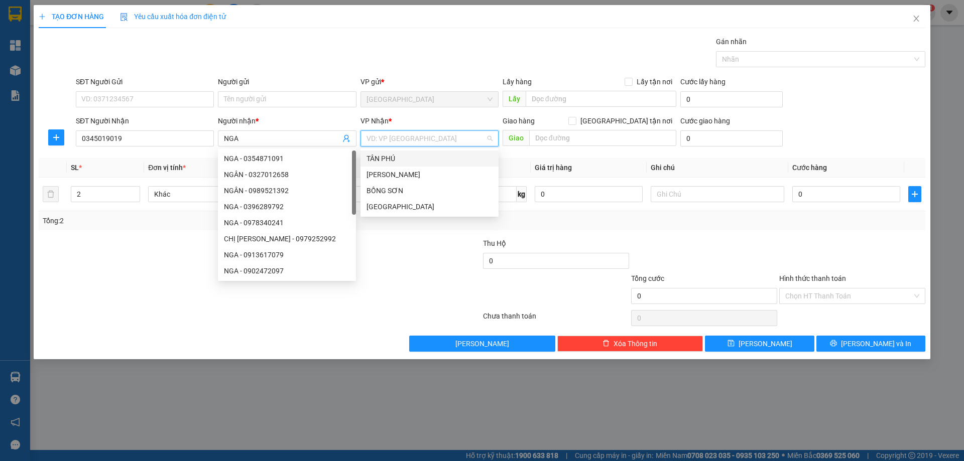
click at [429, 141] on input "search" at bounding box center [426, 138] width 119 height 15
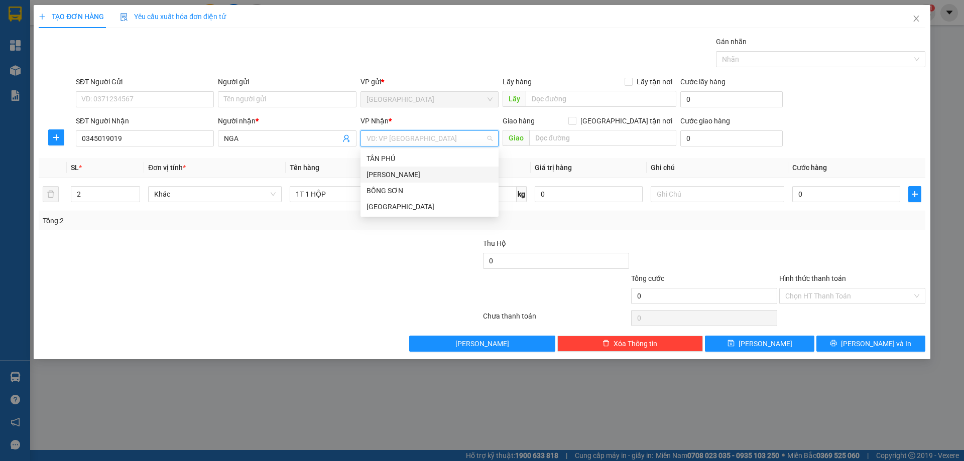
click at [392, 172] on div "[PERSON_NAME]" at bounding box center [430, 174] width 126 height 11
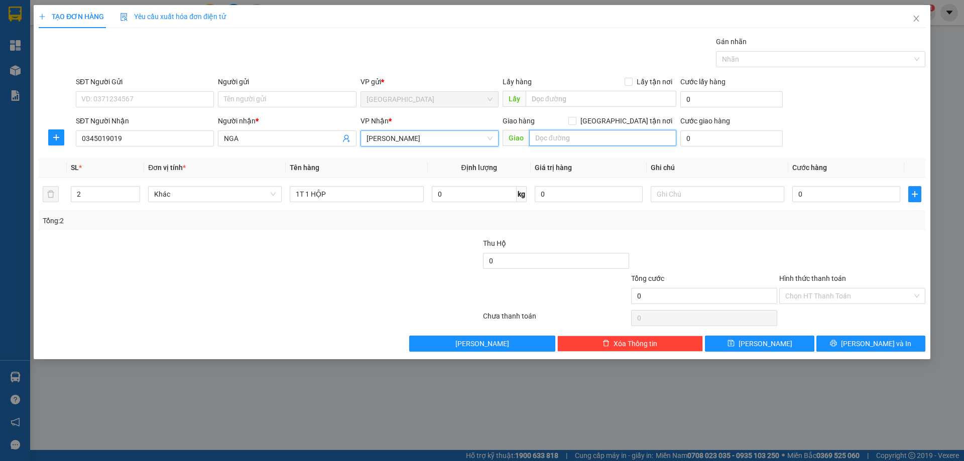
click at [568, 140] on input "text" at bounding box center [602, 138] width 147 height 16
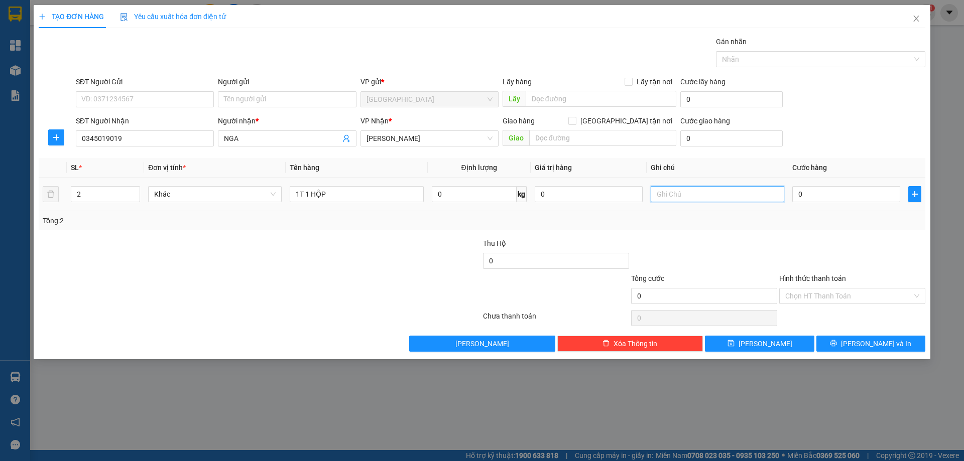
click at [672, 199] on input "text" at bounding box center [718, 194] width 134 height 16
type input "R 70K"
drag, startPoint x: 834, startPoint y: 297, endPoint x: 830, endPoint y: 304, distance: 8.5
click at [832, 302] on input "Hình thức thanh toán" at bounding box center [848, 296] width 127 height 15
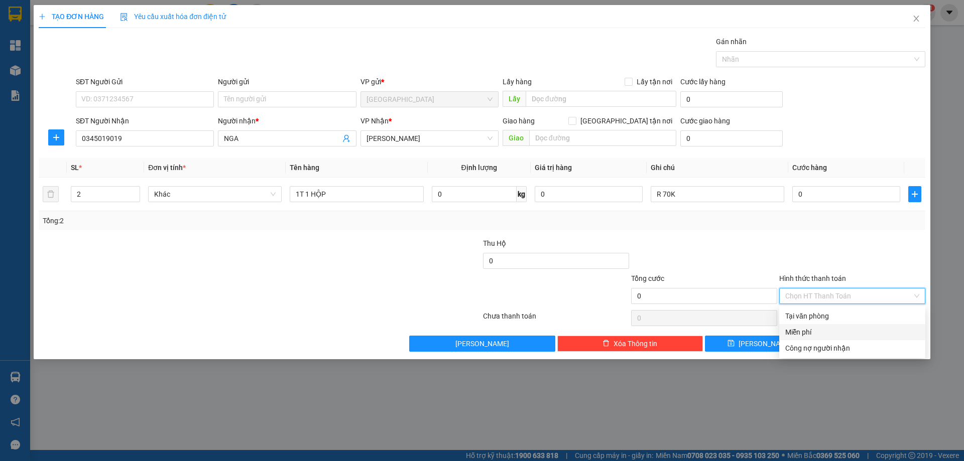
click at [798, 337] on div "Miễn phí" at bounding box center [852, 332] width 134 height 11
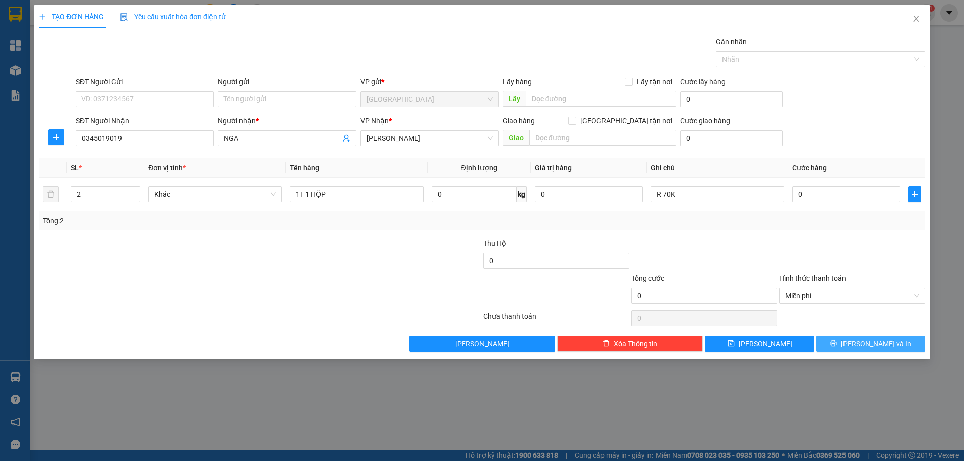
click at [868, 348] on span "[PERSON_NAME] và In" at bounding box center [876, 343] width 70 height 11
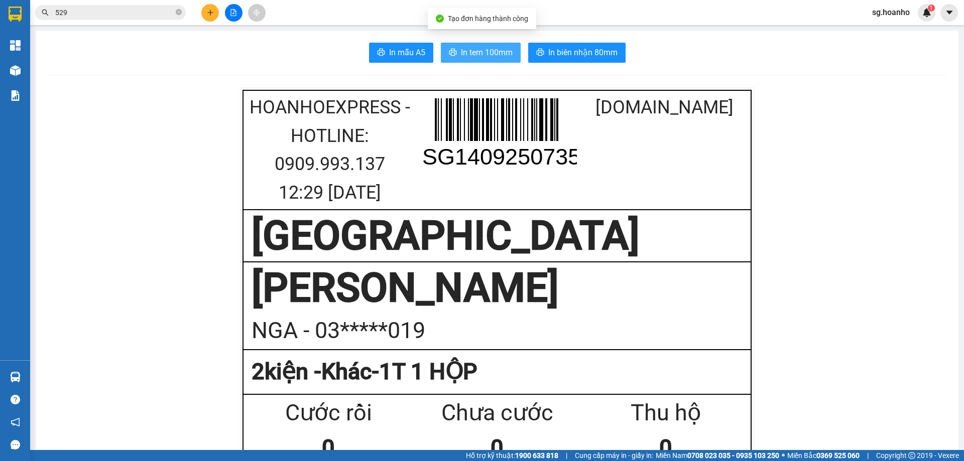
drag, startPoint x: 468, startPoint y: 50, endPoint x: 618, endPoint y: 148, distance: 178.8
click at [469, 50] on span "In tem 100mm" at bounding box center [487, 52] width 52 height 13
